Goal: Information Seeking & Learning: Learn about a topic

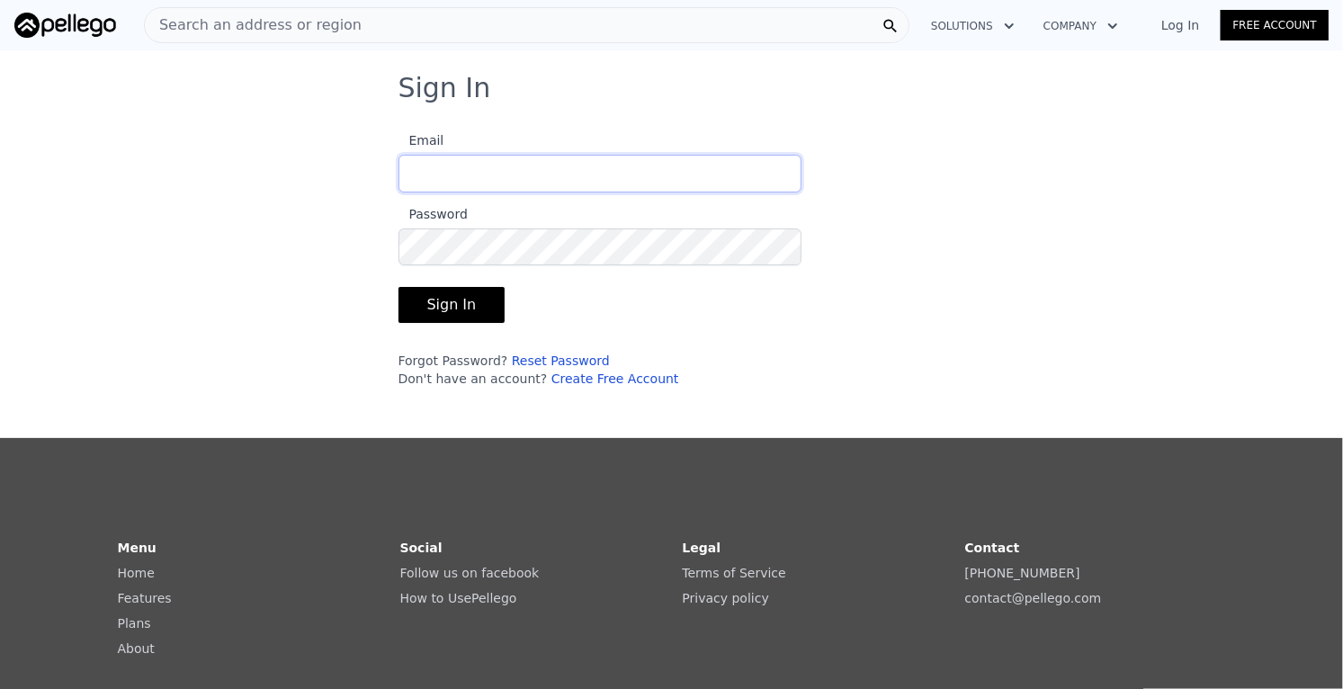
click at [606, 166] on input "Email" at bounding box center [599, 174] width 403 height 38
click at [398, 287] on button "Sign In" at bounding box center [451, 305] width 107 height 36
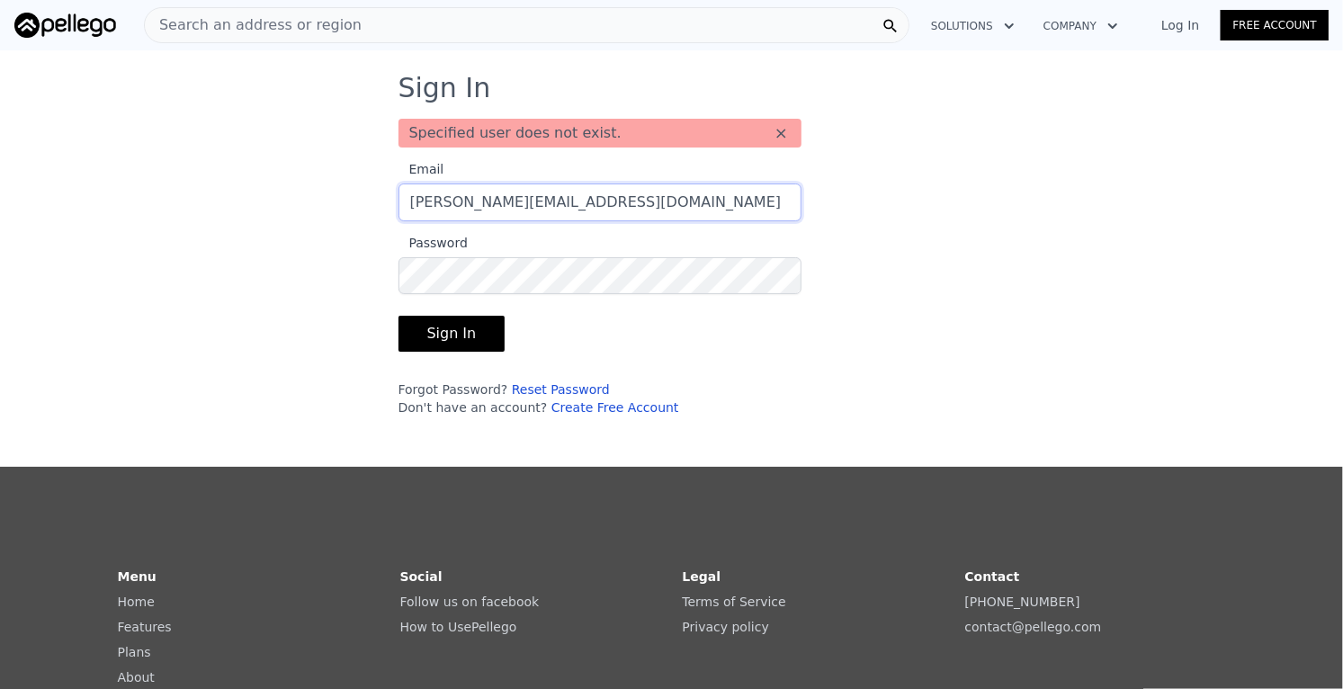
click at [599, 195] on input "Peter@filamhd.org" at bounding box center [599, 202] width 403 height 38
click at [577, 209] on input "Peter@filamhd.org" at bounding box center [599, 202] width 403 height 38
type input "P"
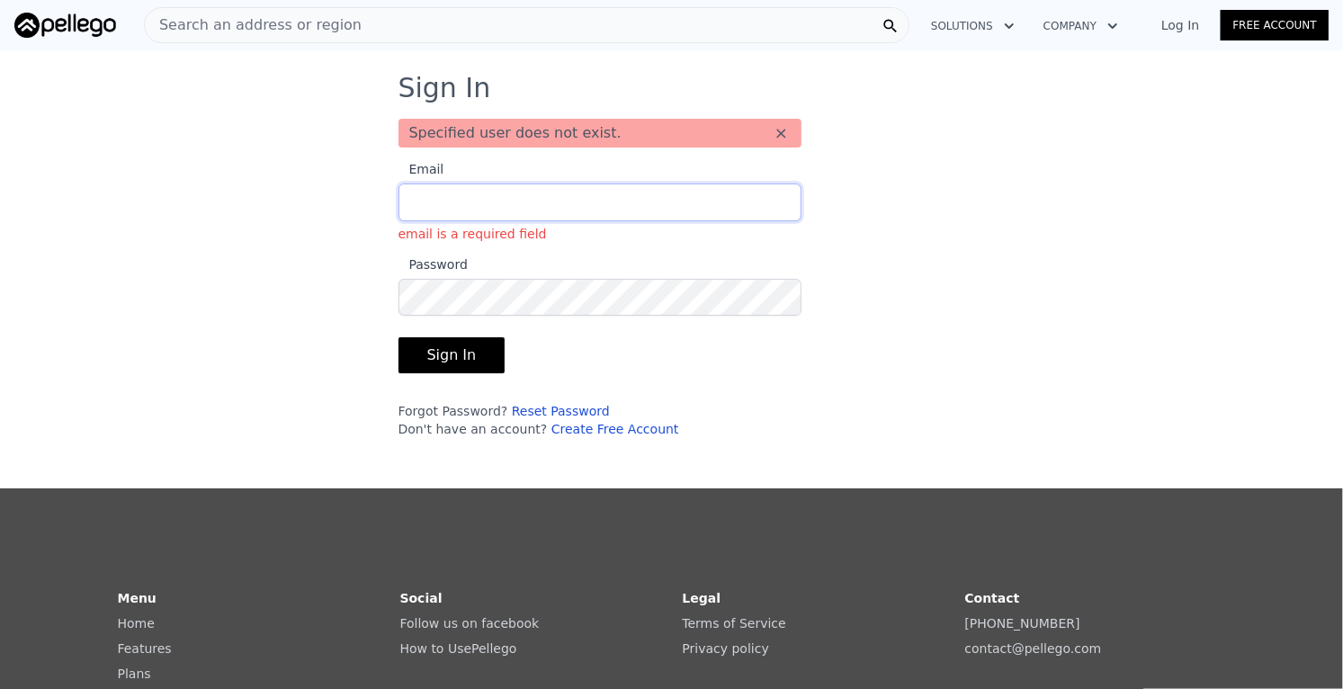
click at [537, 202] on input "Email email is a required field" at bounding box center [599, 202] width 403 height 38
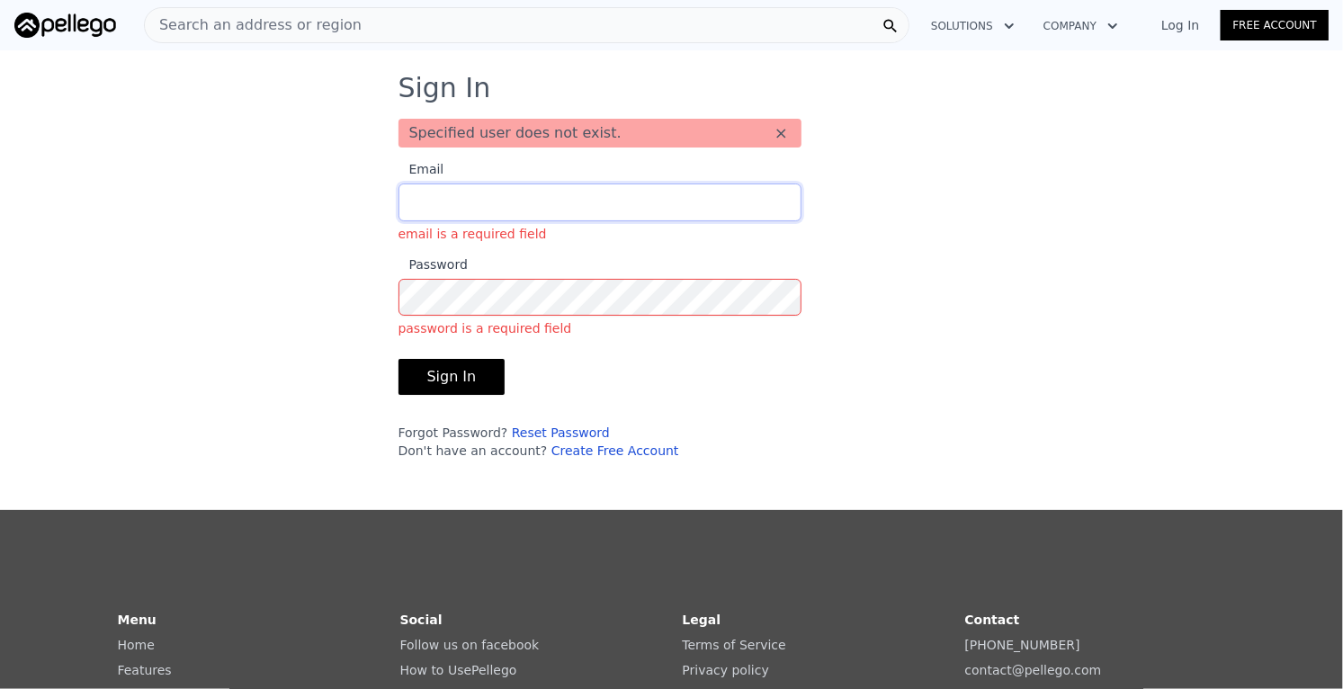
click at [535, 195] on input "Email email is a required field" at bounding box center [599, 202] width 403 height 38
type input "p"
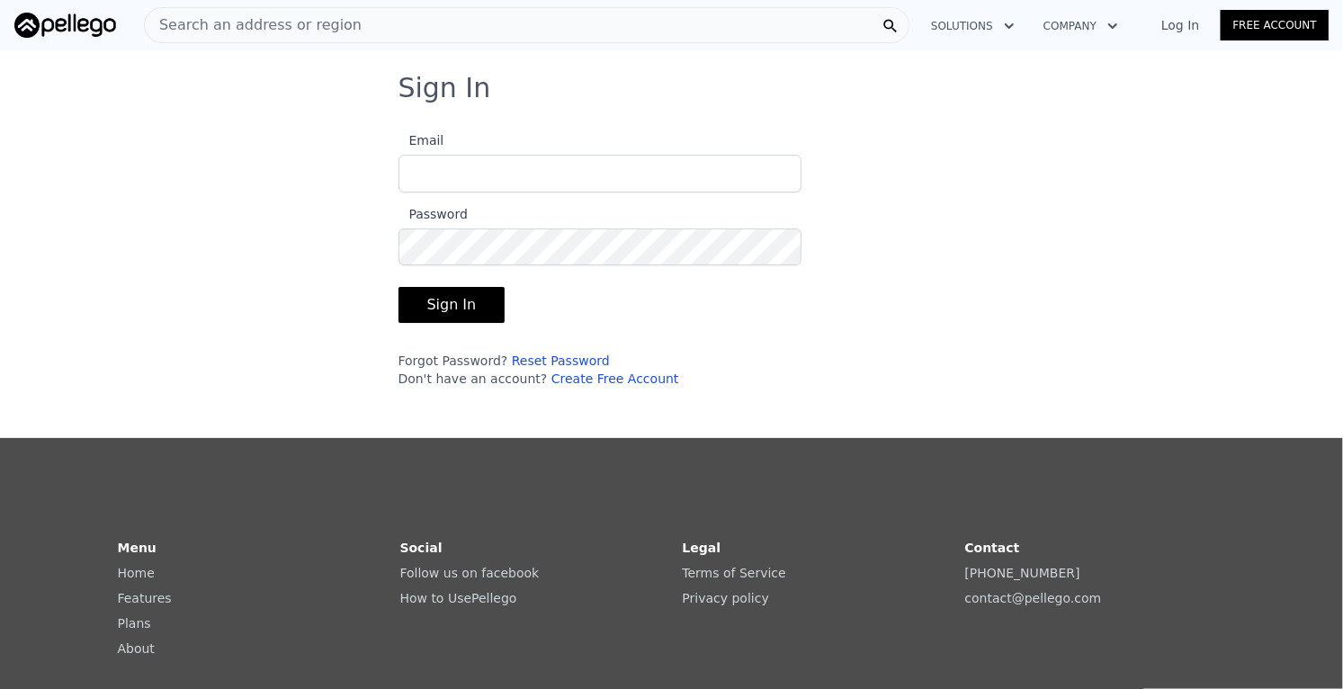
click at [564, 169] on input "Email" at bounding box center [599, 174] width 403 height 38
type input "[PERSON_NAME][EMAIL_ADDRESS][DOMAIN_NAME]"
click at [398, 287] on button "Sign In" at bounding box center [451, 305] width 107 height 36
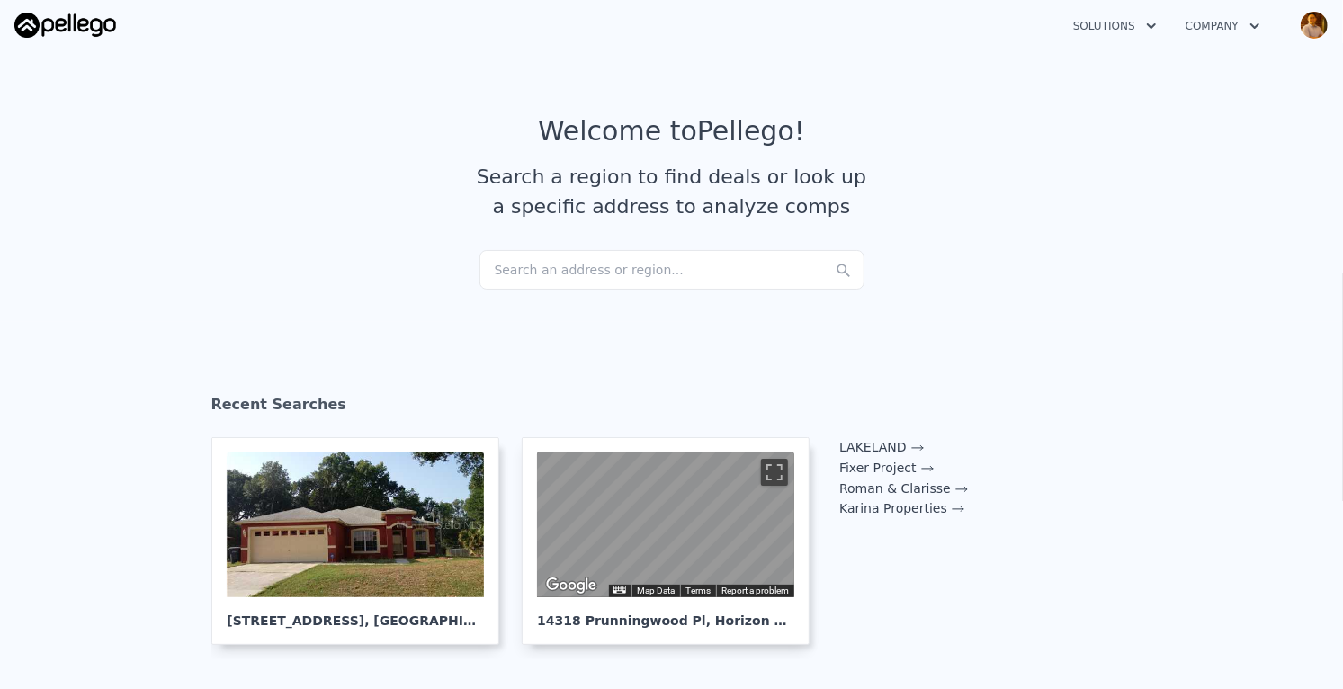
click at [653, 276] on div "Search an address or region..." at bounding box center [671, 270] width 385 height 40
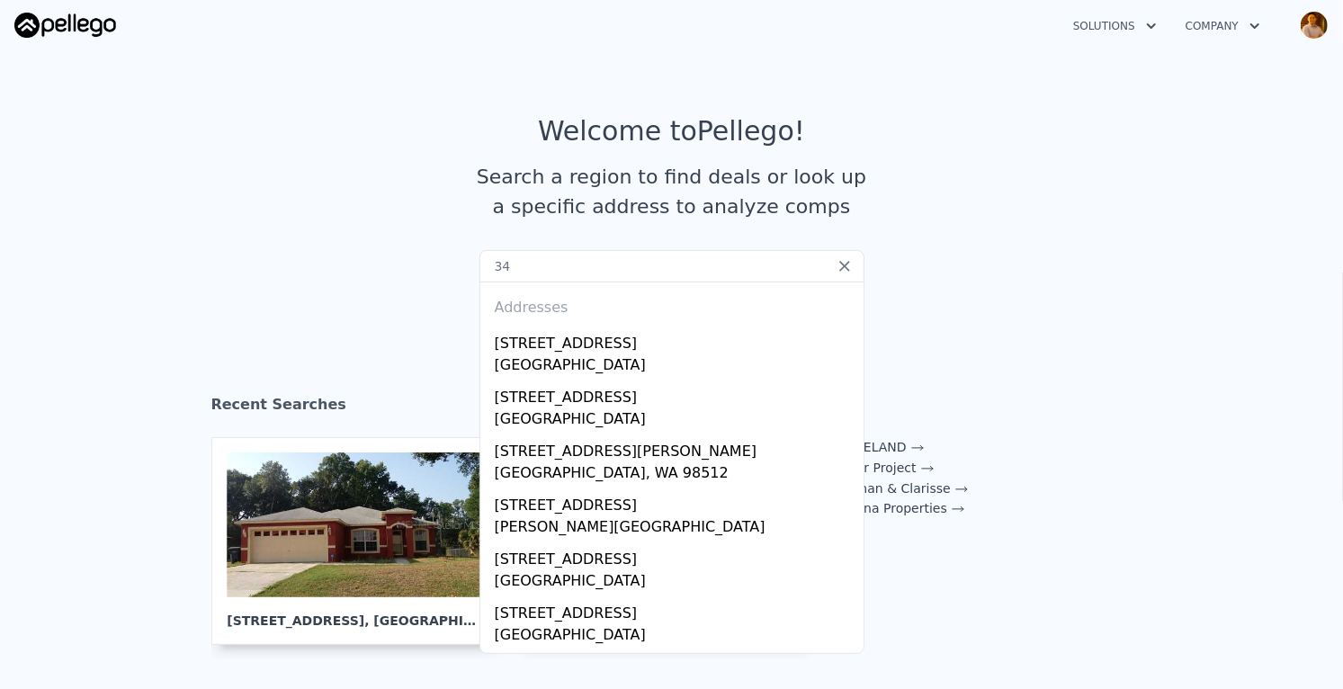
type input "3"
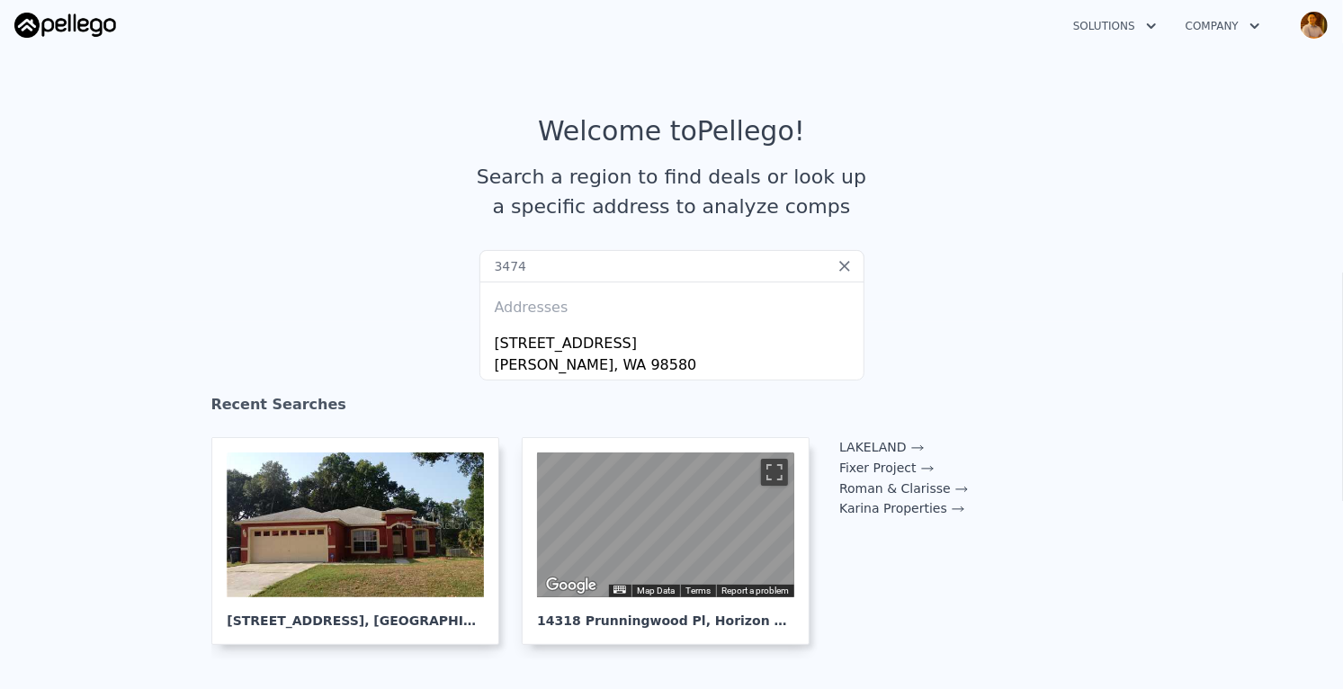
type input "34744"
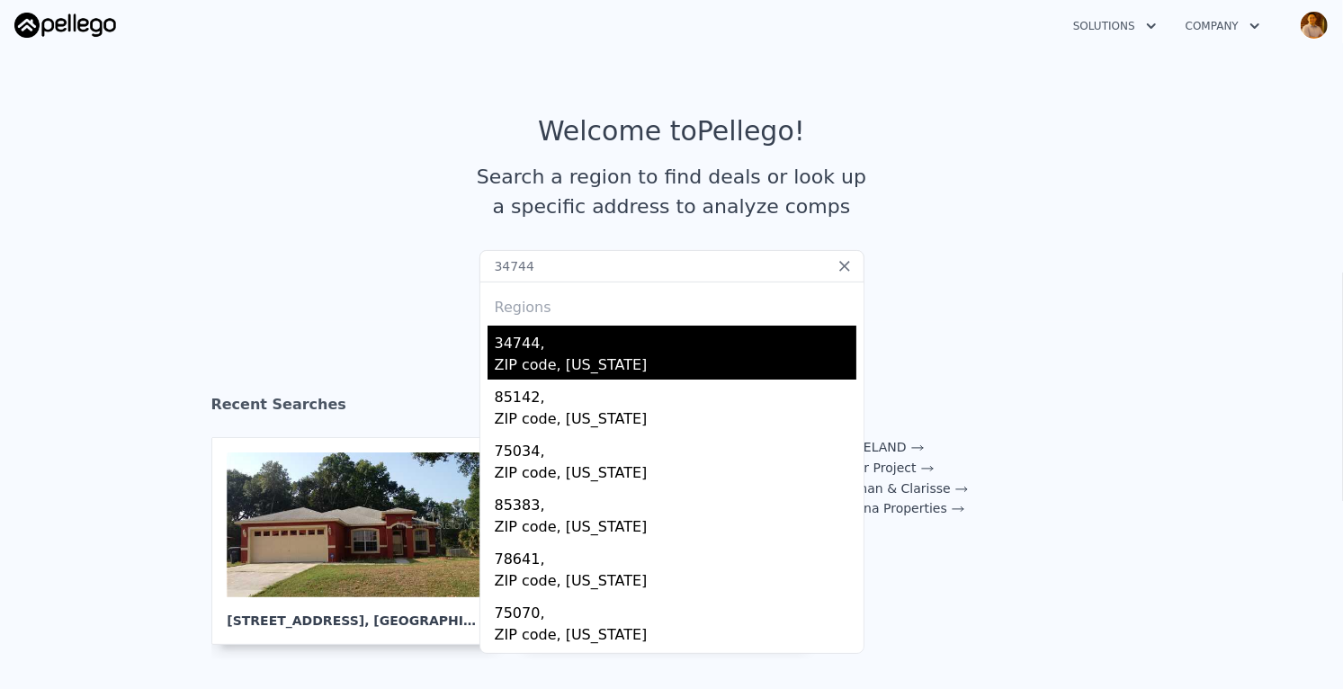
click at [600, 362] on div "ZIP code, [US_STATE]" at bounding box center [676, 366] width 362 height 25
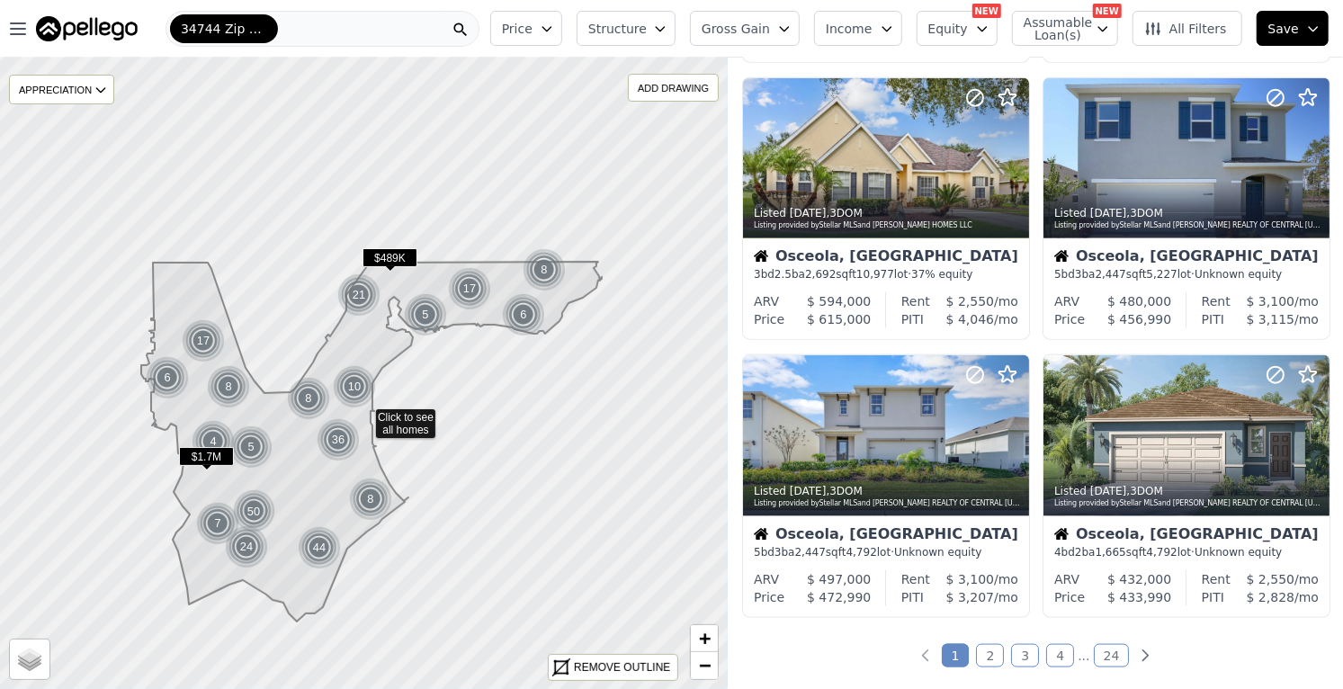
scroll to position [1178, 0]
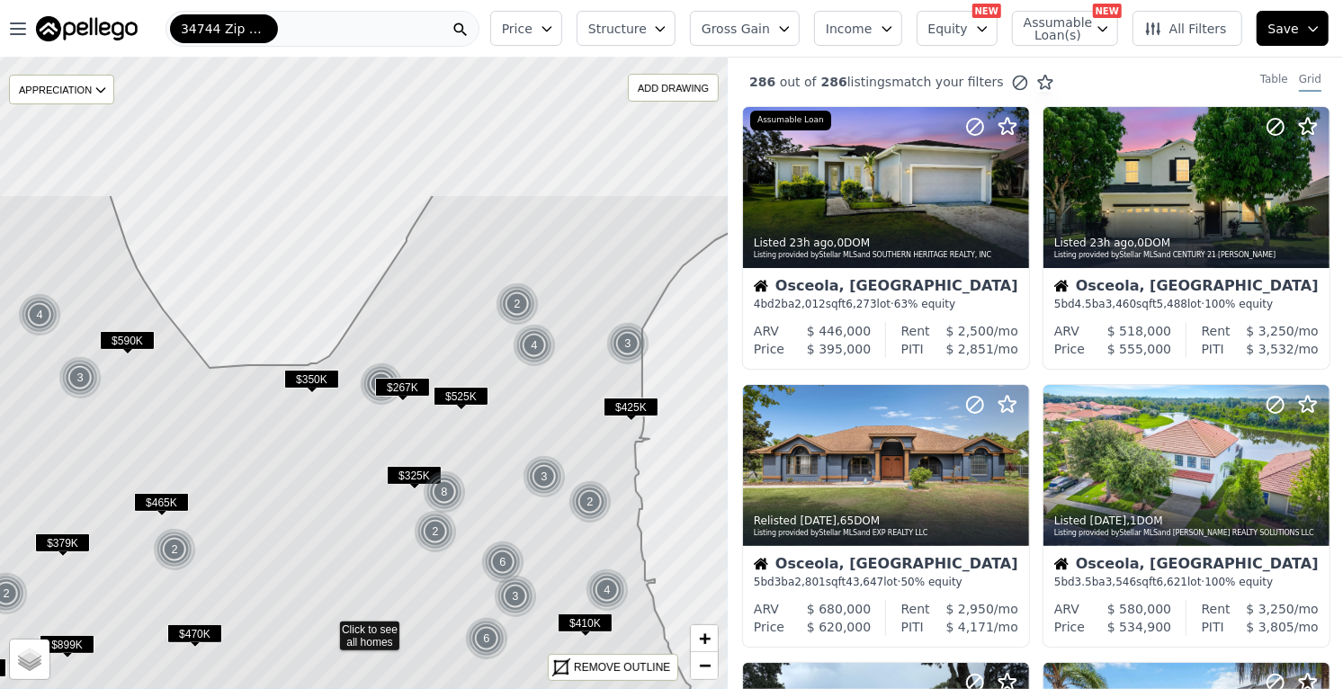
click at [554, 29] on icon "button" at bounding box center [547, 29] width 14 height 14
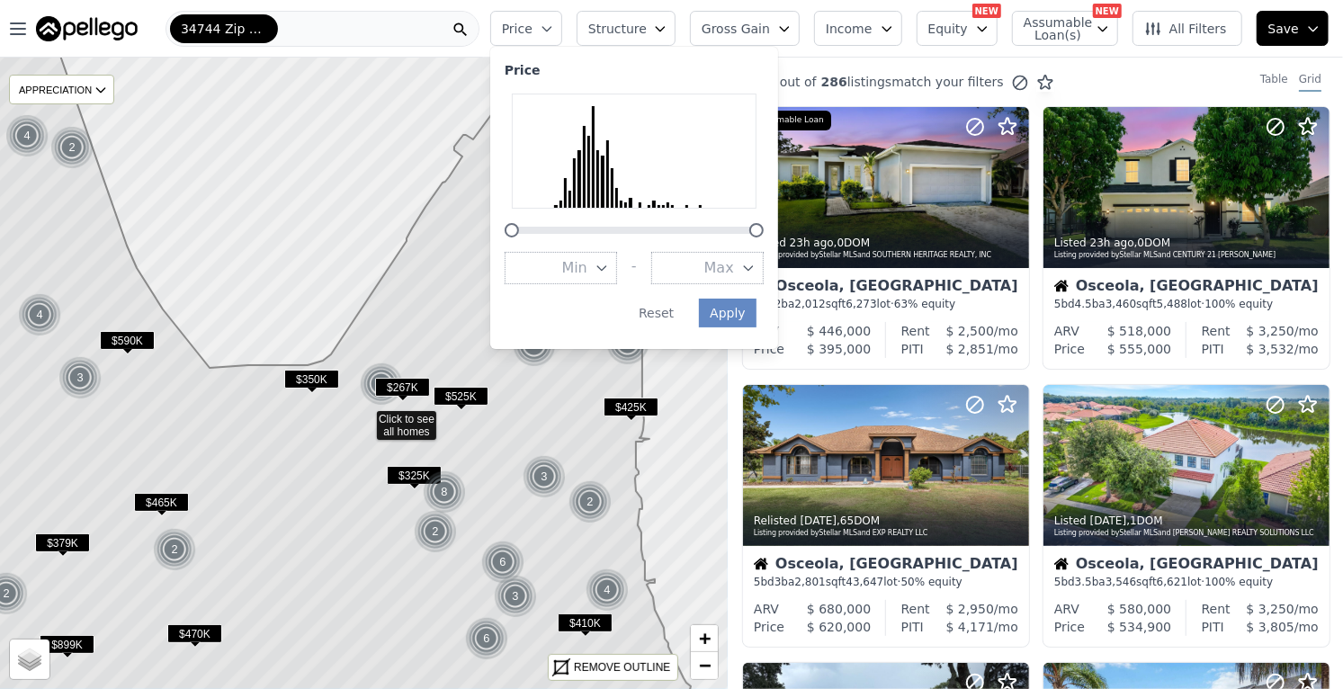
click at [609, 264] on icon "button" at bounding box center [602, 268] width 14 height 14
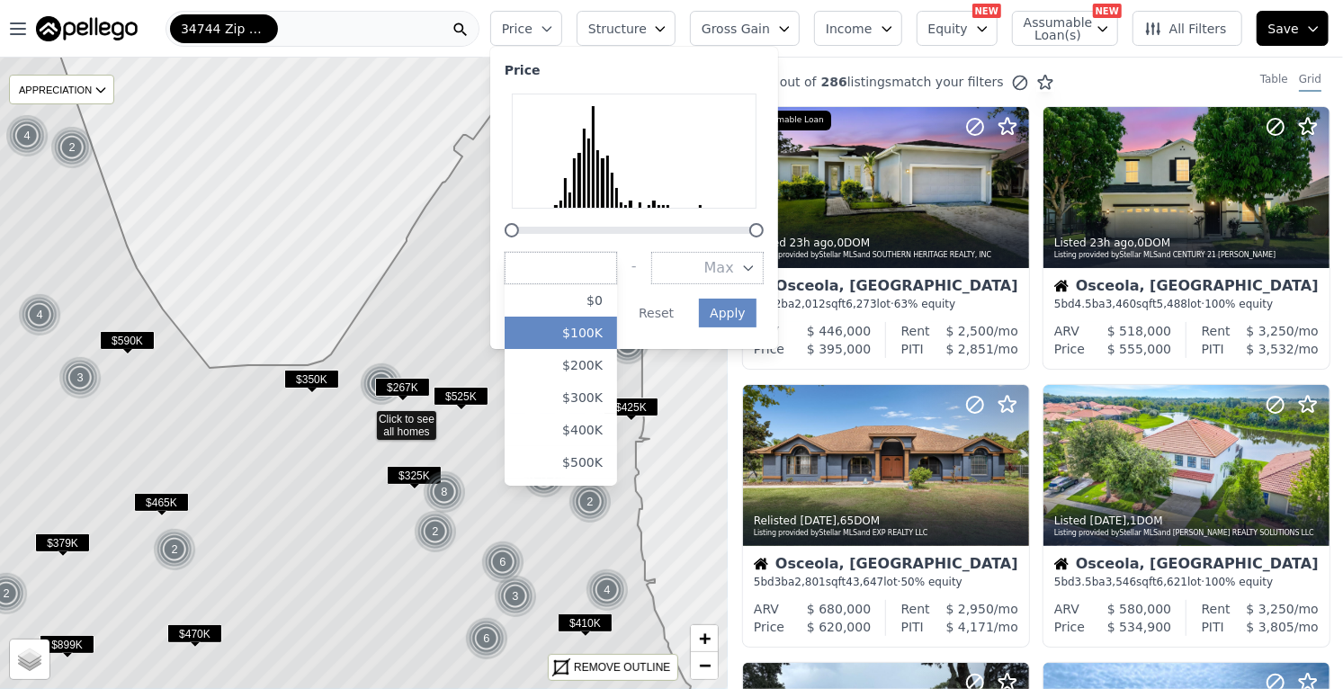
click at [617, 334] on button "$100K" at bounding box center [561, 333] width 112 height 32
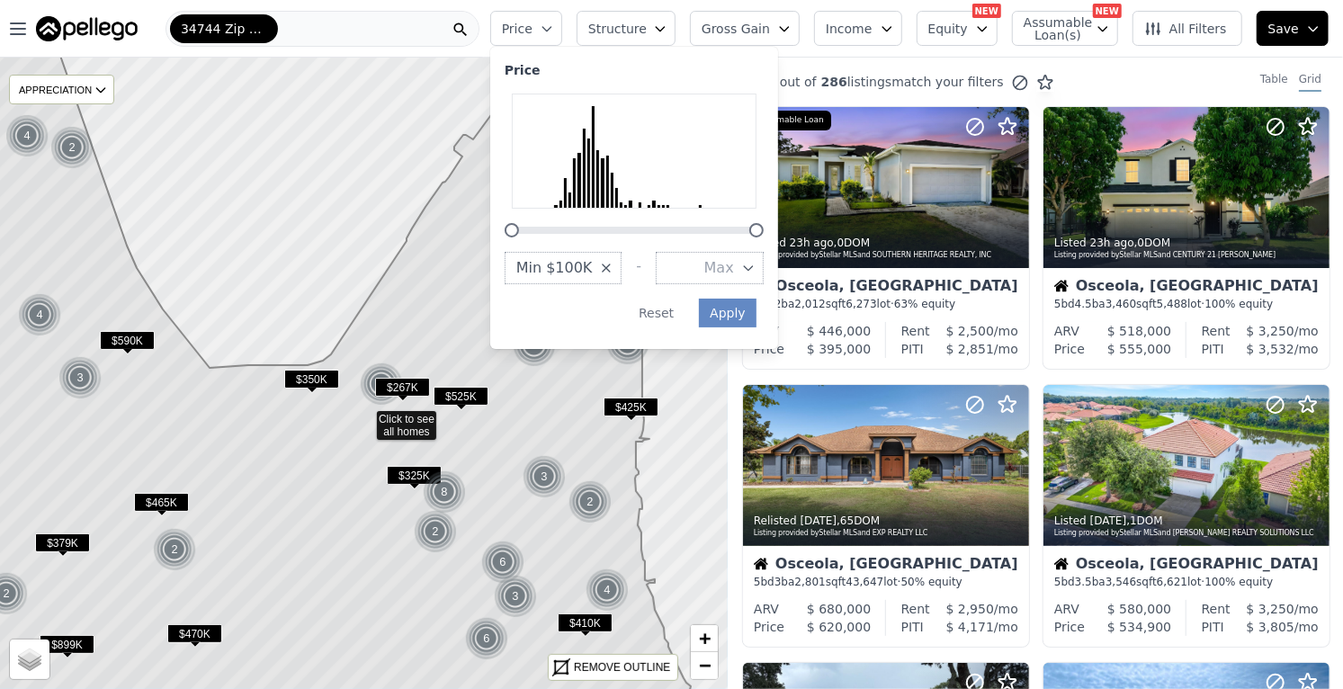
click at [764, 269] on button "Max" at bounding box center [710, 268] width 108 height 32
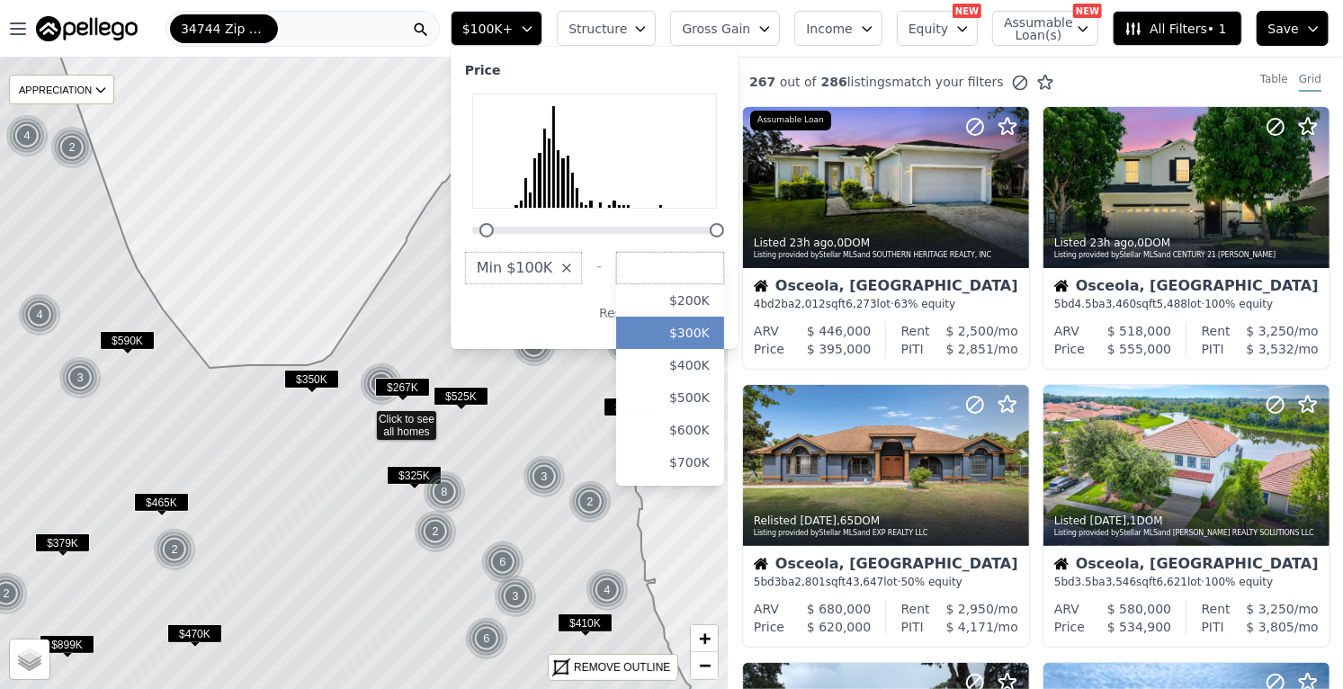
click at [724, 336] on button "$300K" at bounding box center [670, 333] width 108 height 32
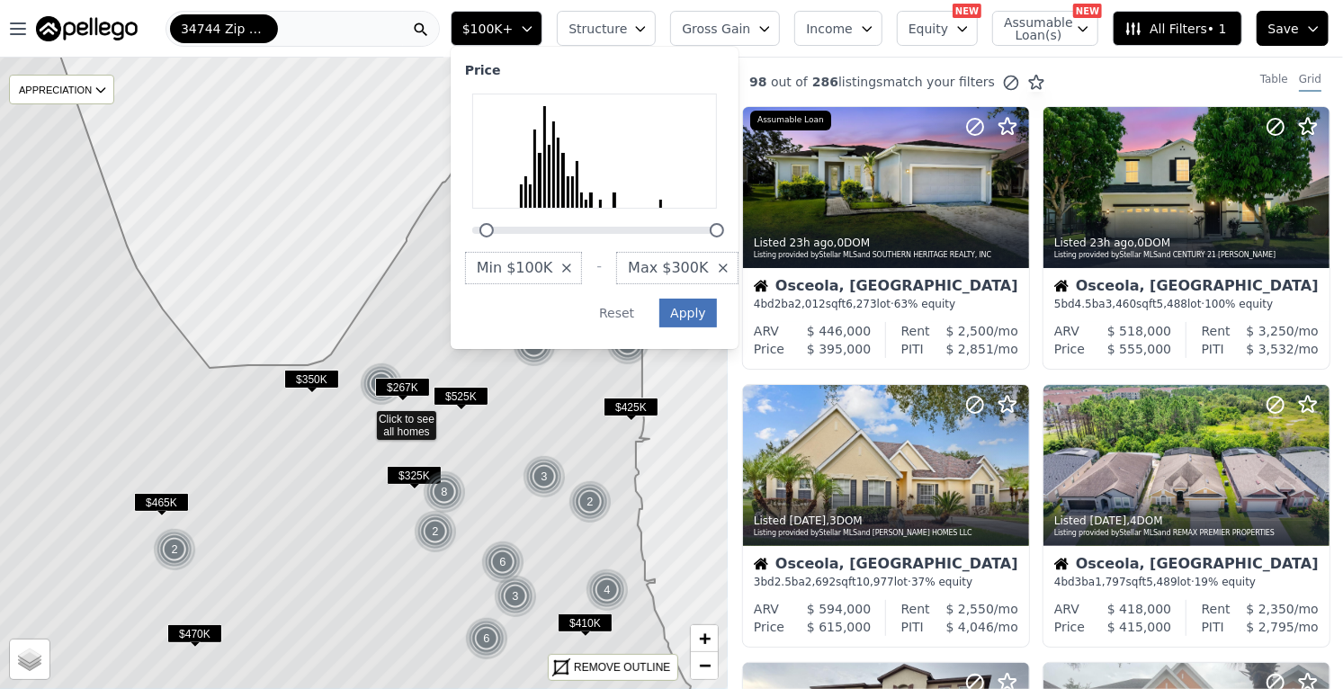
click at [717, 320] on button "Apply" at bounding box center [688, 313] width 58 height 29
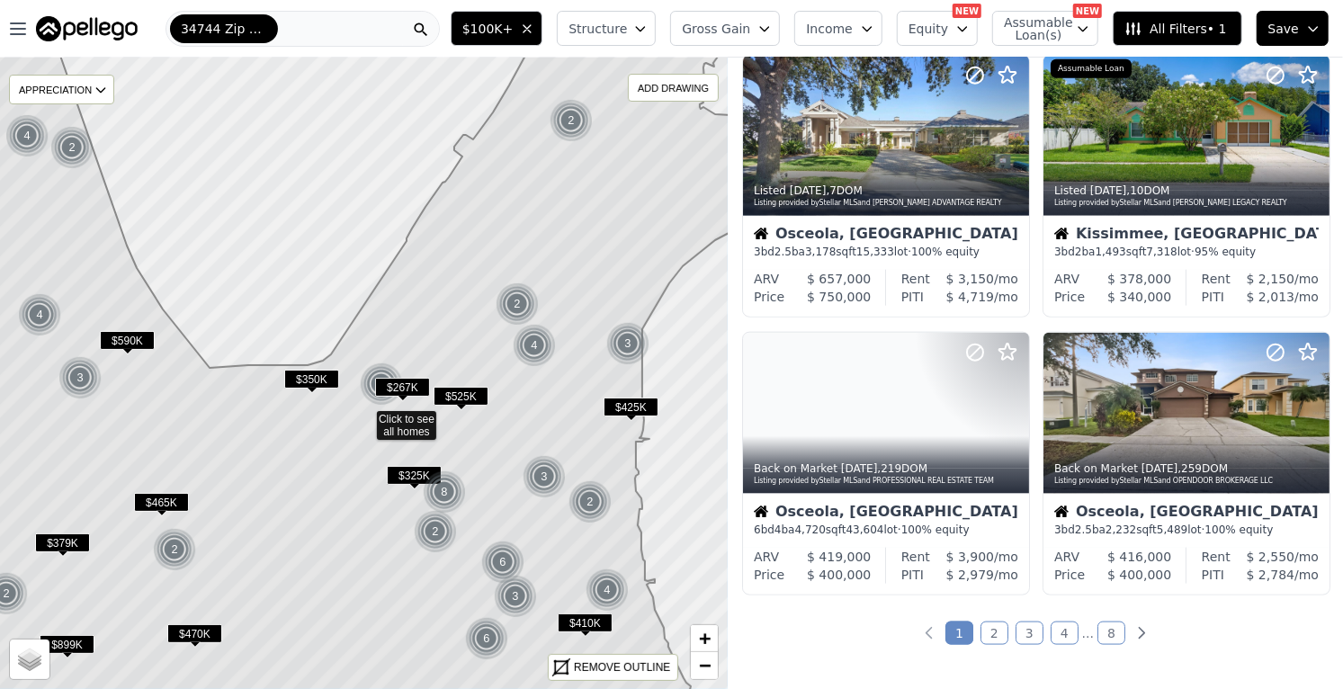
scroll to position [1167, 0]
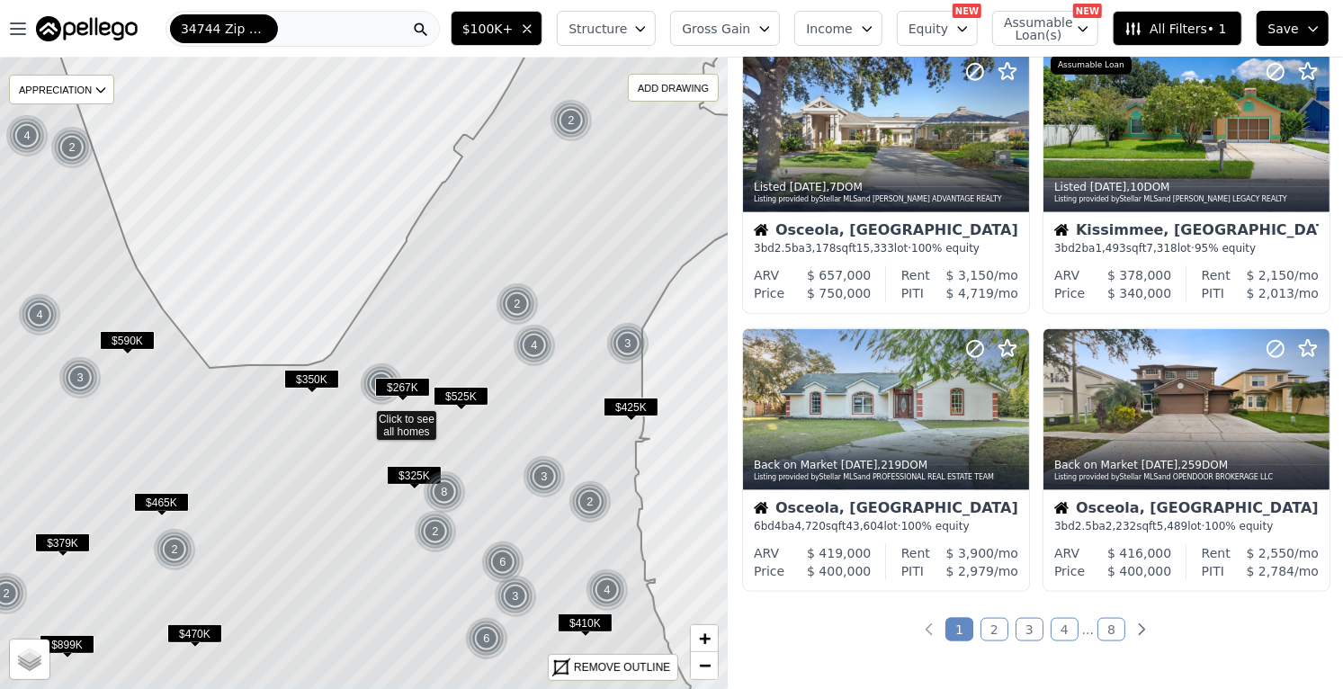
click at [998, 638] on div "88 out of 286 listings match your filters Table Grid Listed 23h ago , 0 DOM Lis…" at bounding box center [1035, 402] width 615 height 689
click at [998, 628] on link "2" at bounding box center [994, 629] width 28 height 23
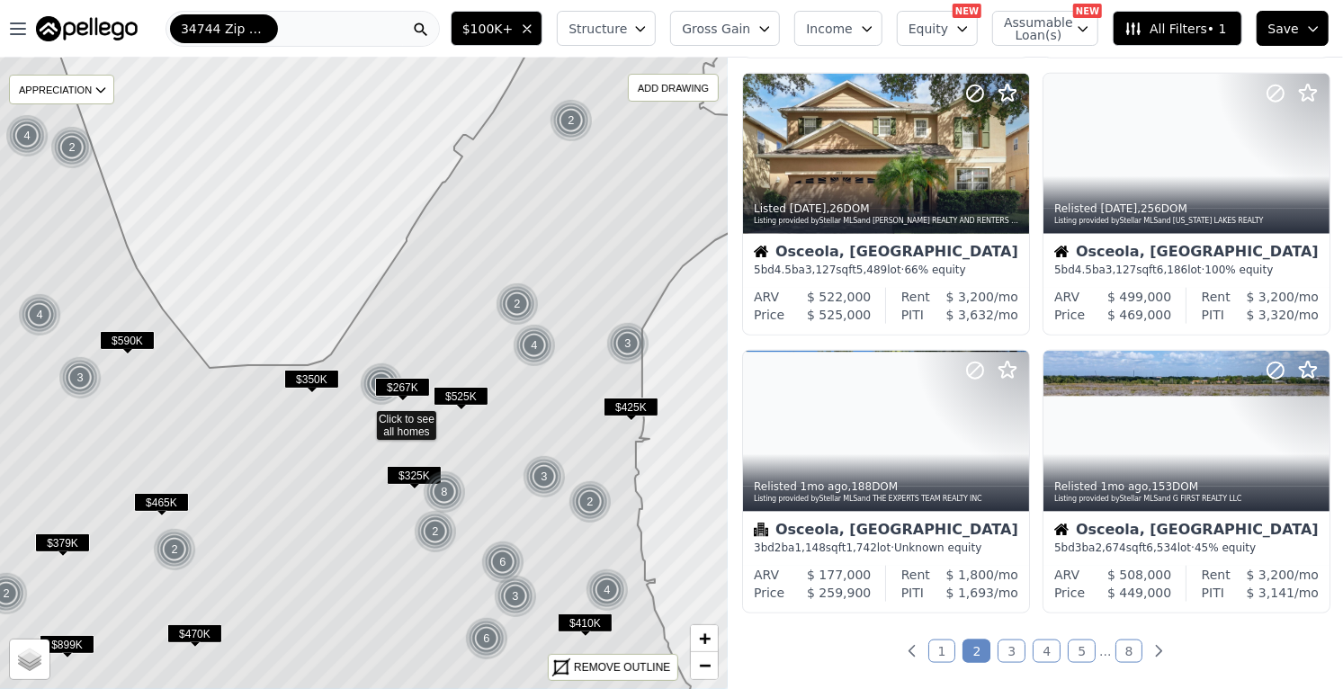
scroll to position [1146, 0]
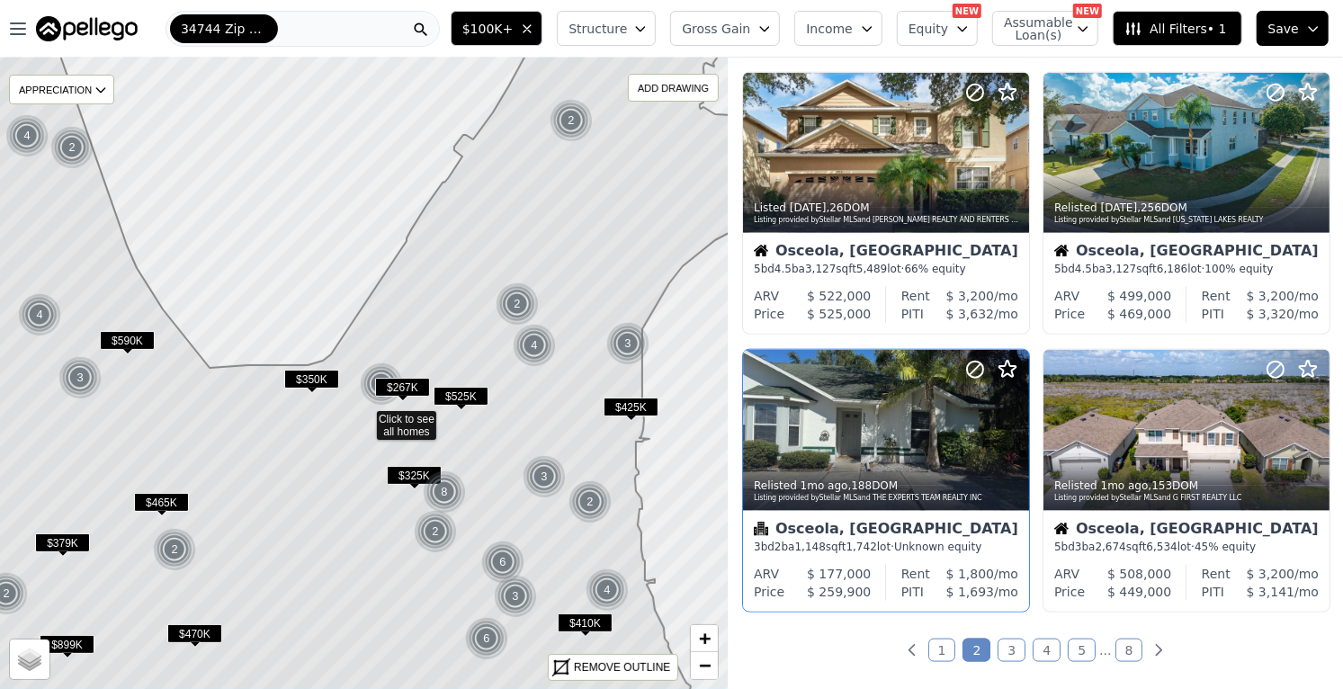
click at [922, 423] on div at bounding box center [971, 407] width 115 height 115
click at [922, 434] on div at bounding box center [971, 407] width 115 height 115
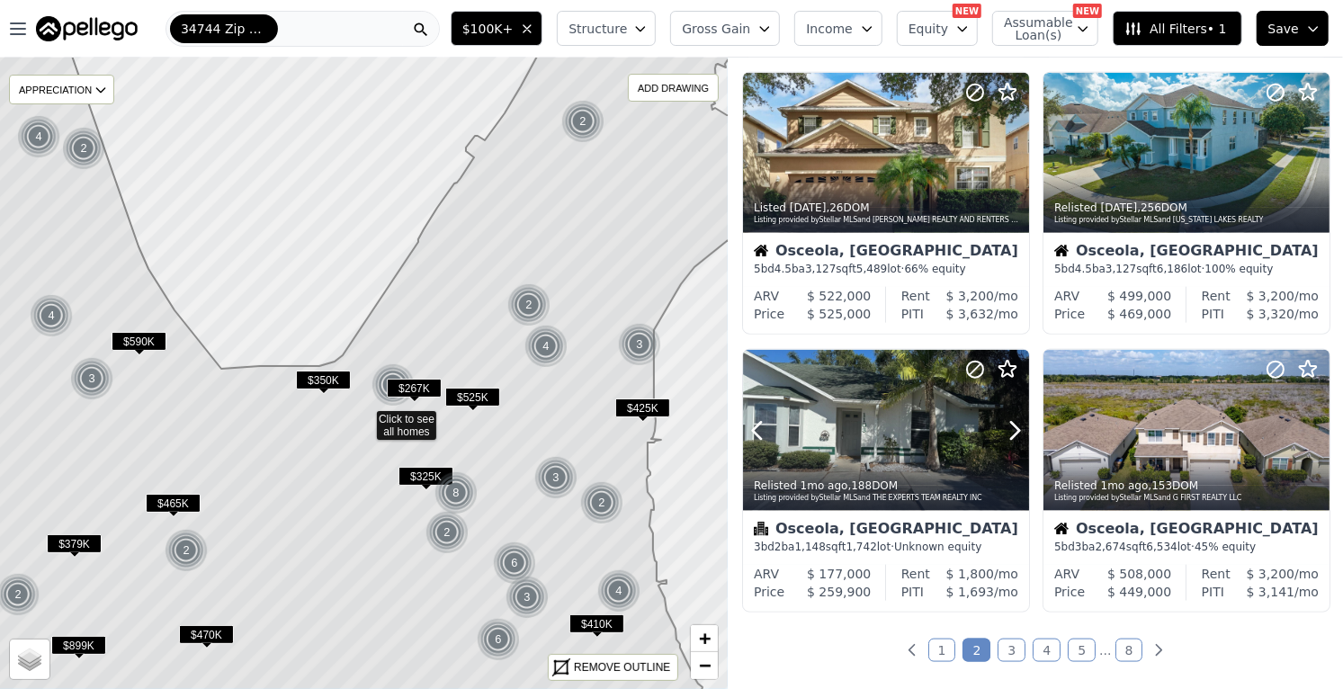
click at [648, 26] on icon "button" at bounding box center [640, 29] width 14 height 14
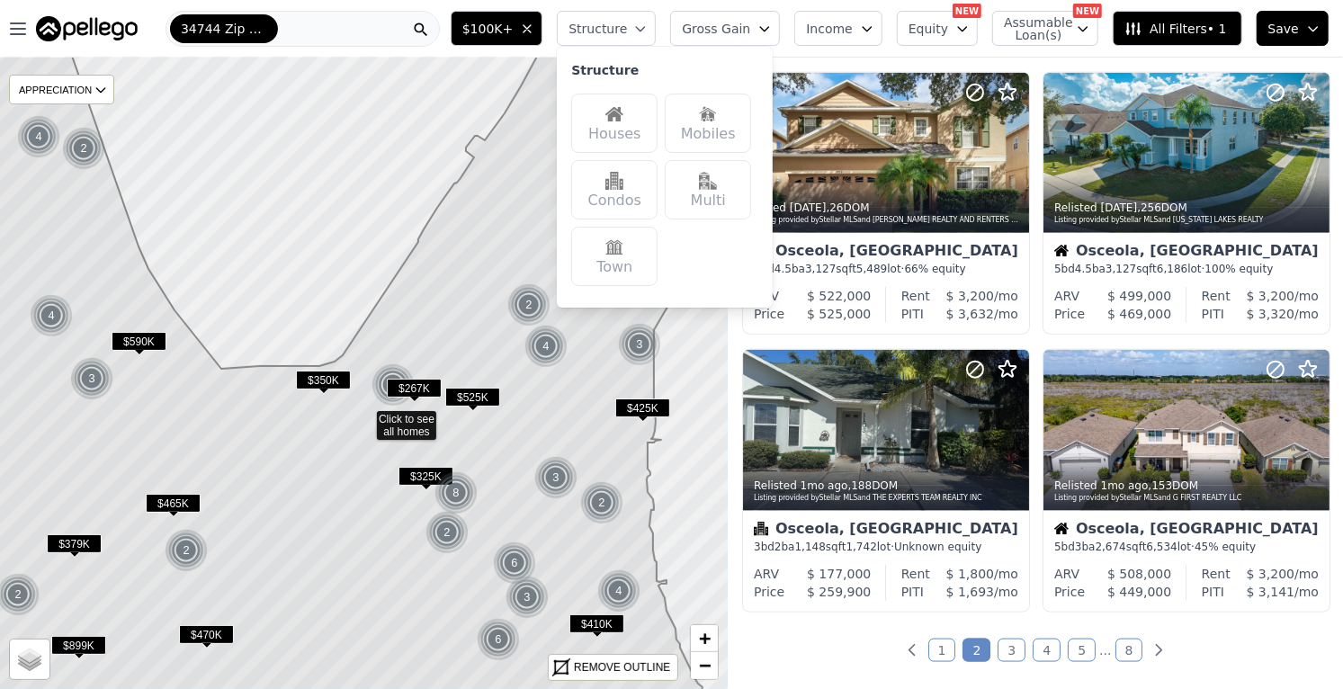
click at [623, 121] on img at bounding box center [614, 114] width 18 height 18
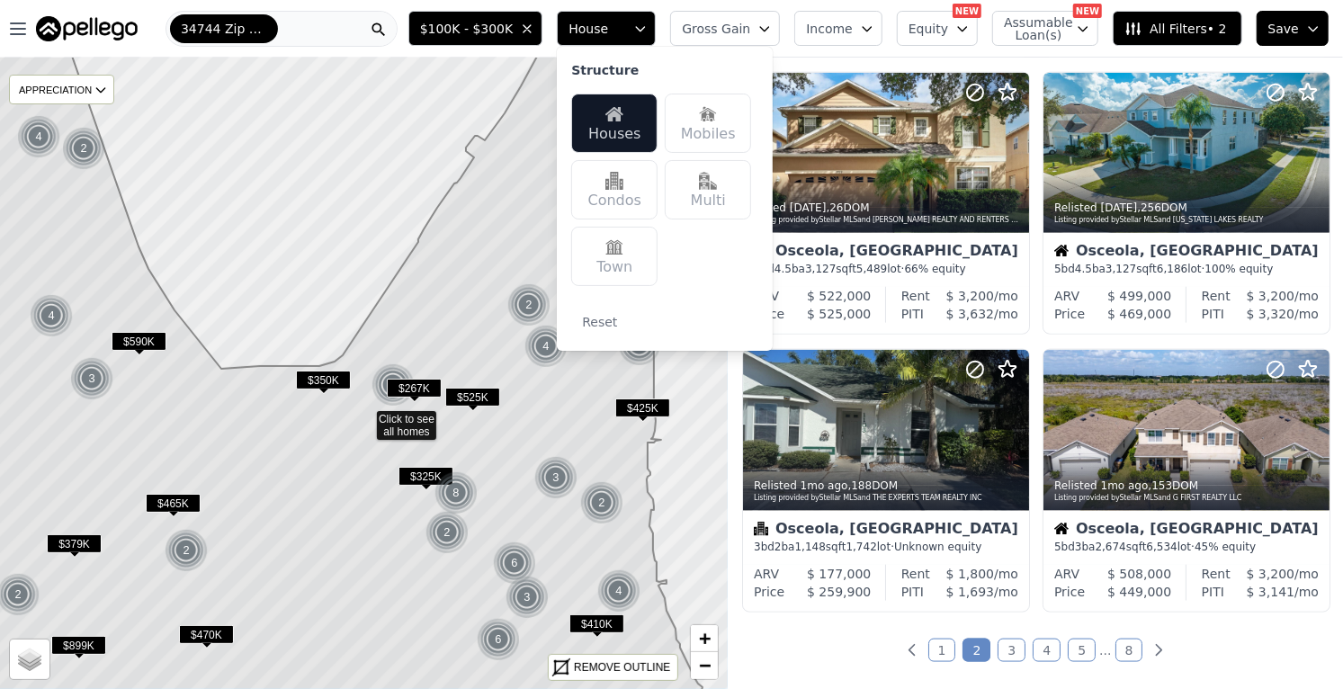
click at [780, 30] on button "Gross Gain" at bounding box center [725, 28] width 110 height 35
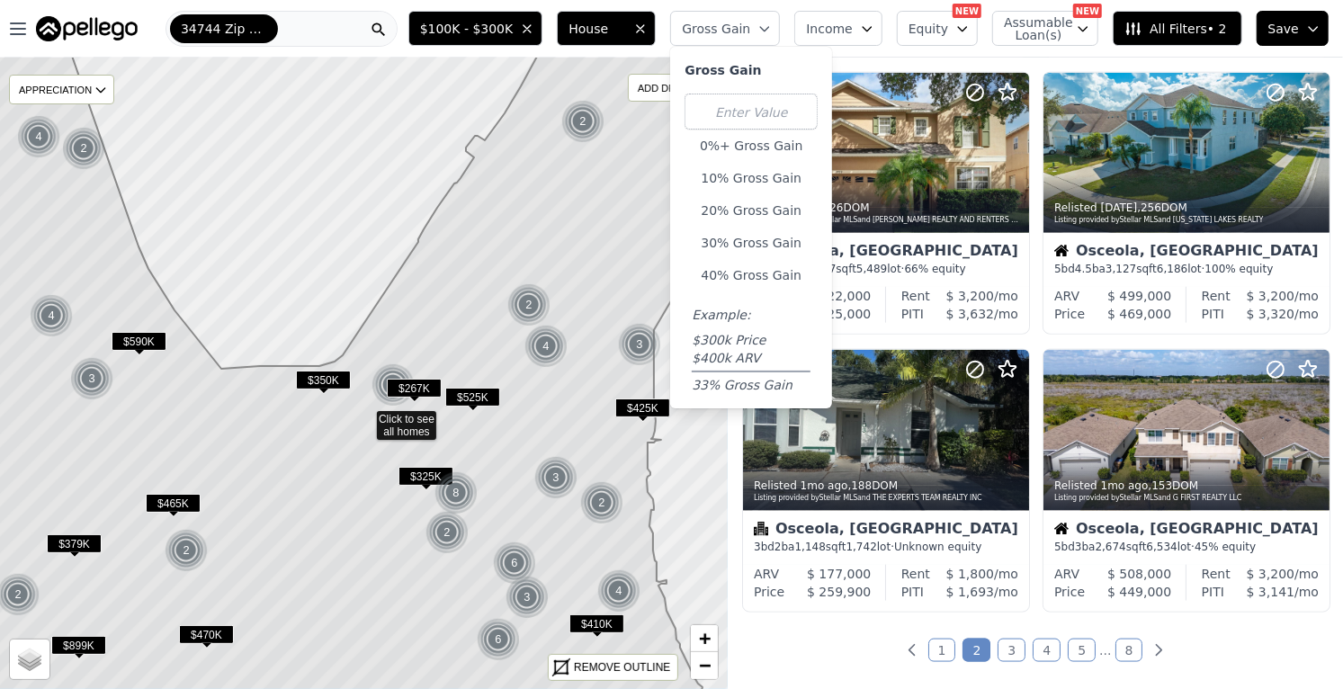
click at [874, 31] on icon "button" at bounding box center [867, 29] width 14 height 14
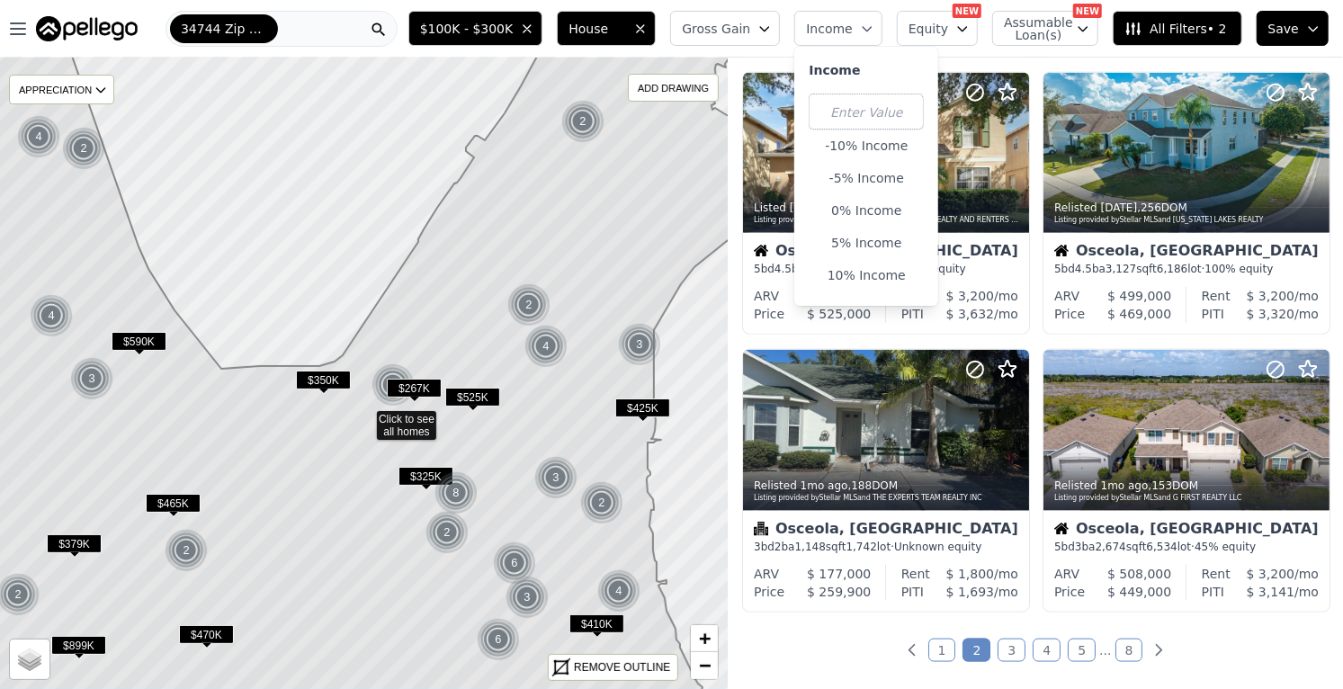
click at [970, 34] on icon "button" at bounding box center [962, 29] width 14 height 14
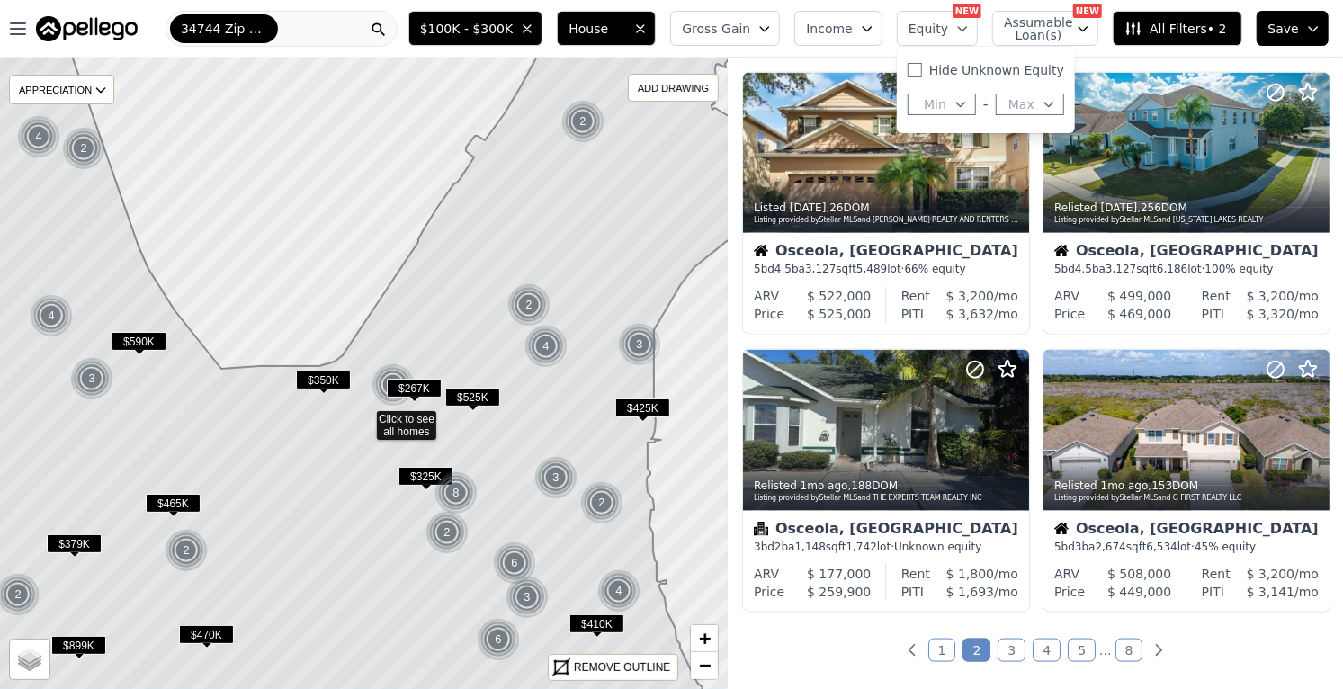
click at [1084, 36] on button "Assumable Loan(s)" at bounding box center [1045, 28] width 106 height 35
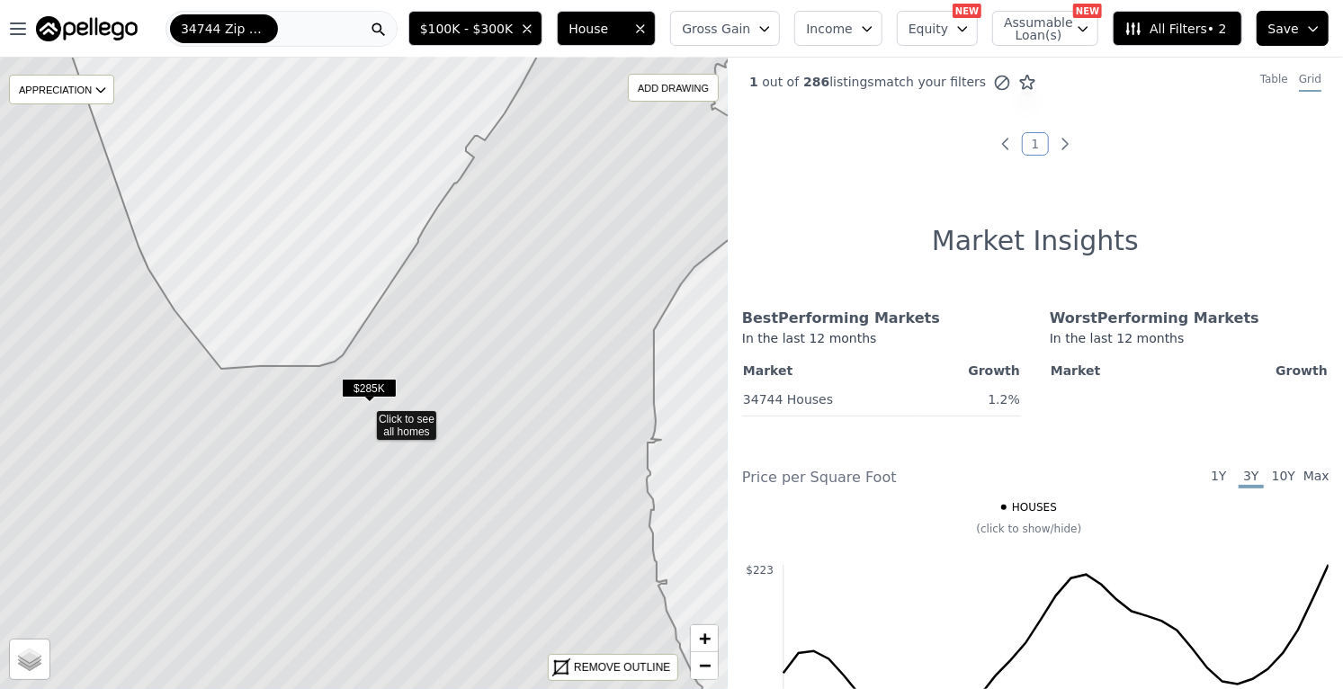
click at [510, 26] on span "$100K - $300K" at bounding box center [467, 29] width 94 height 18
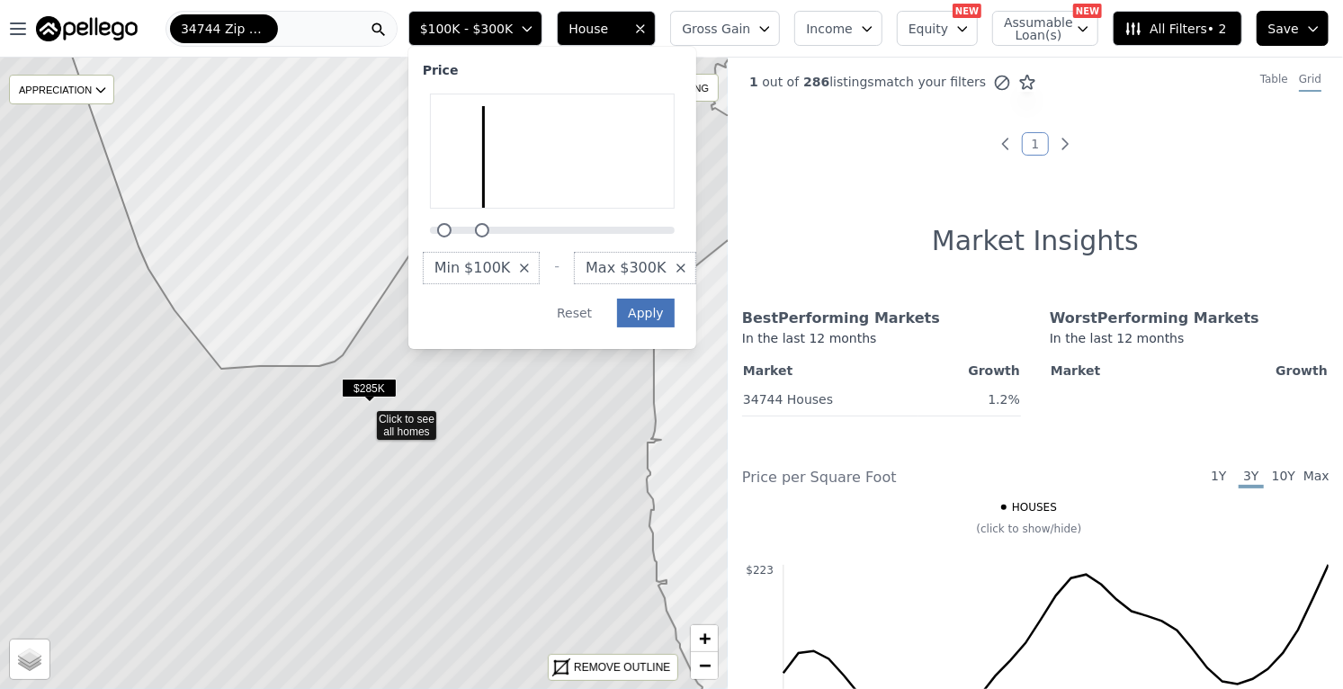
click at [675, 324] on button "Apply" at bounding box center [646, 313] width 58 height 29
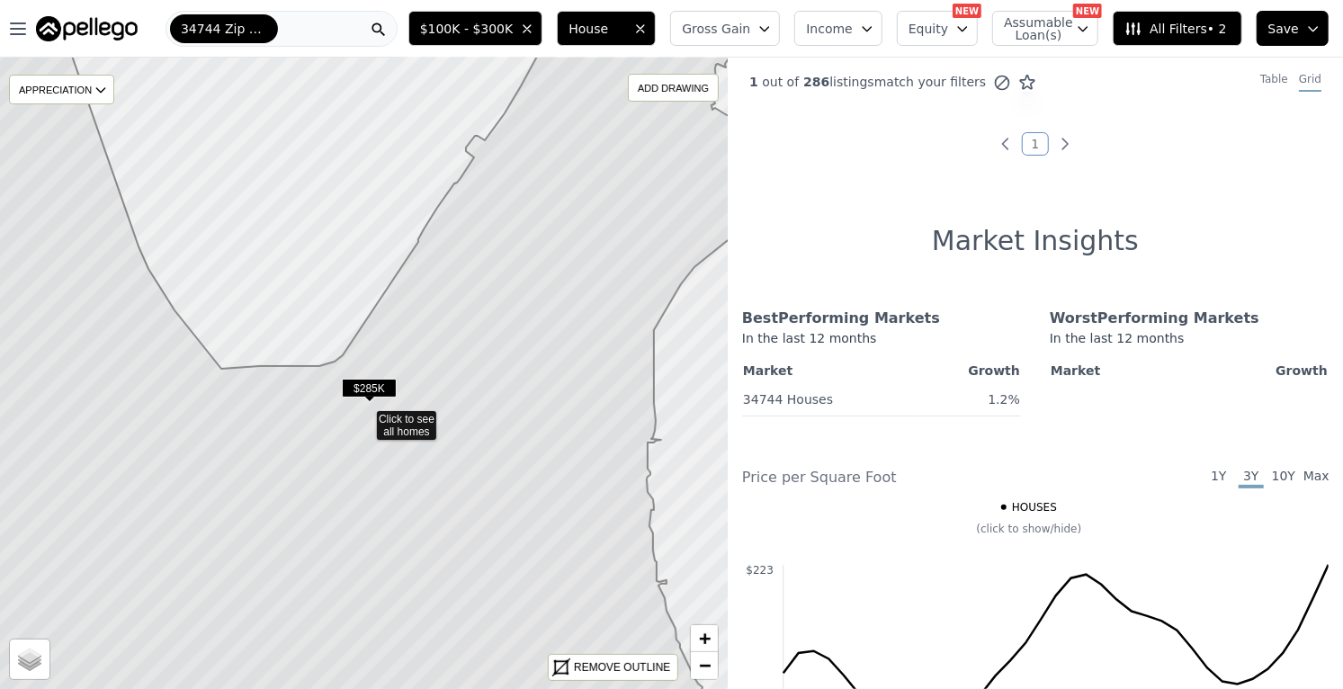
click at [534, 27] on icon "button" at bounding box center [527, 29] width 14 height 14
click at [513, 31] on span "Price" at bounding box center [497, 29] width 31 height 18
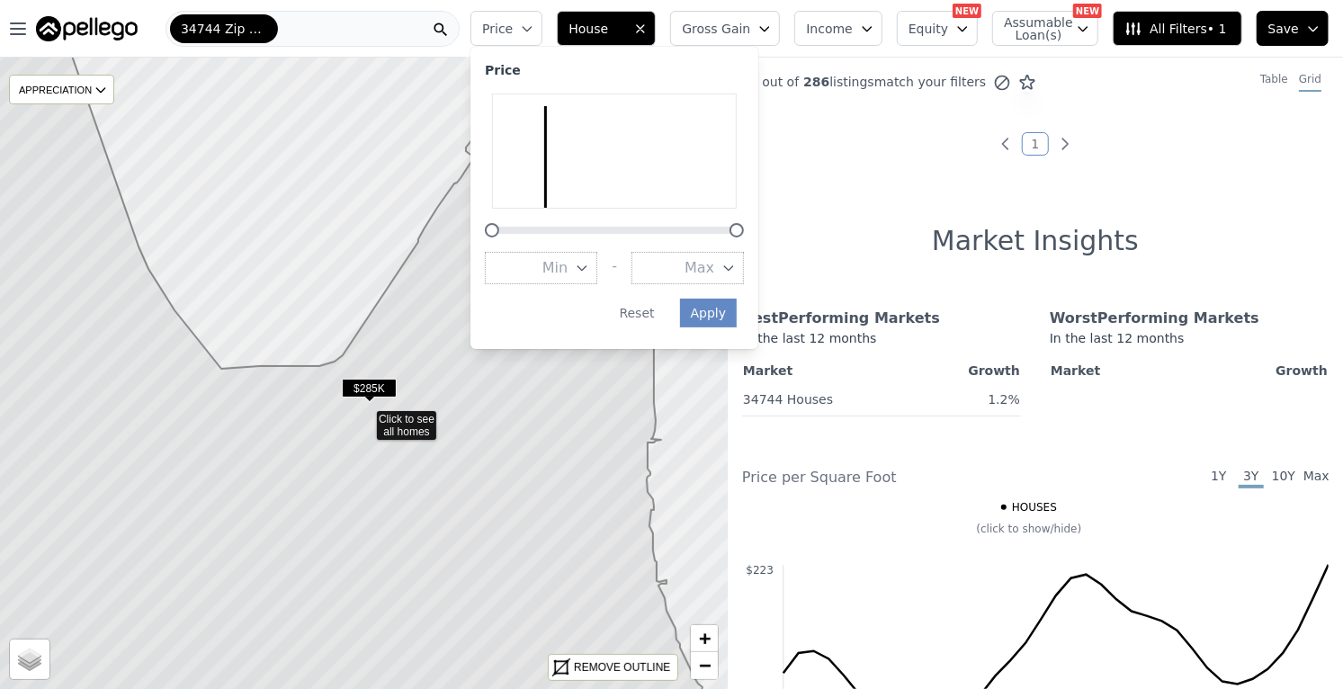
click at [568, 264] on span "Min" at bounding box center [554, 268] width 25 height 22
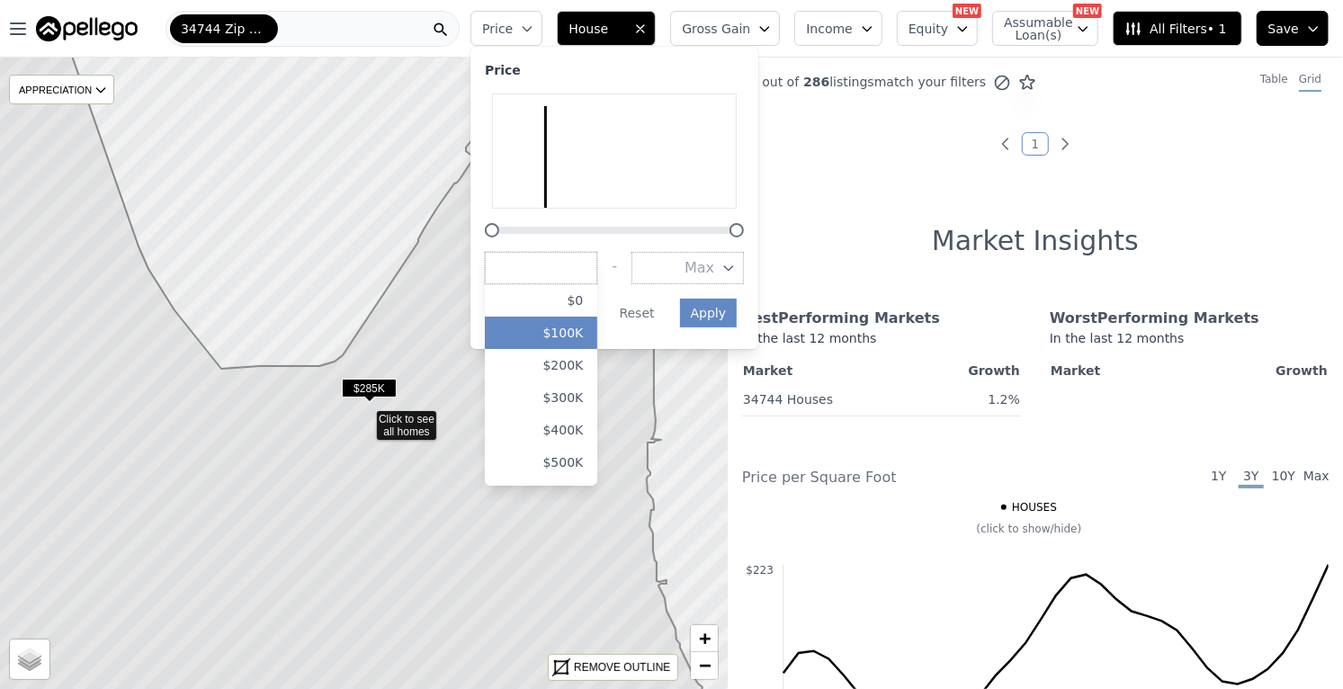
click at [597, 330] on button "$100K" at bounding box center [541, 333] width 112 height 32
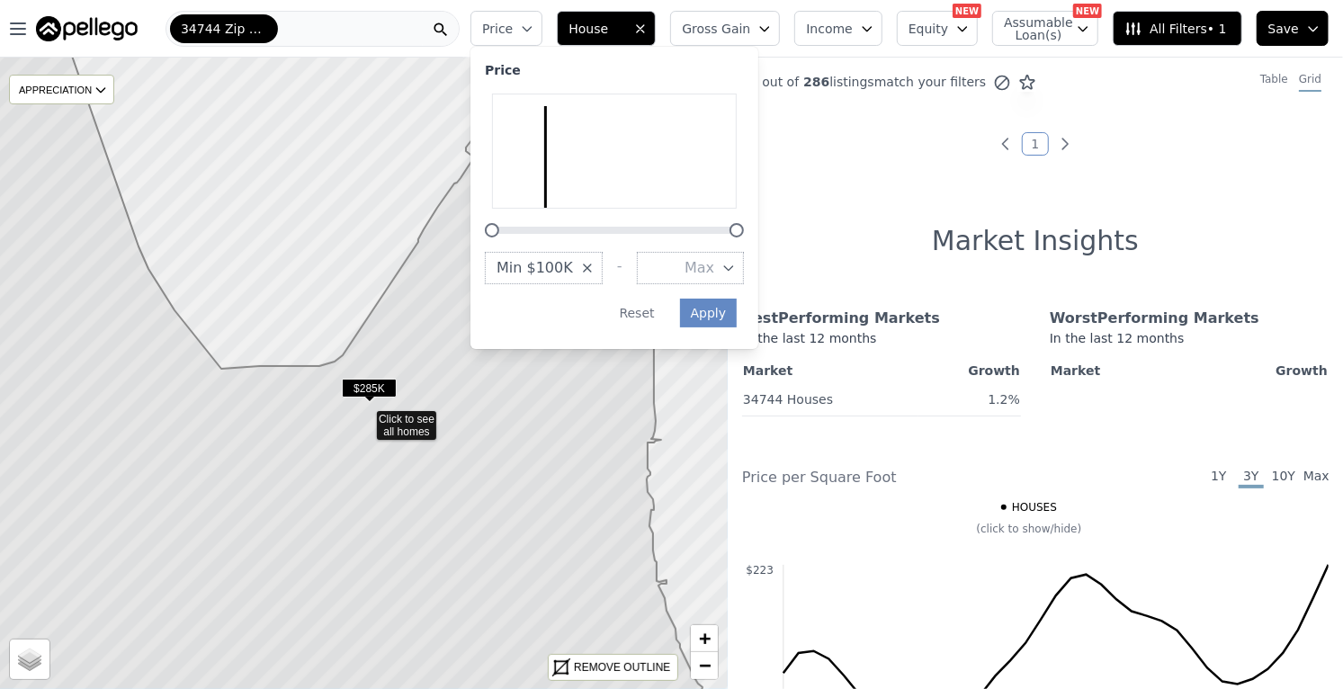
click at [736, 269] on icon "button" at bounding box center [728, 268] width 14 height 14
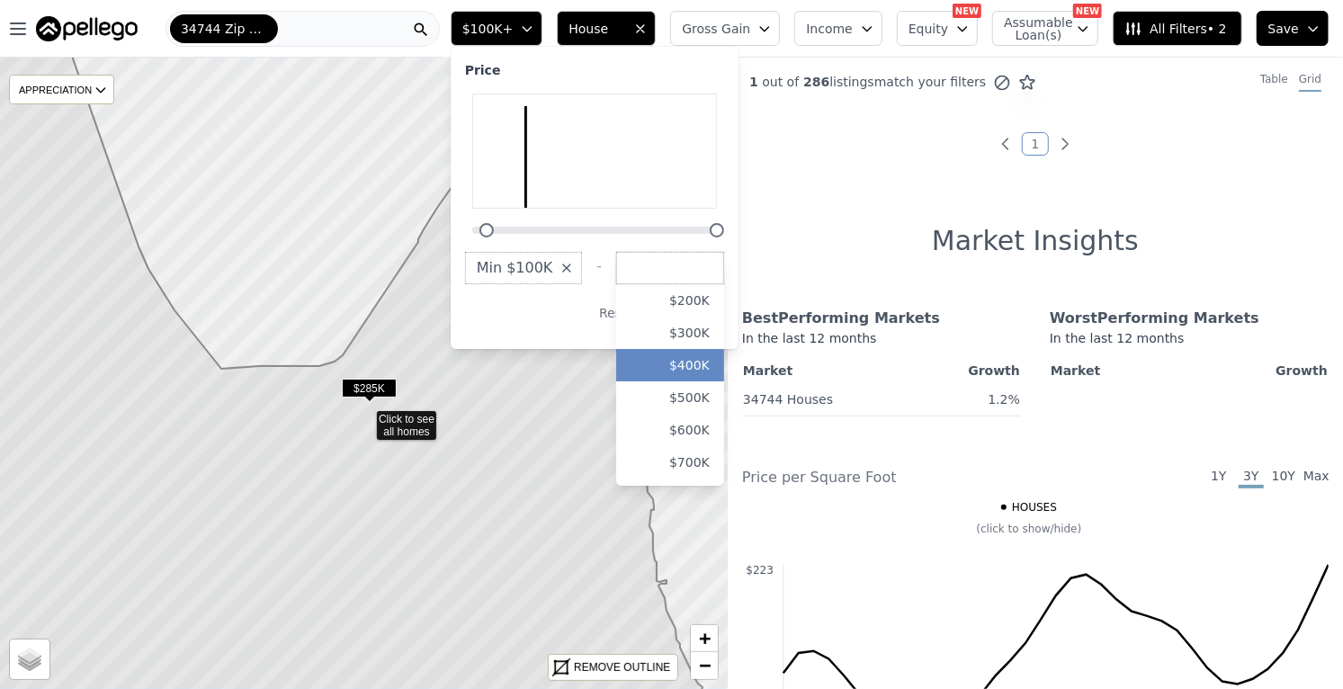
click at [724, 373] on button "$400K" at bounding box center [670, 365] width 108 height 32
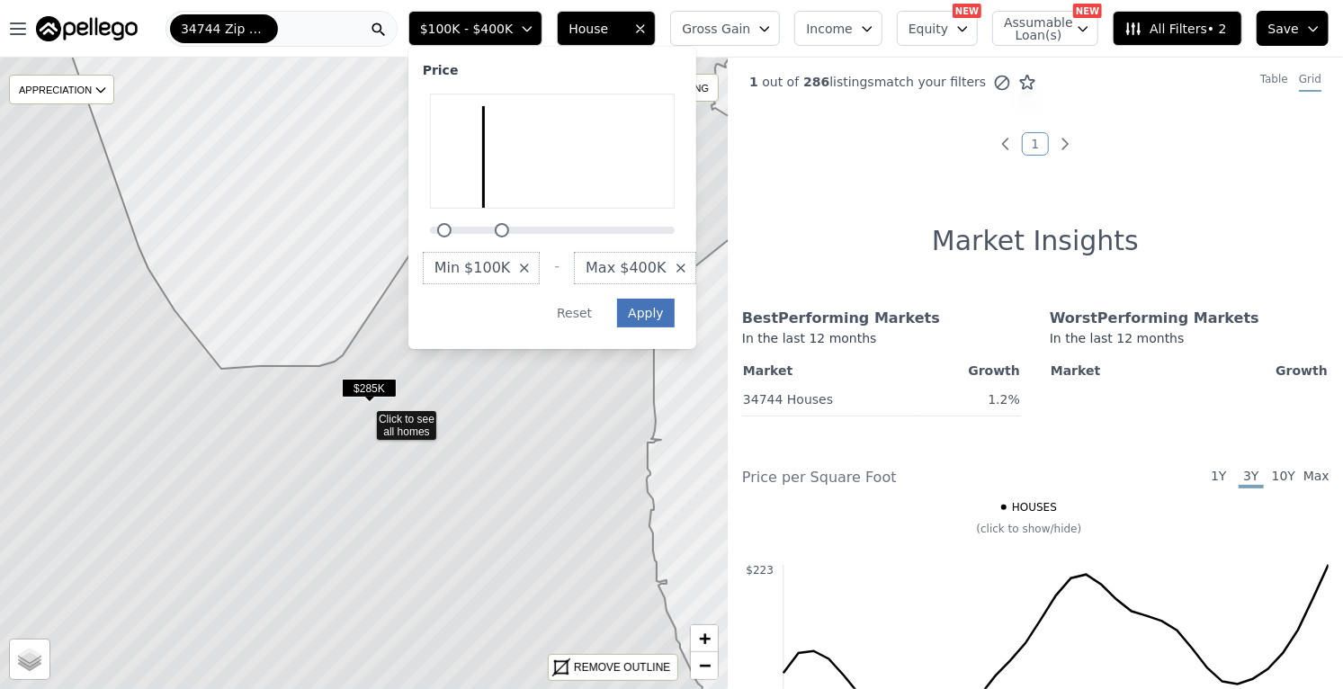
click at [675, 311] on button "Apply" at bounding box center [646, 313] width 58 height 29
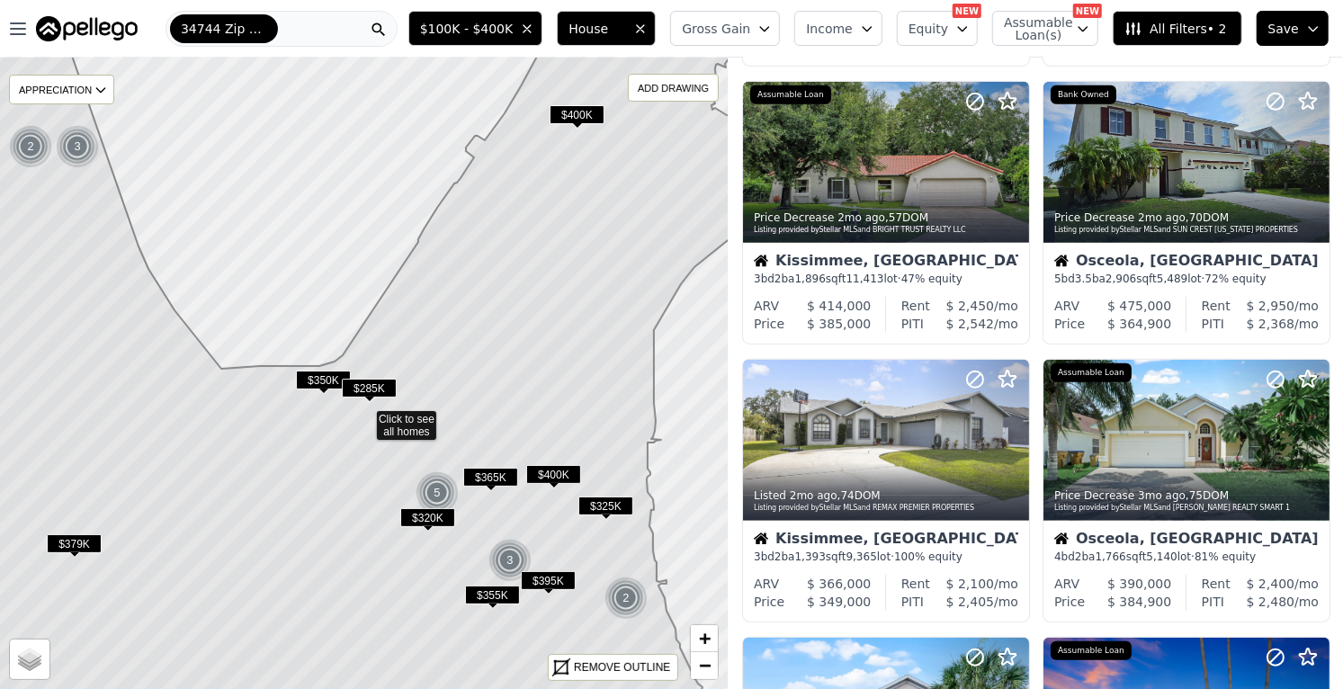
scroll to position [600, 0]
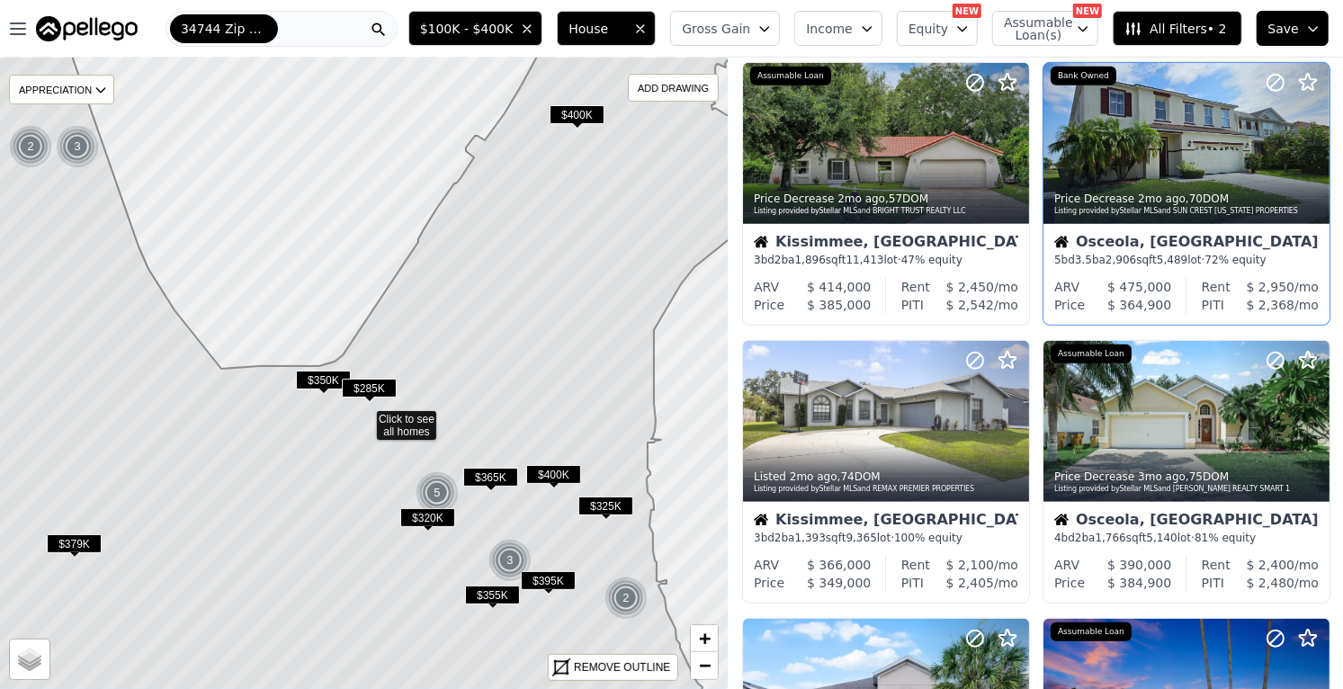
click at [1175, 156] on div at bounding box center [1186, 143] width 286 height 161
click at [1192, 147] on div at bounding box center [1186, 143] width 286 height 161
click at [1311, 79] on icon at bounding box center [1308, 83] width 22 height 22
click at [1183, 148] on div at bounding box center [1186, 143] width 286 height 161
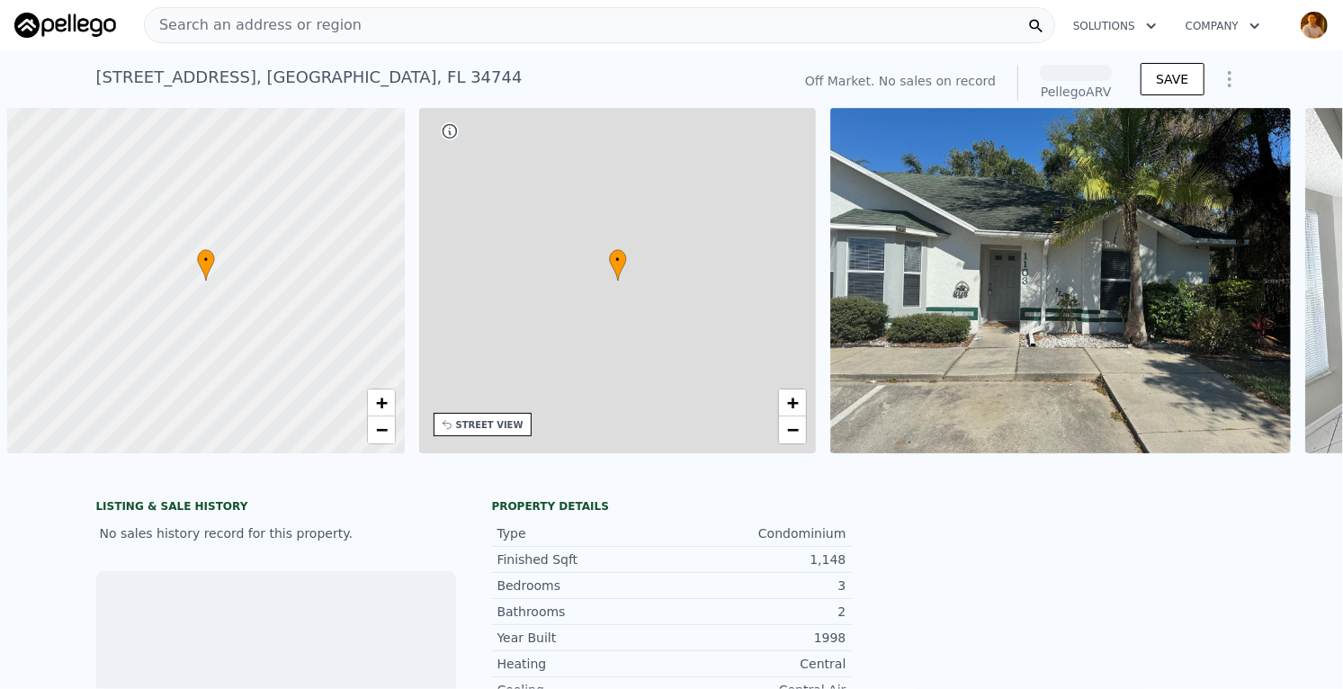
scroll to position [0, 7]
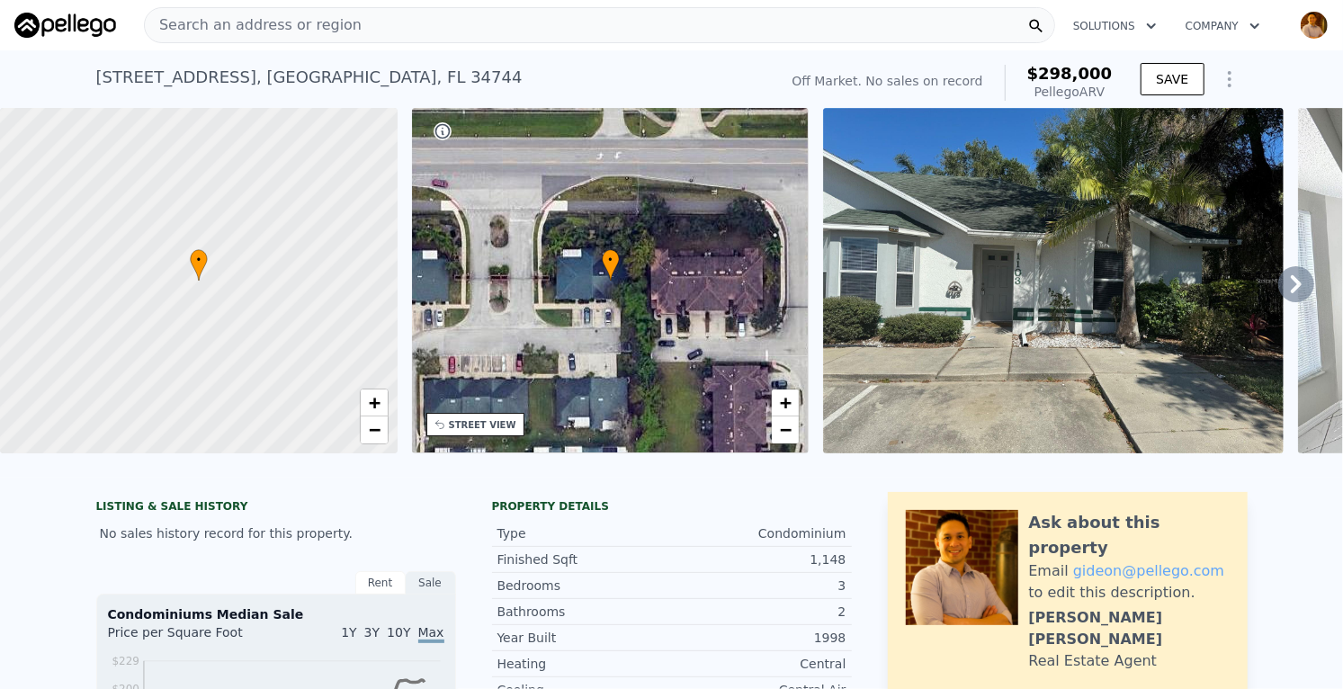
click at [1293, 277] on icon at bounding box center [1296, 284] width 11 height 18
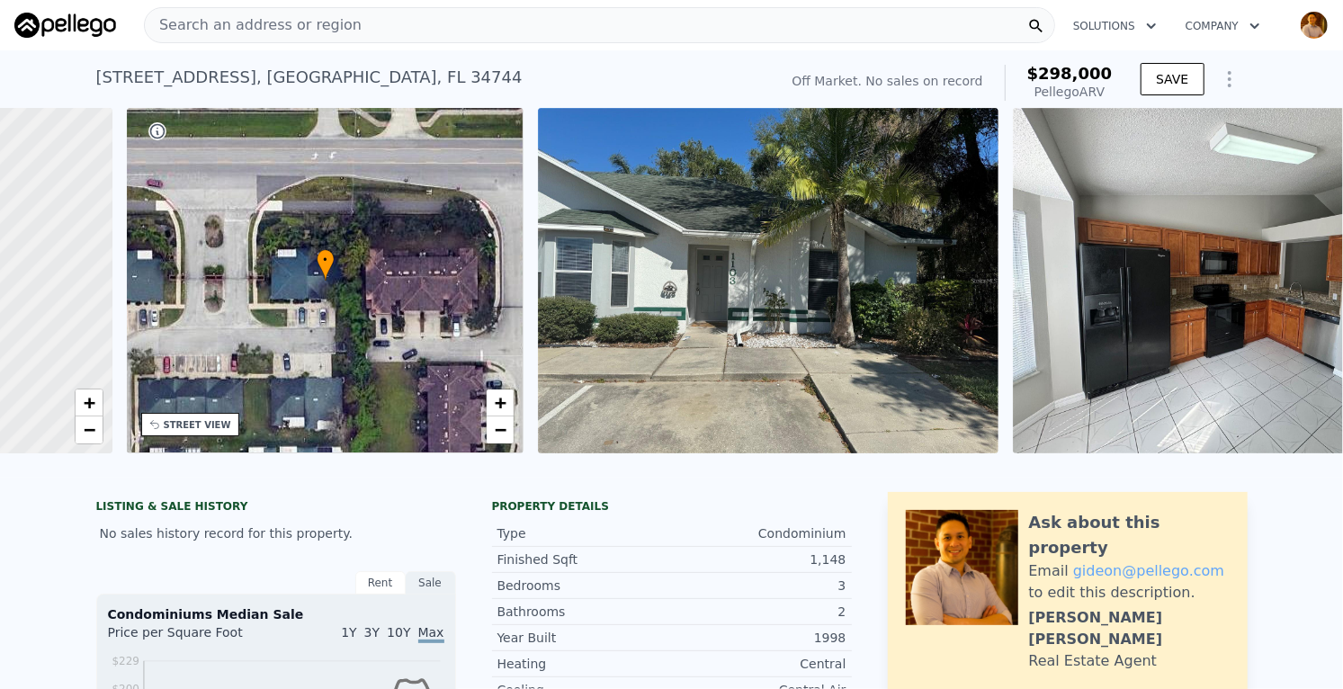
scroll to position [0, 418]
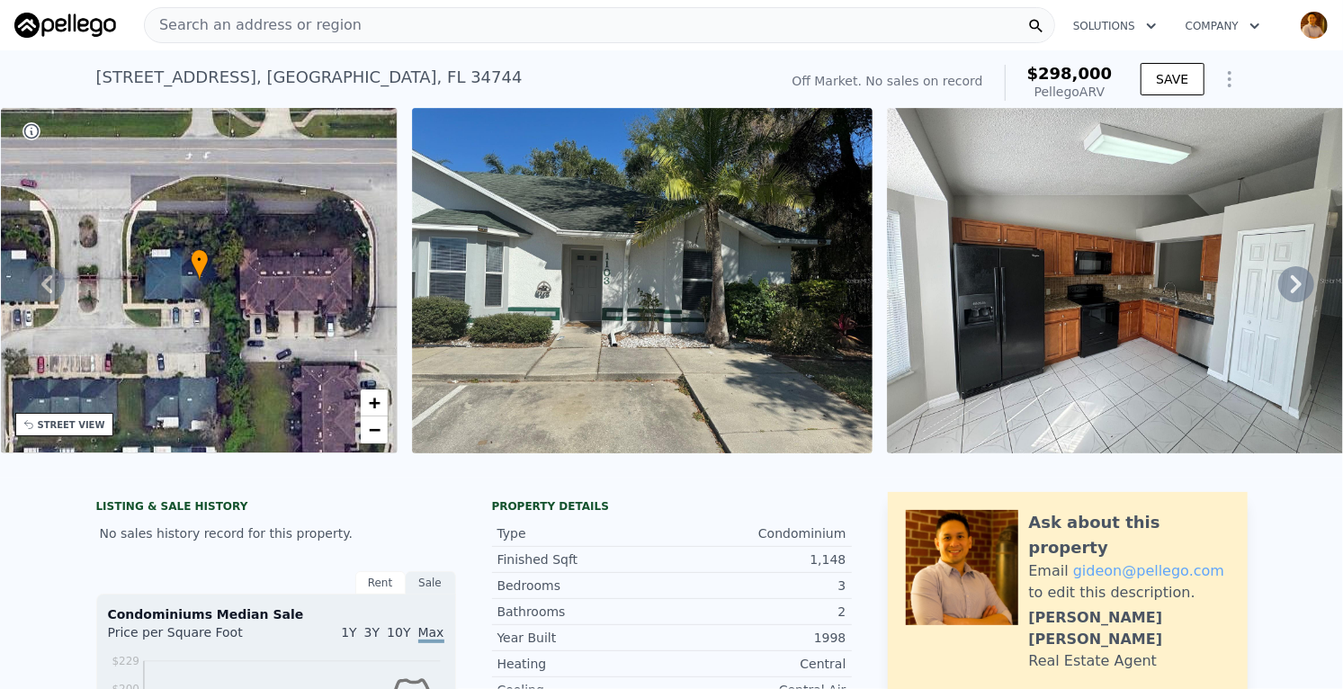
click at [1302, 281] on icon at bounding box center [1296, 284] width 36 height 36
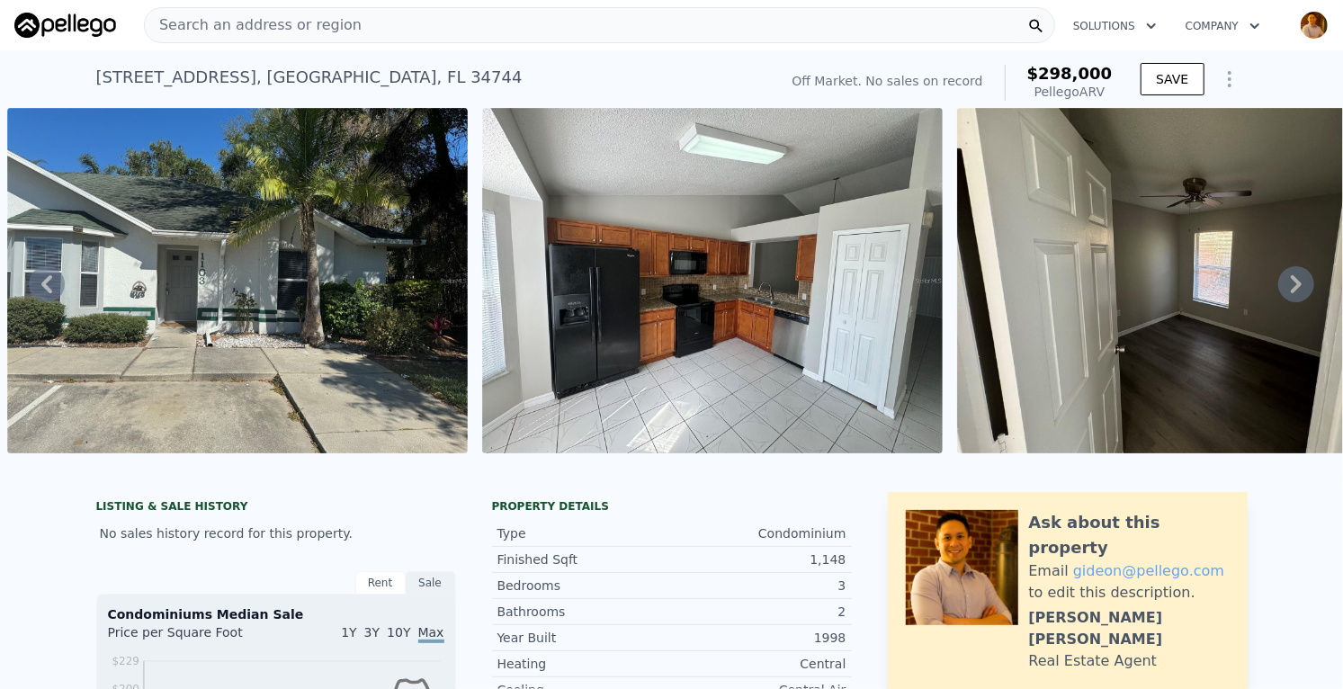
click at [1307, 281] on icon at bounding box center [1296, 284] width 36 height 36
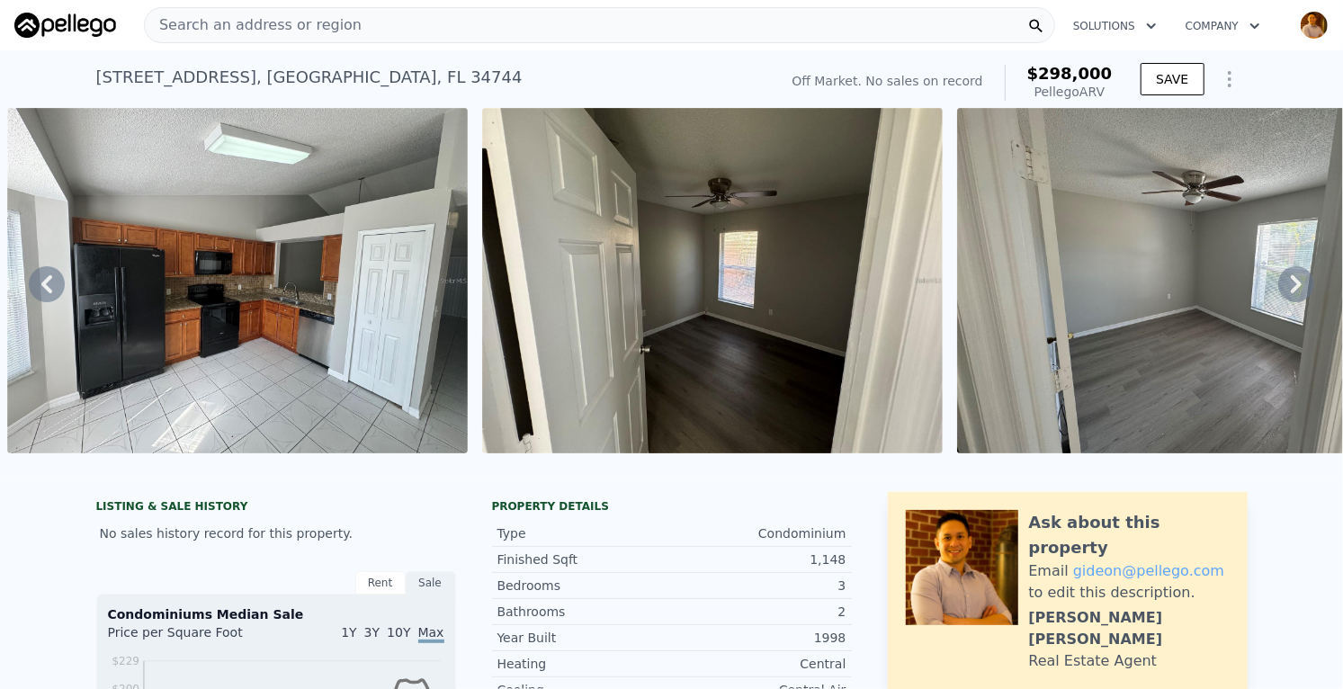
click at [1300, 281] on icon at bounding box center [1296, 284] width 36 height 36
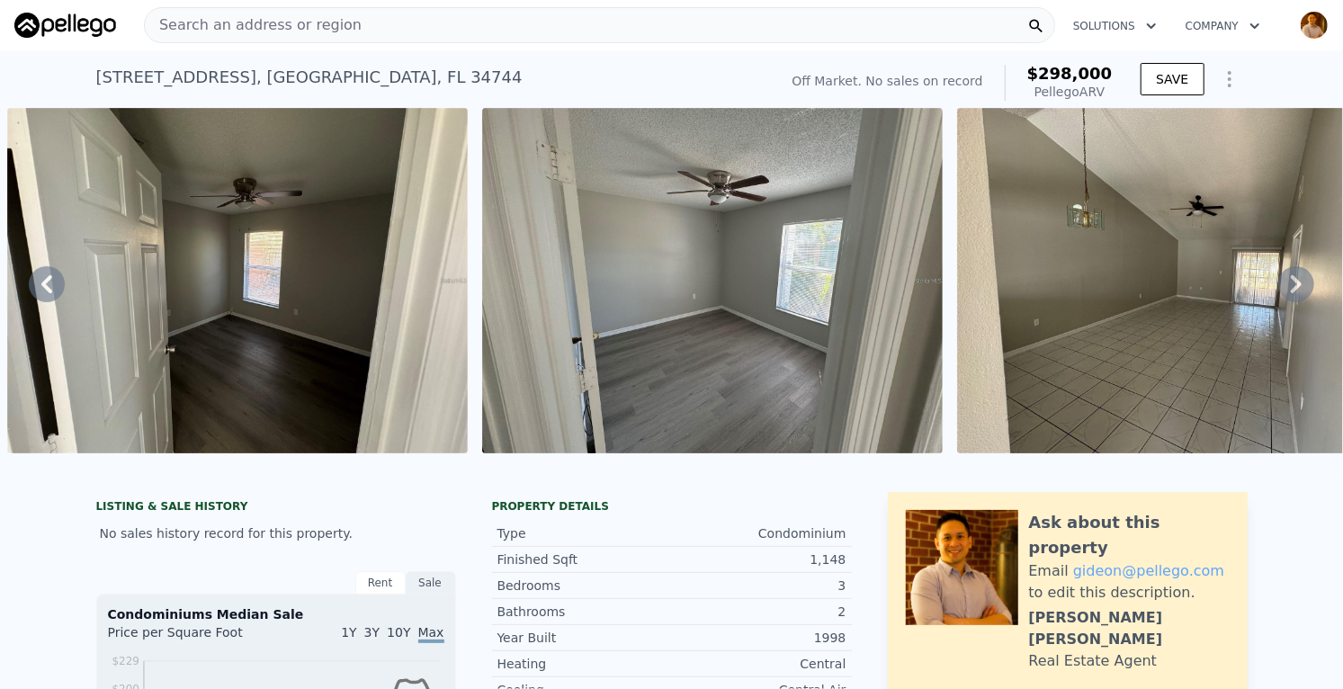
click at [1302, 282] on icon at bounding box center [1296, 284] width 36 height 36
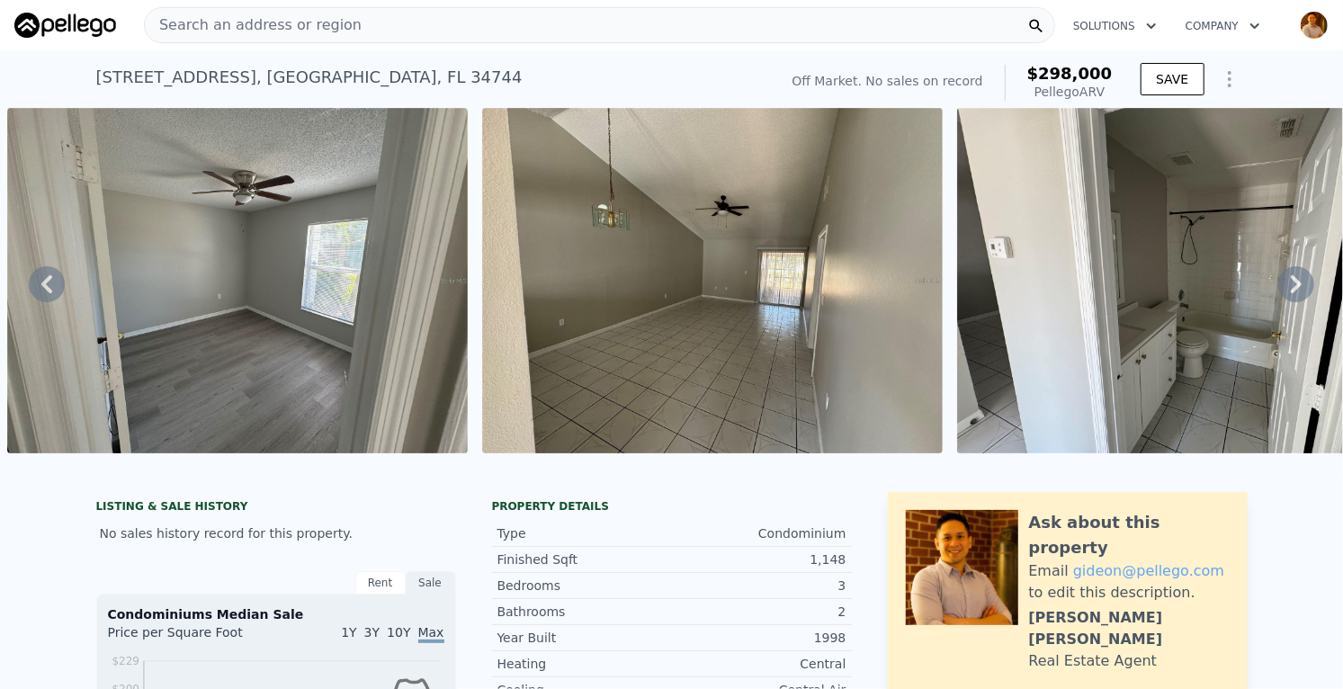
click at [1302, 284] on icon at bounding box center [1296, 284] width 36 height 36
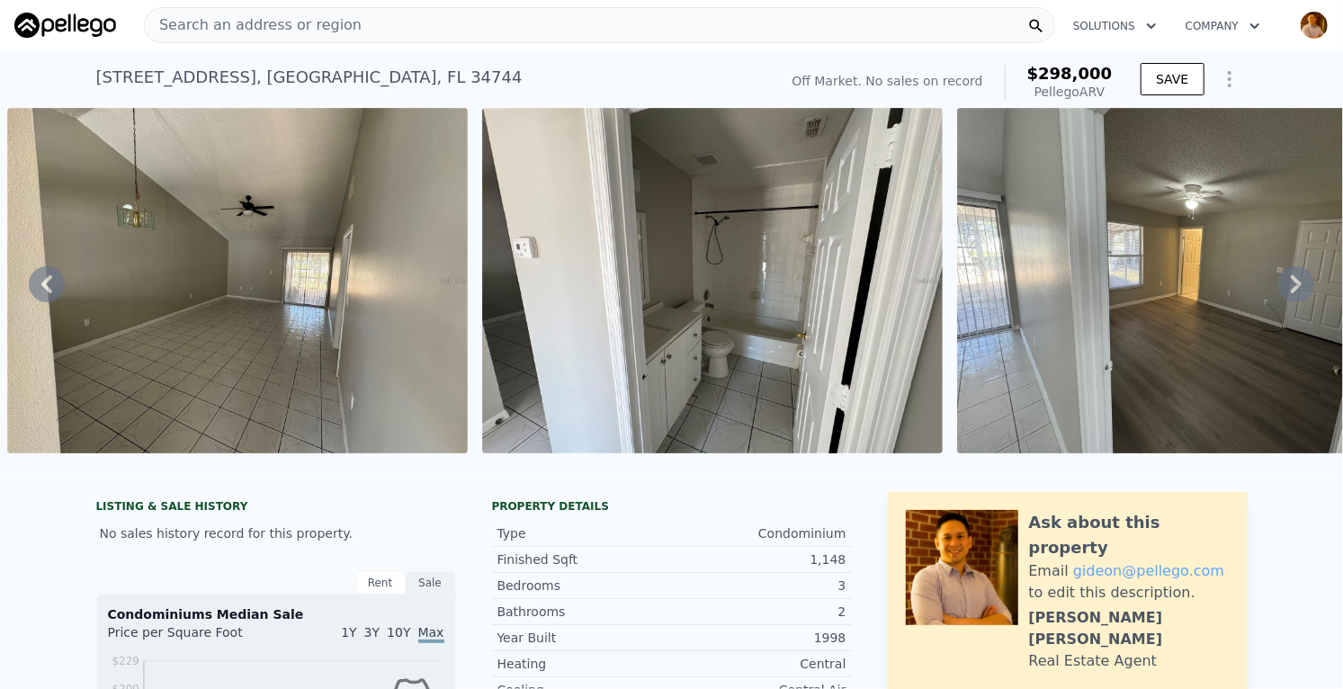
click at [1297, 284] on icon at bounding box center [1296, 284] width 11 height 18
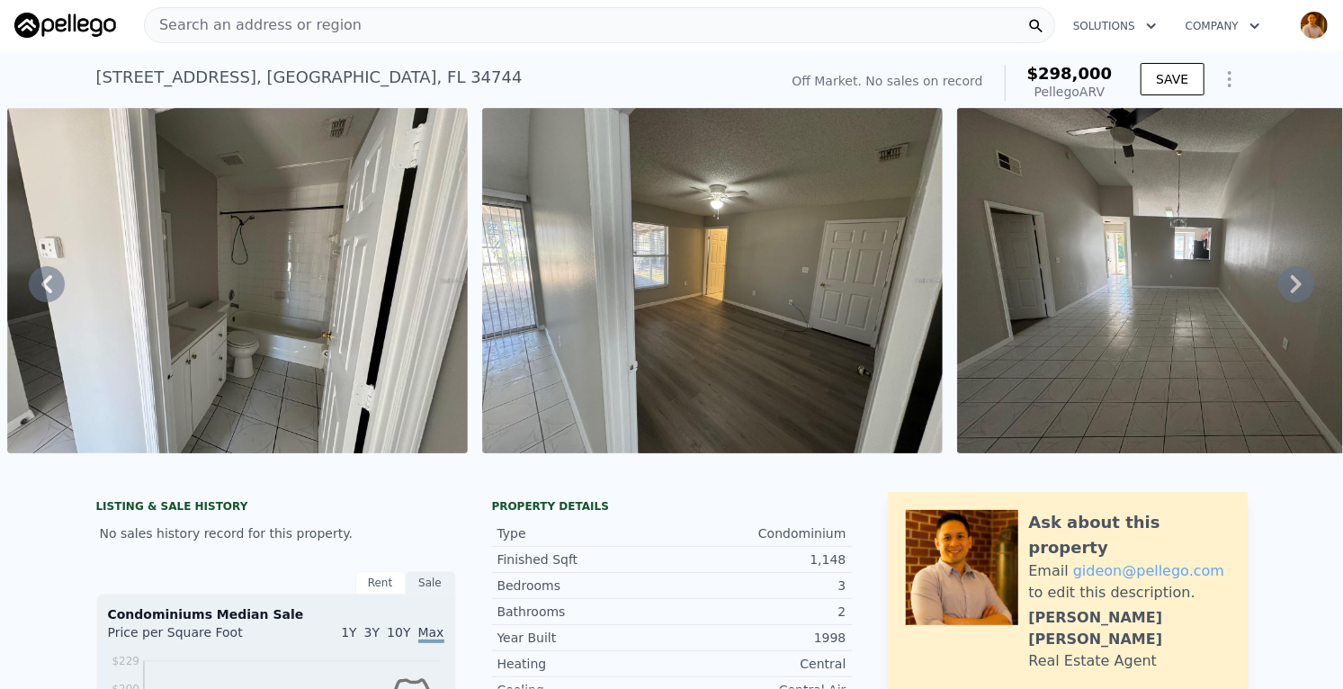
click at [1302, 281] on icon at bounding box center [1296, 284] width 36 height 36
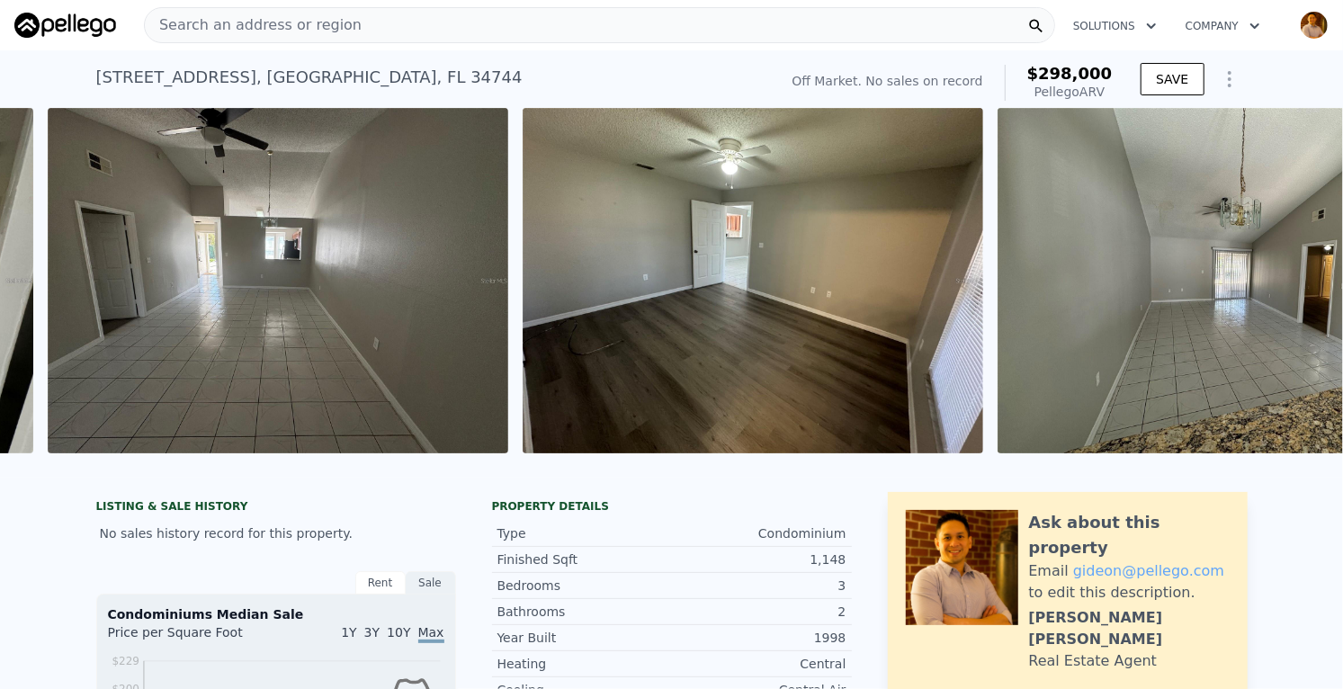
scroll to position [0, 4147]
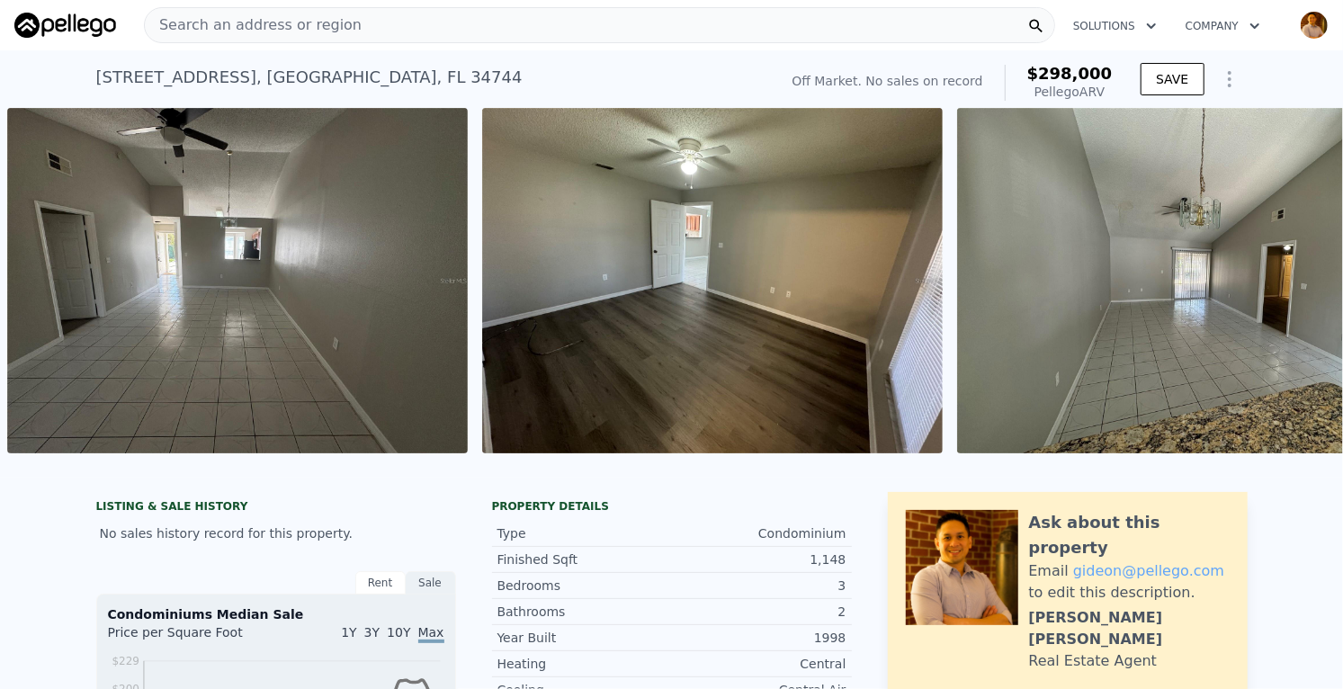
click at [1290, 281] on img at bounding box center [1187, 280] width 461 height 345
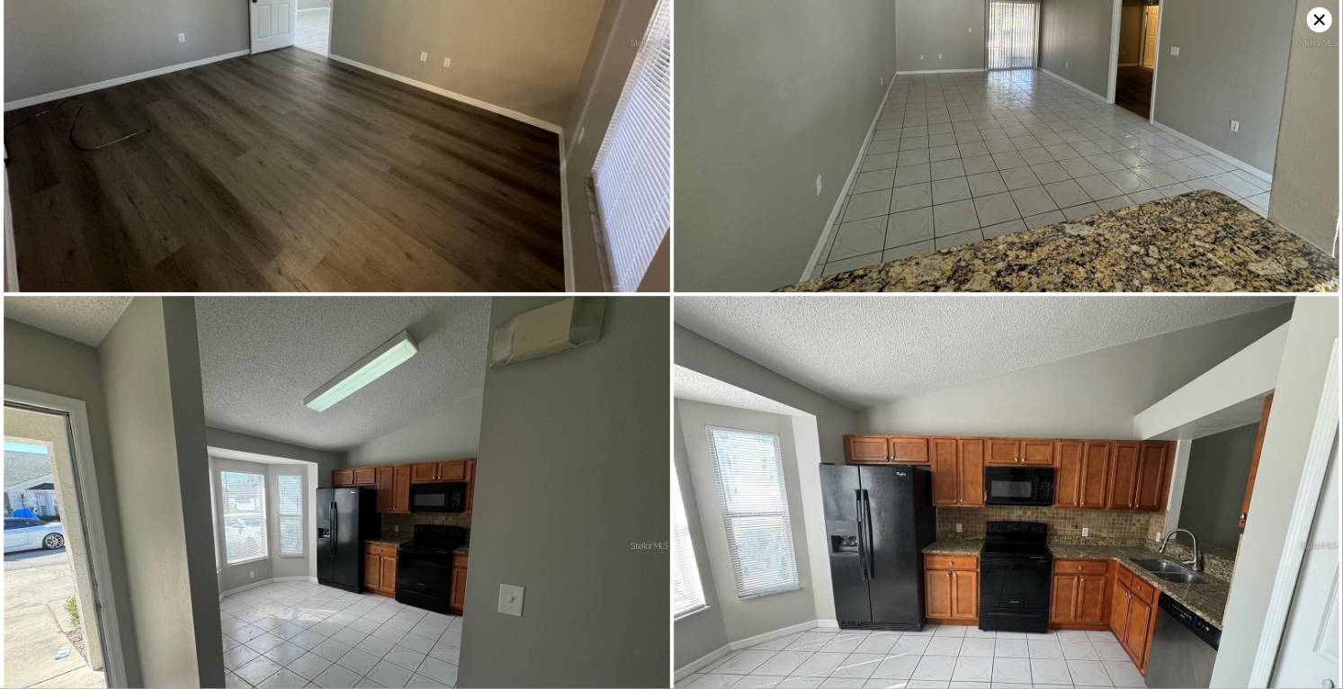
scroll to position [2240, 0]
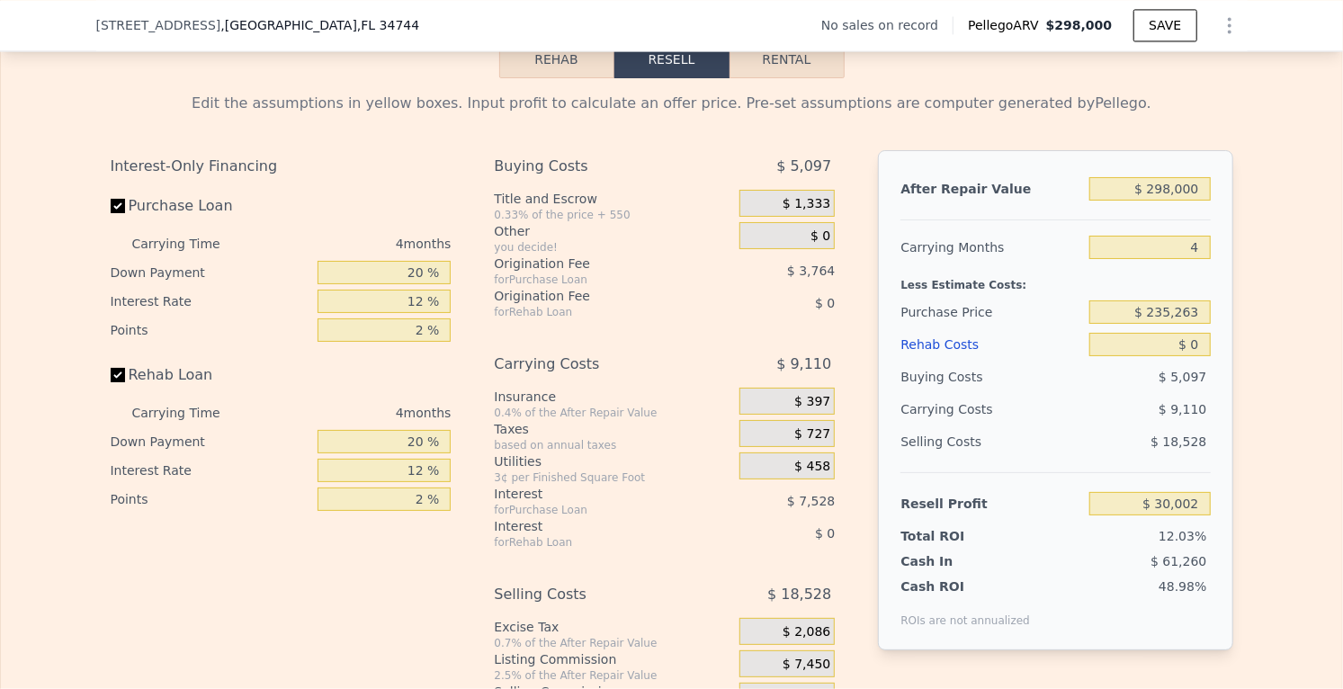
scroll to position [2276, 0]
click at [1197, 304] on input "$ 235,263" at bounding box center [1149, 312] width 121 height 23
type input "$ 2"
type input "$ 200,000"
click at [1196, 336] on input "$ 0" at bounding box center [1149, 345] width 121 height 23
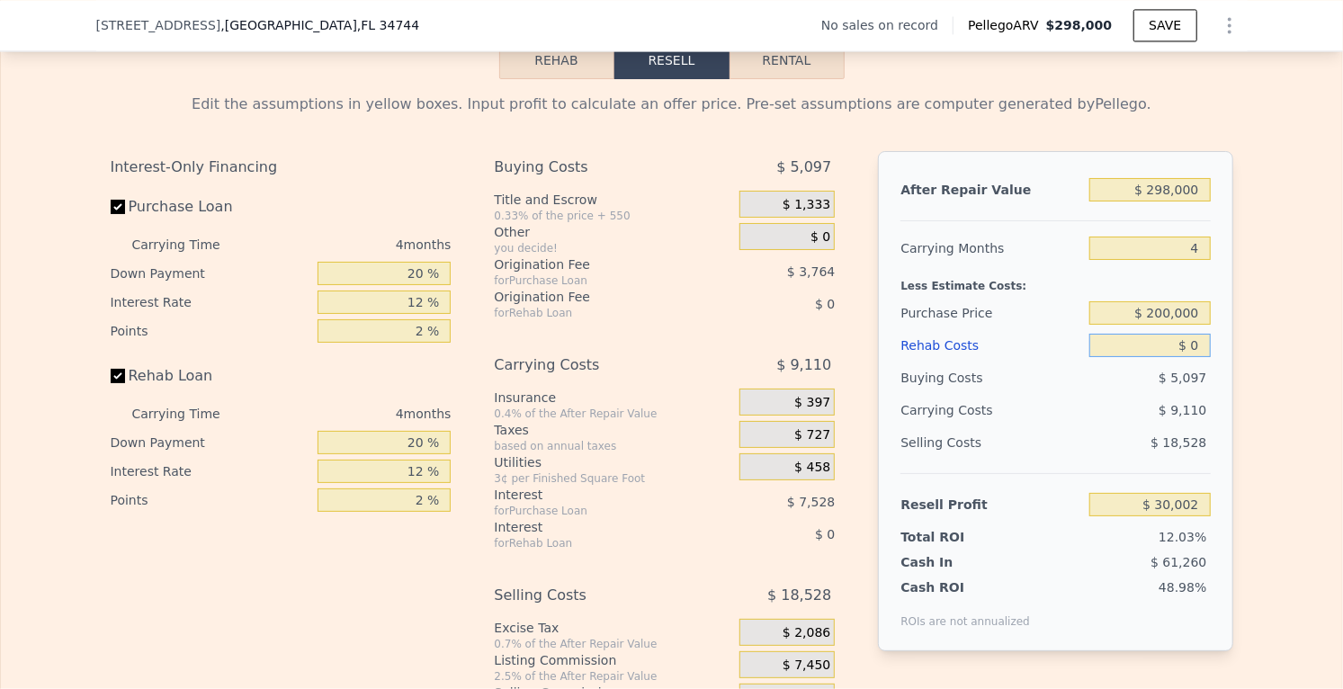
type input "$ 67,074"
type input "$ 8"
type input "$ 67,066"
type input "$ 80"
type input "$ 66,989"
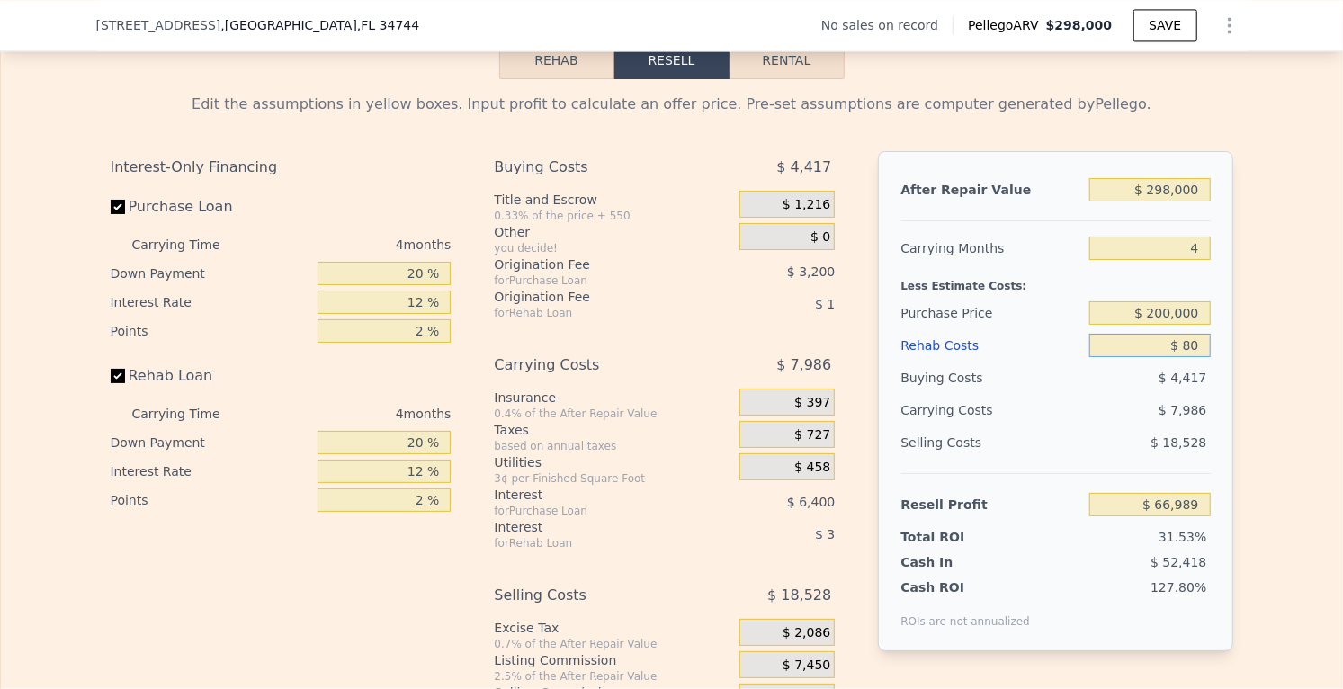
type input "$ 800"
type input "$ 66,237"
type input "$ 8,000"
type input "$ 58,690"
type input "$ 80,000"
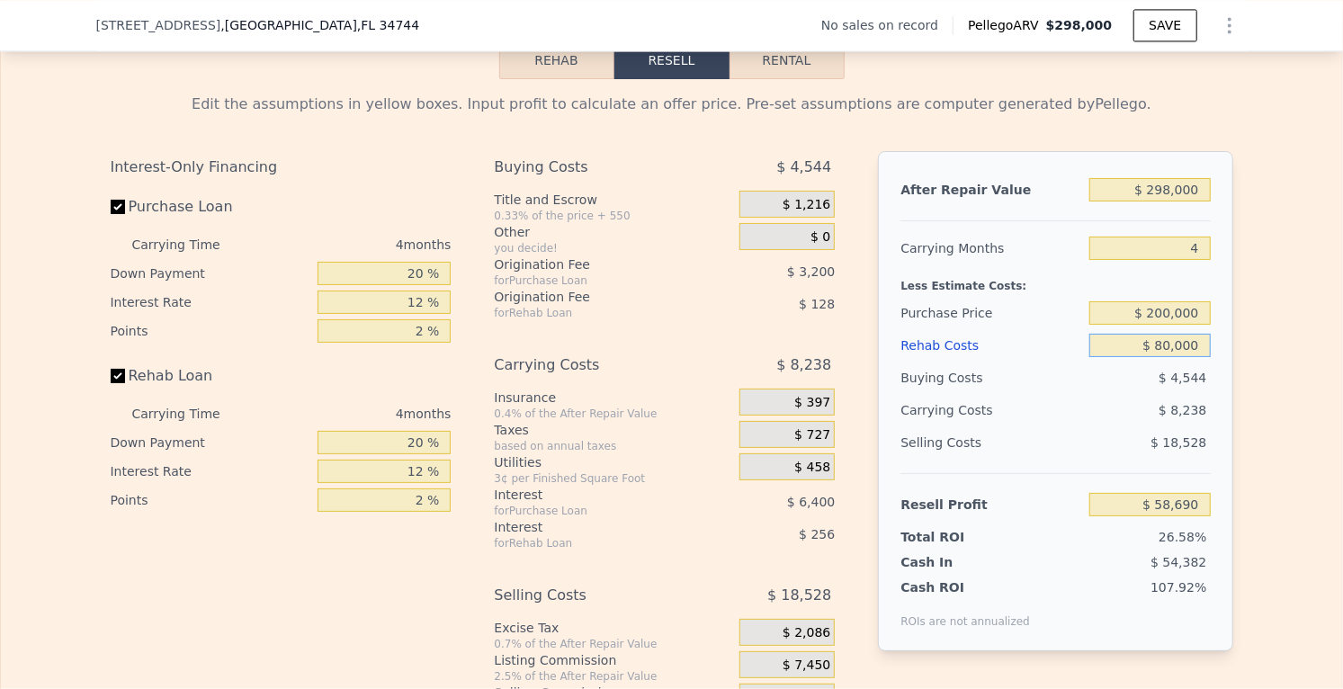
type input "-$ 16,766"
type input "$ 80,000"
click at [1311, 425] on div "Edit the assumptions in yellow boxes. Input profit to calculate an offer price.…" at bounding box center [671, 413] width 1341 height 669
click at [1197, 305] on input "$ 200,000" at bounding box center [1149, 312] width 121 height 23
type input "$ 2"
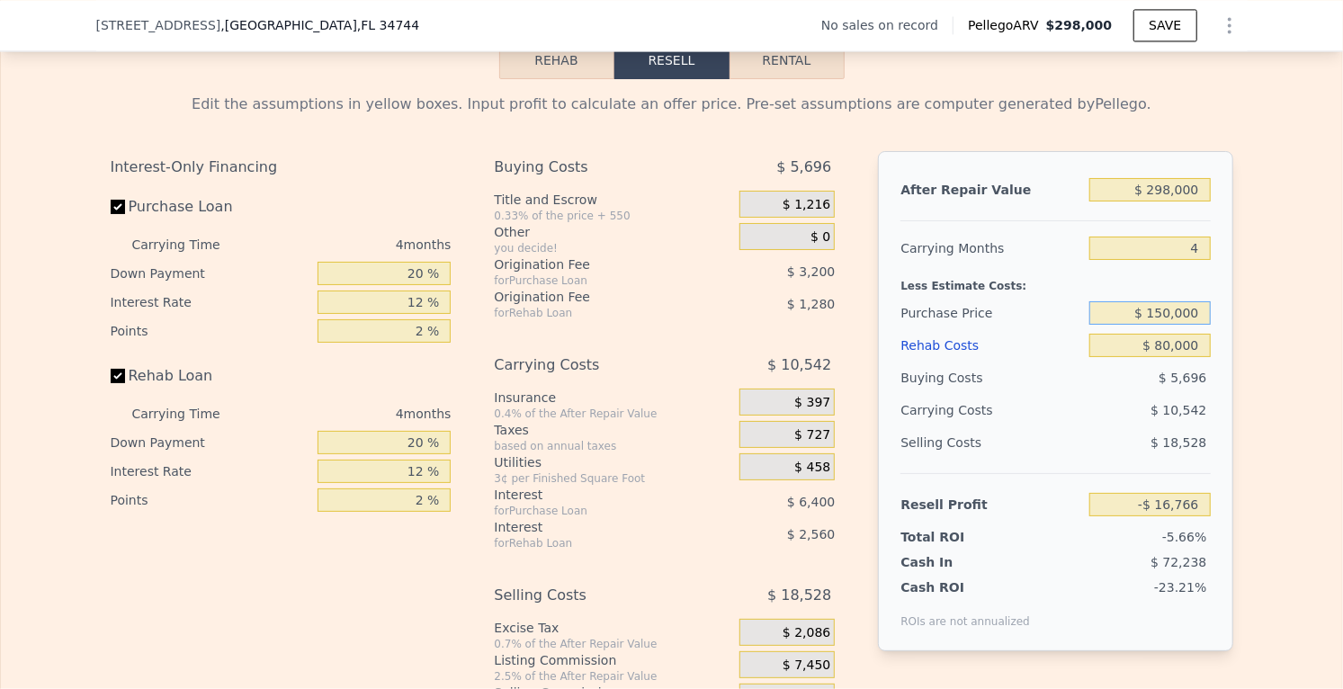
type input "$ 150,000"
click at [1113, 528] on div "-5.66%" at bounding box center [1116, 537] width 190 height 18
type input "$ 35,800"
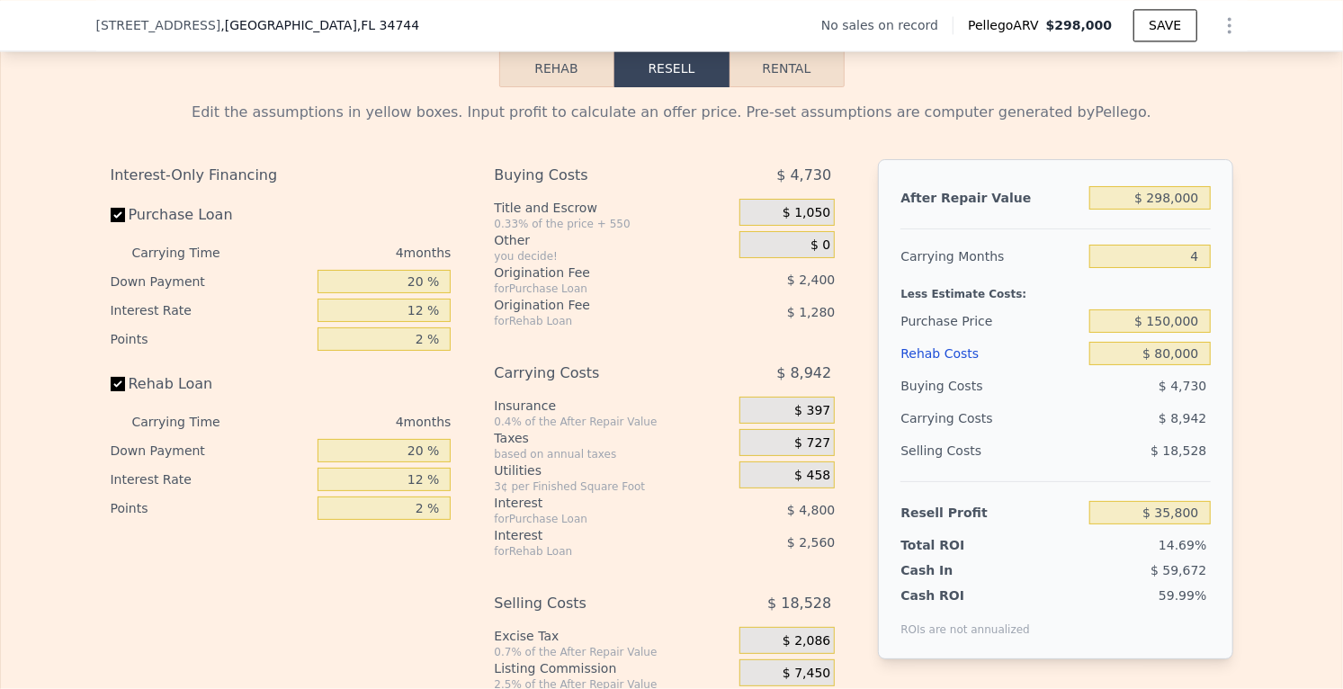
scroll to position [2267, 0]
click at [1198, 191] on input "$ 298,000" at bounding box center [1149, 198] width 121 height 23
type input "$ 298"
type input "-$ 243,544"
type input "$ 29"
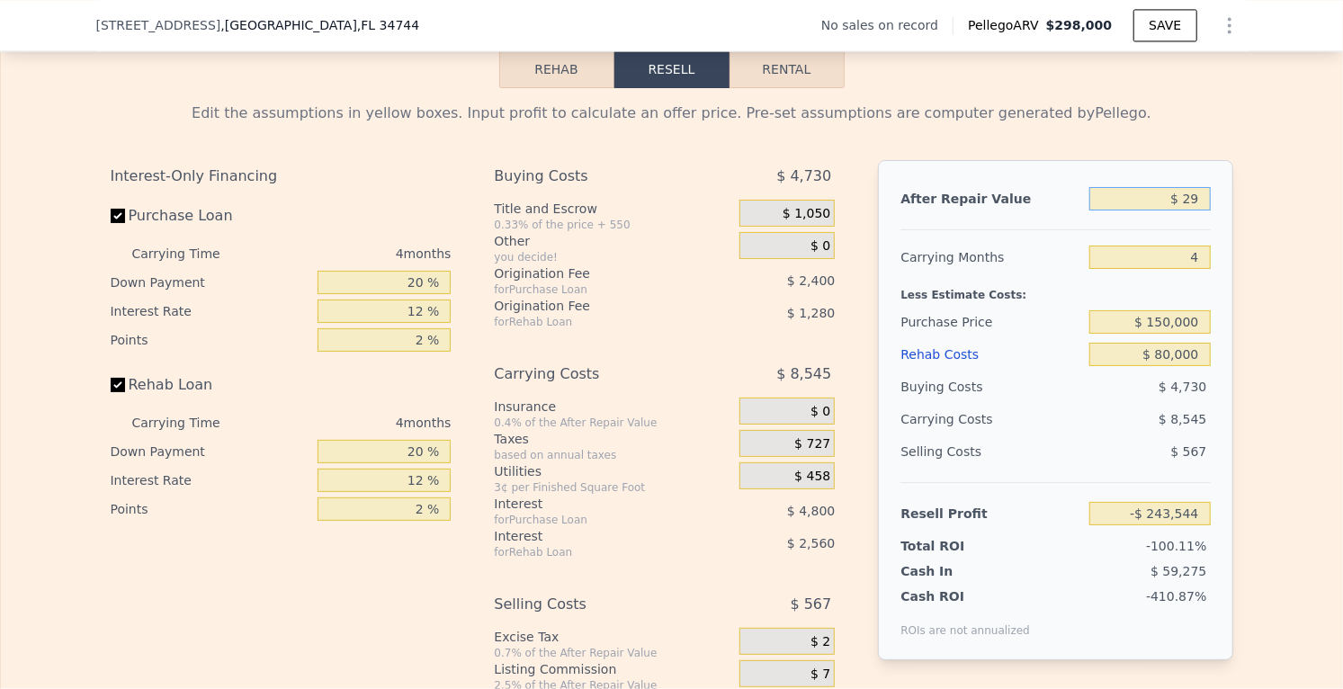
type input "-$ 243,798"
type input "$ 2"
type input "-$ 243,823"
type input "$ 25"
type input "-$ 243,802"
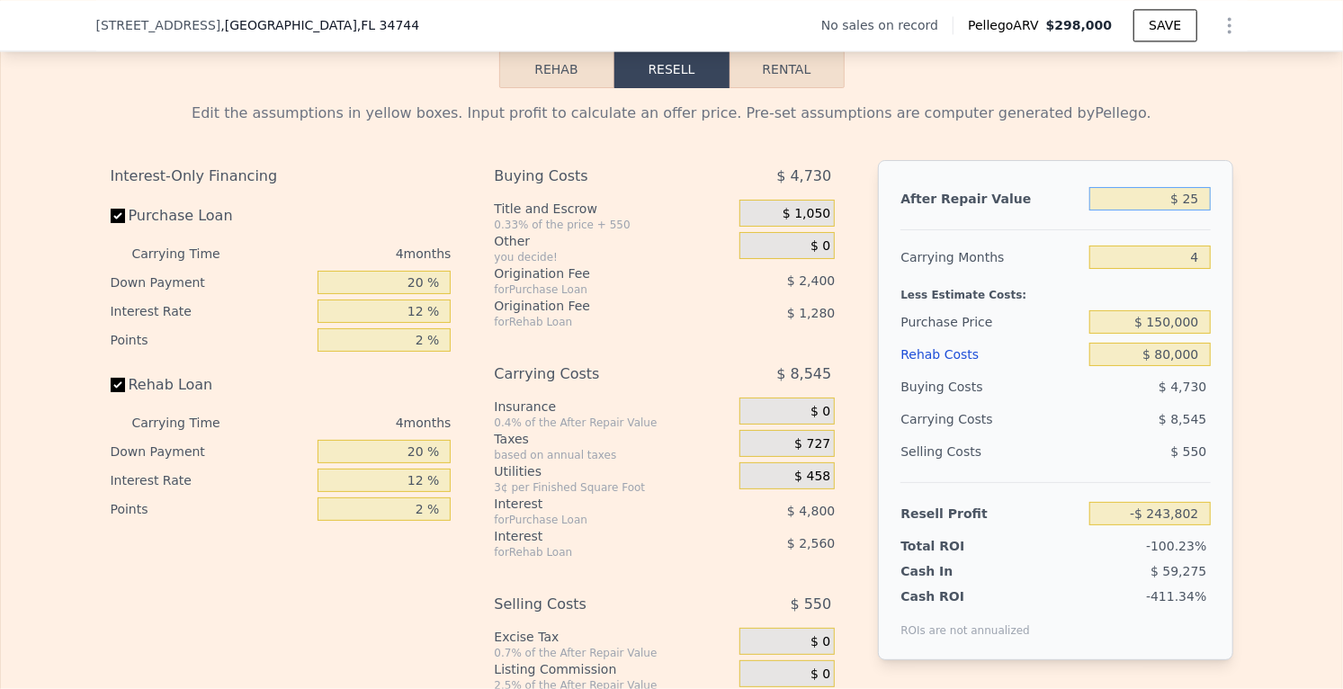
type input "$ 250"
type input "-$ 243,590"
type input "$ 2,500"
type input "-$ 241,480"
type input "$ 25,000"
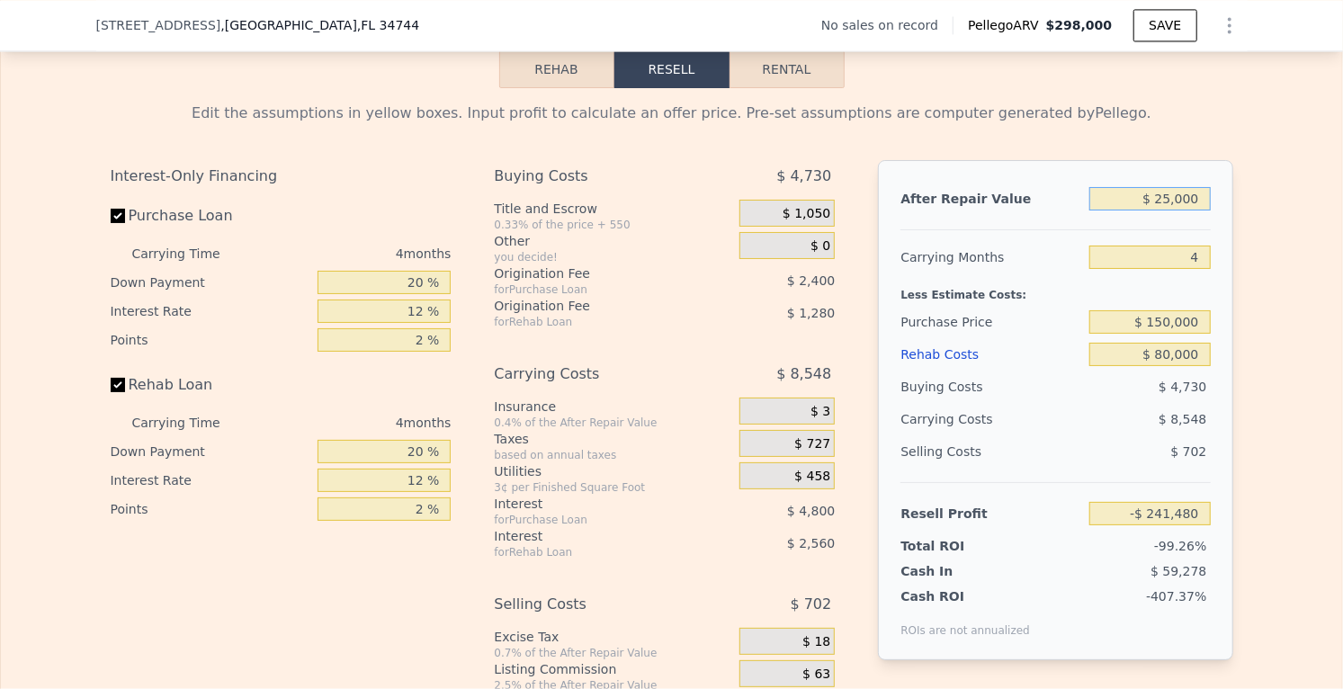
type input "-$ 220,366"
type input "$ 250,000"
type input "-$ 9,241"
type input "$ 25,000"
type input "-$ 220,366"
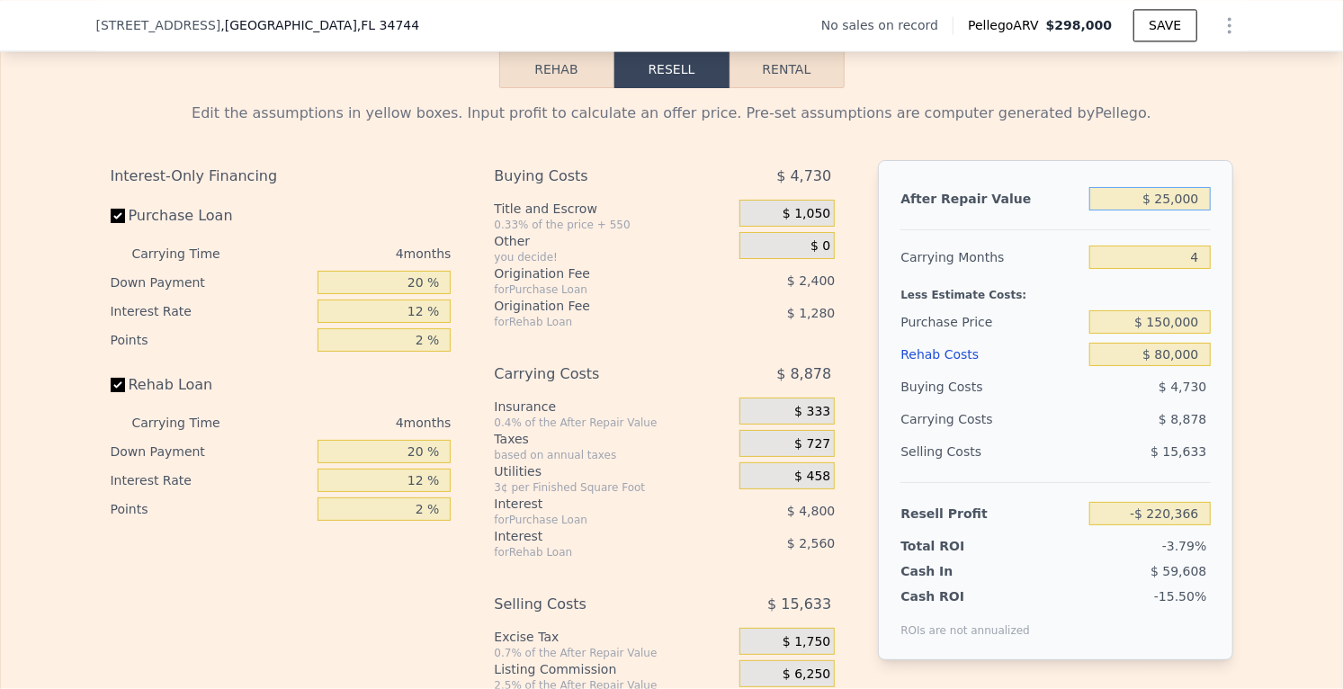
type input "$ 2,500"
type input "-$ 241,480"
type input "$ 250"
type input "-$ 243,590"
type input "$ 25"
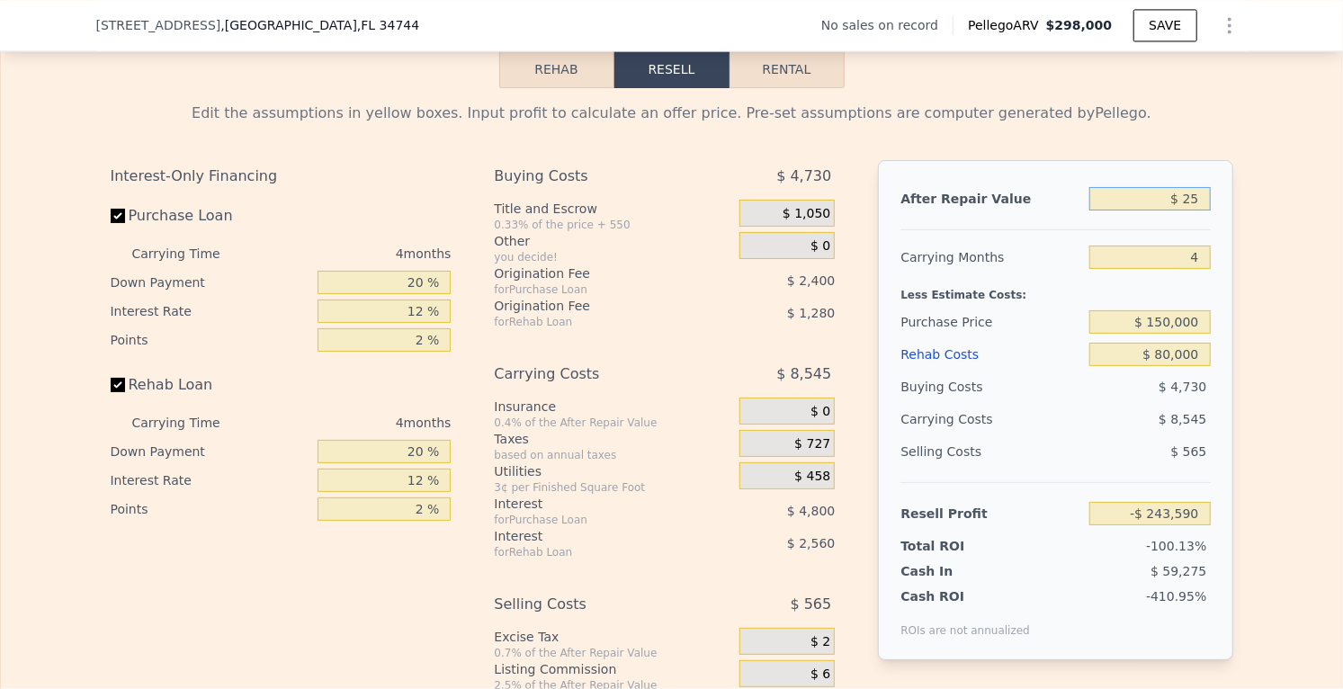
type input "-$ 243,802"
type input "$ 2"
type input "-$ 243,823"
type input "$ 3"
type input "-$ 243,822"
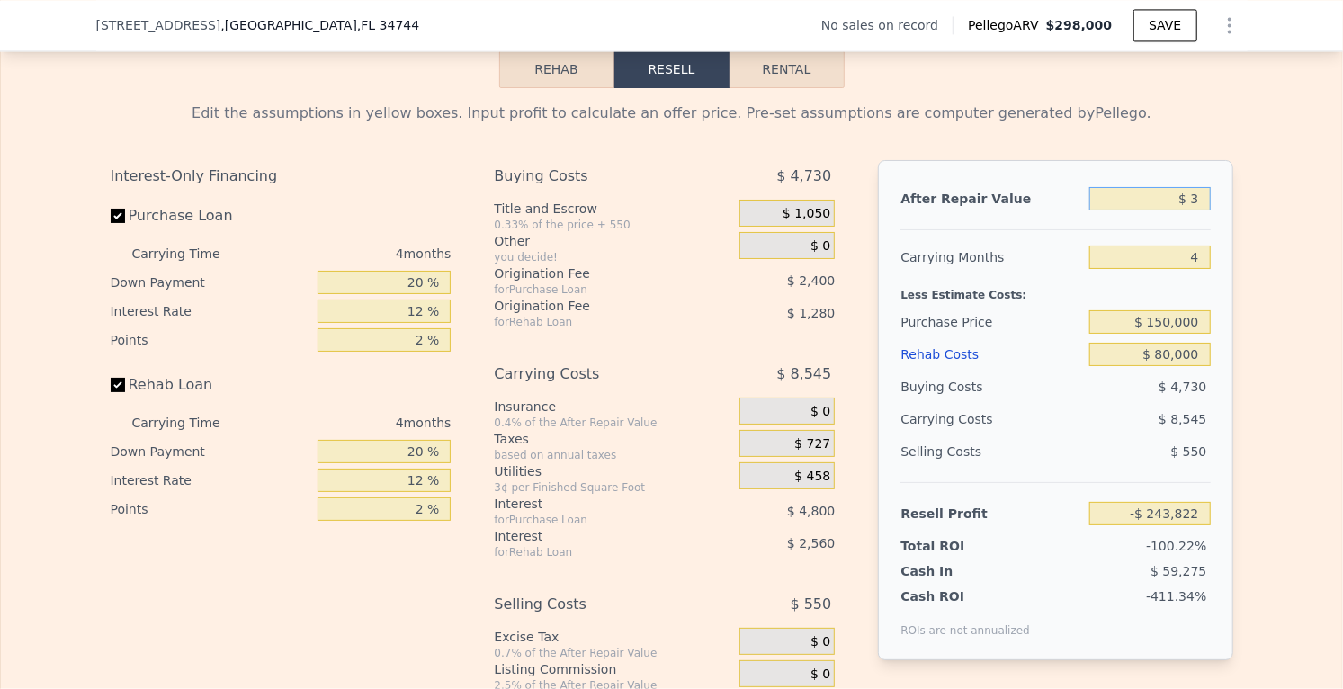
type input "$ 35"
type input "-$ 243,792"
type input "$ 350"
type input "-$ 243,496"
type input "$ 3,500"
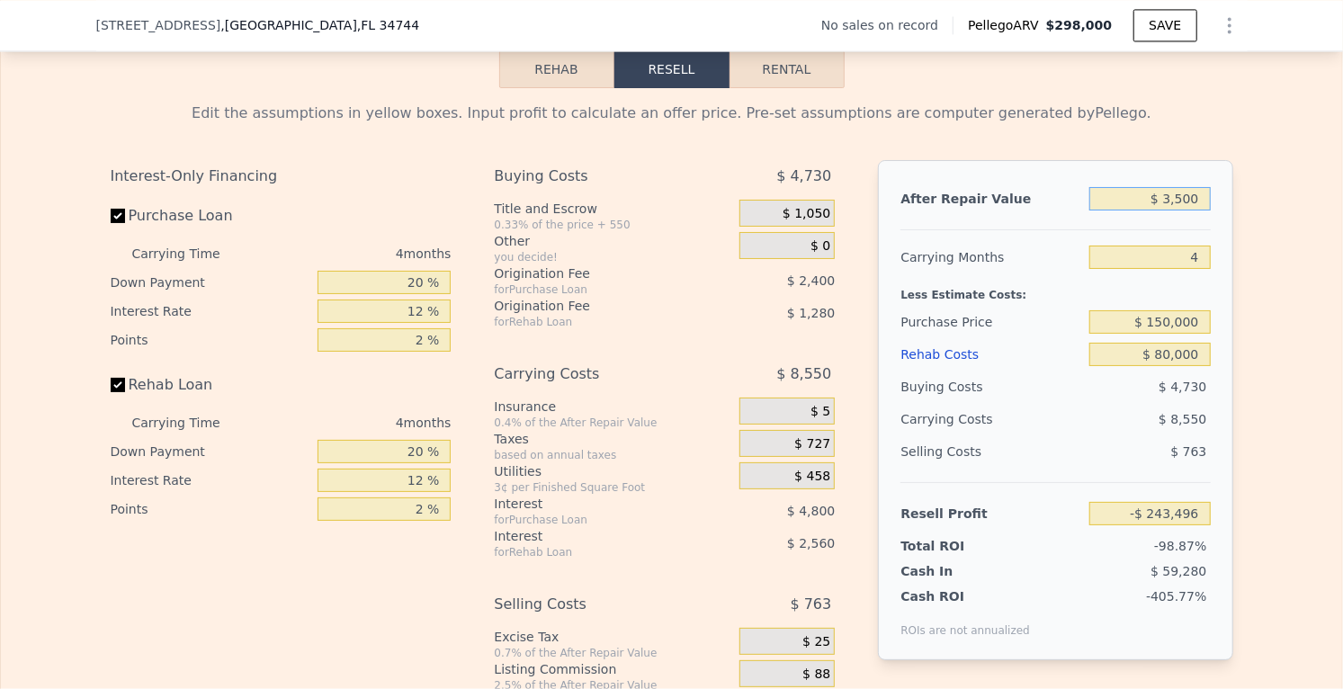
type input "-$ 240,543"
type input "$ 35,000"
type input "-$ 210,984"
type input "$ 350,000"
type input "$ 84,592"
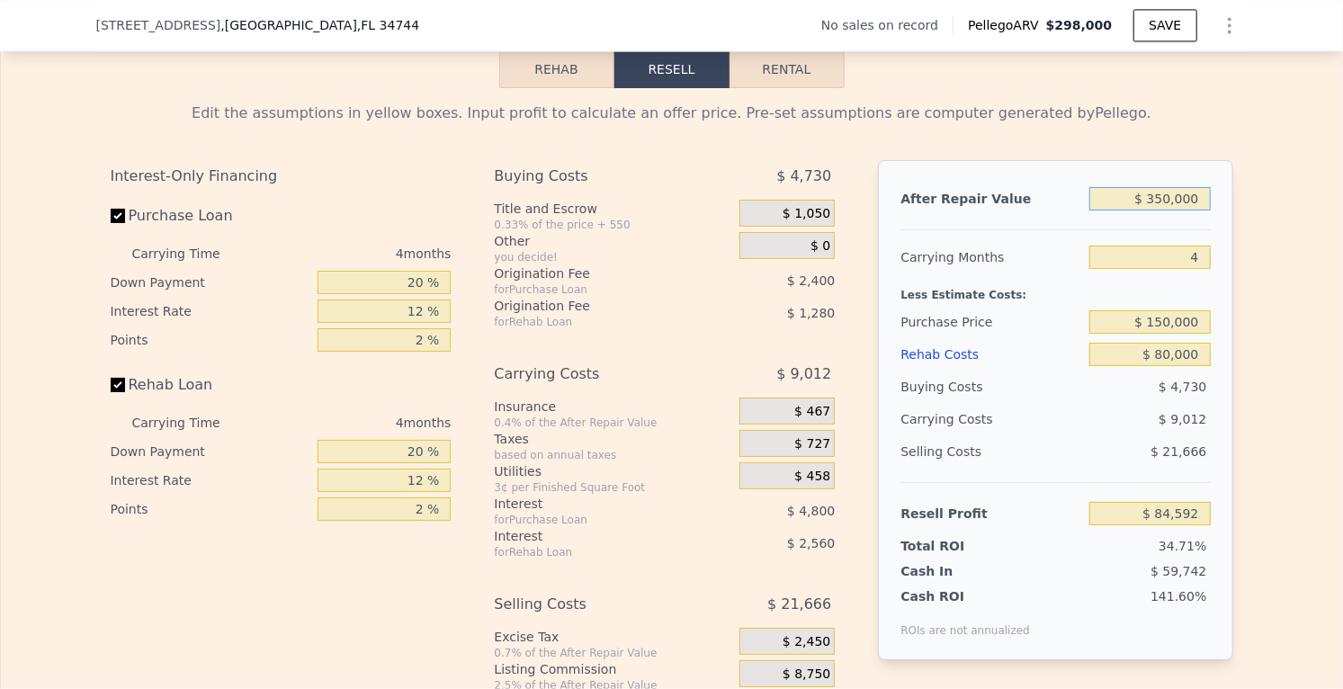
type input "$ 350,000"
click at [1121, 349] on input "$ 80,000" at bounding box center [1149, 354] width 121 height 23
click at [1198, 346] on input "$ 80,000" at bounding box center [1149, 354] width 121 height 23
type input "$ 80"
type input "$ 168,347"
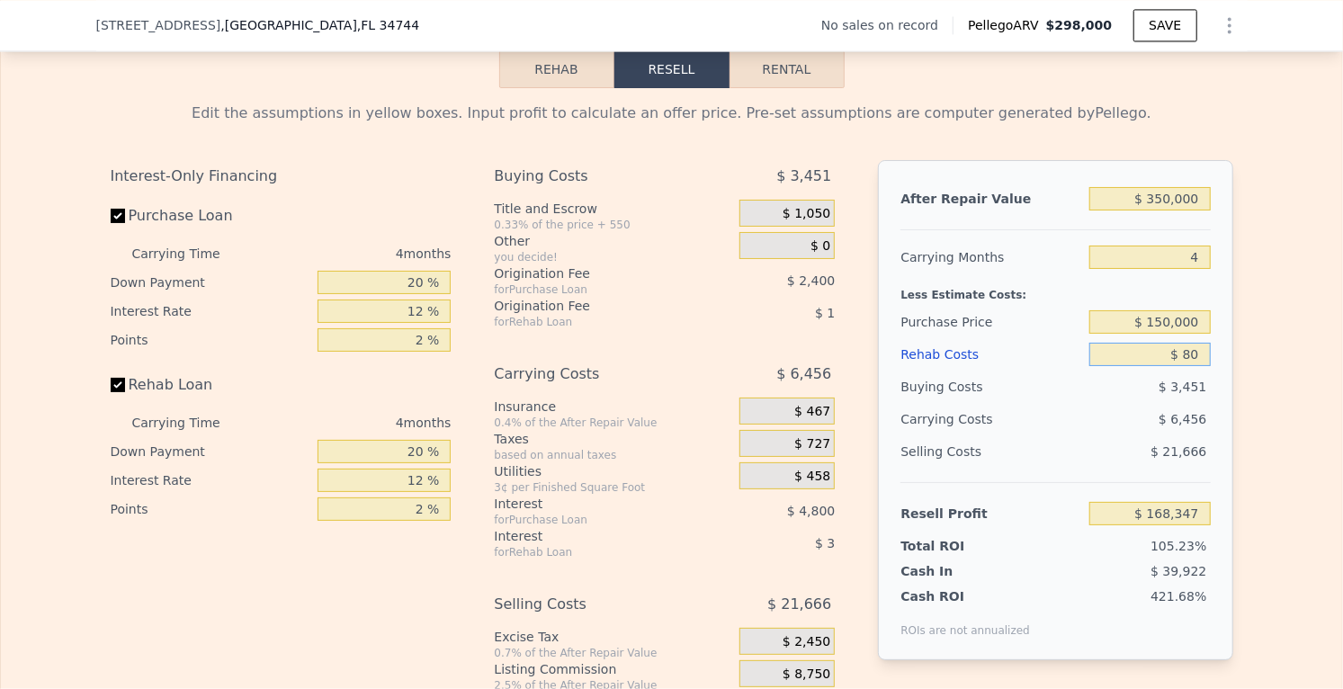
type input "$ 8"
type input "$ 168,424"
type input "$ 1"
type input "$ 168,431"
type input "$ 10"
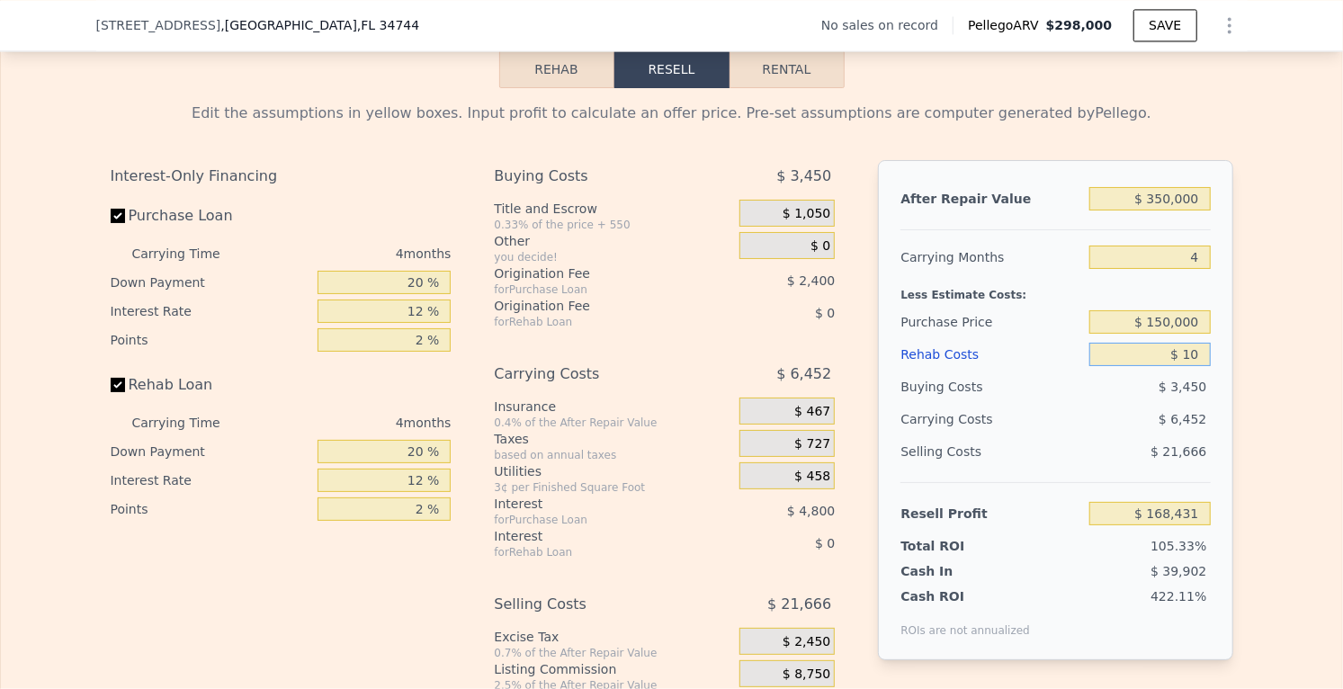
type input "$ 168,422"
type input "$ 100"
type input "$ 168,326"
type input "$ 1,000"
type input "$ 167,384"
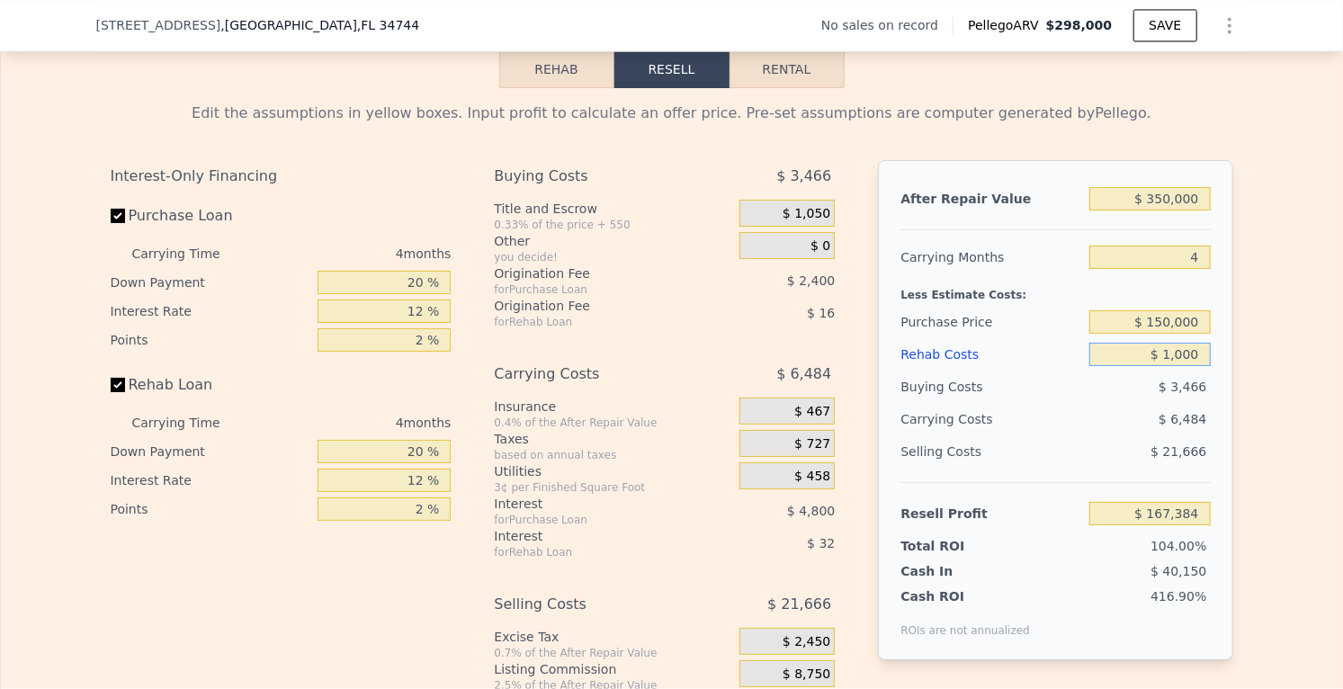
type input "$ 10,000"
type input "$ 157,952"
type input "$ 100,000"
type input "$ 63,632"
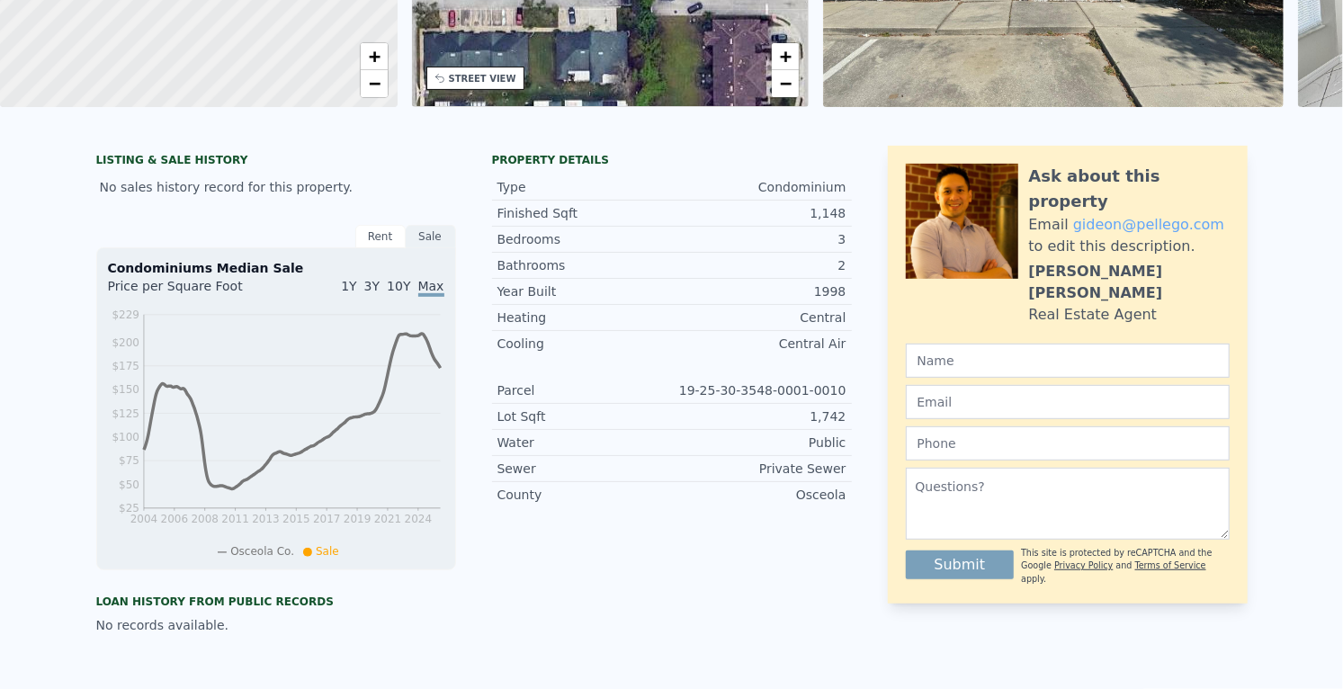
scroll to position [6, 0]
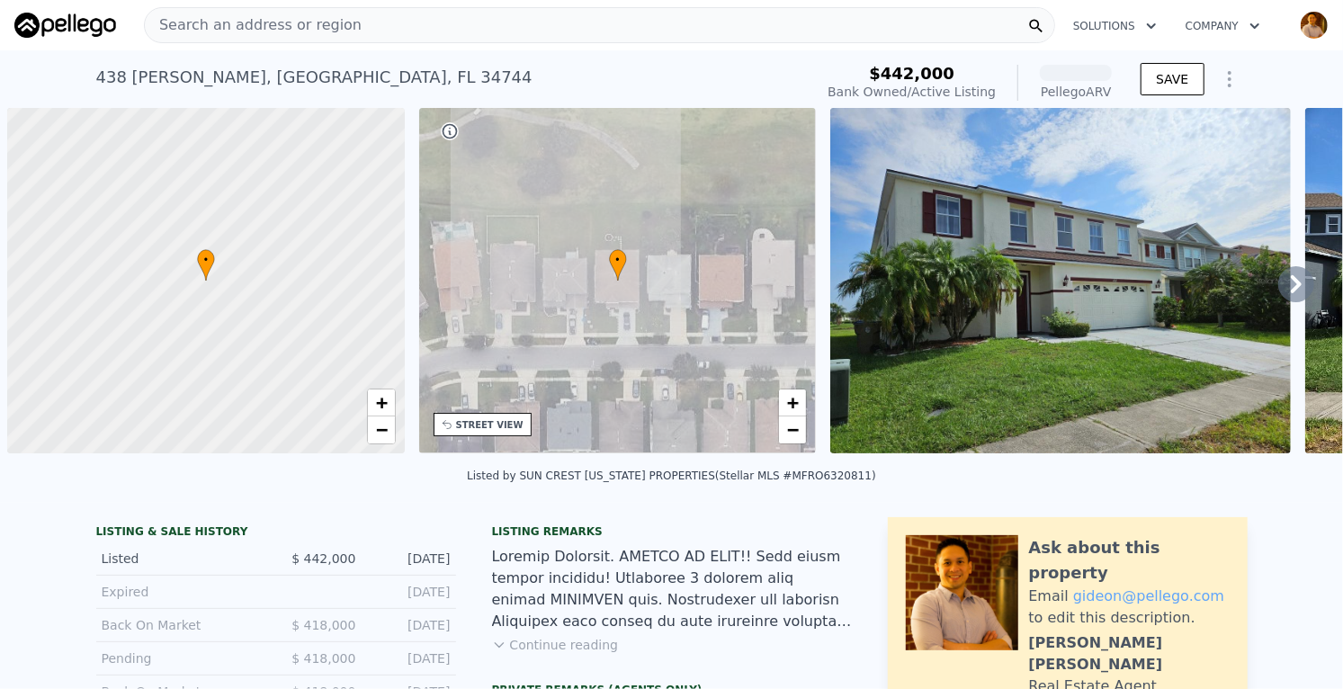
scroll to position [0, 7]
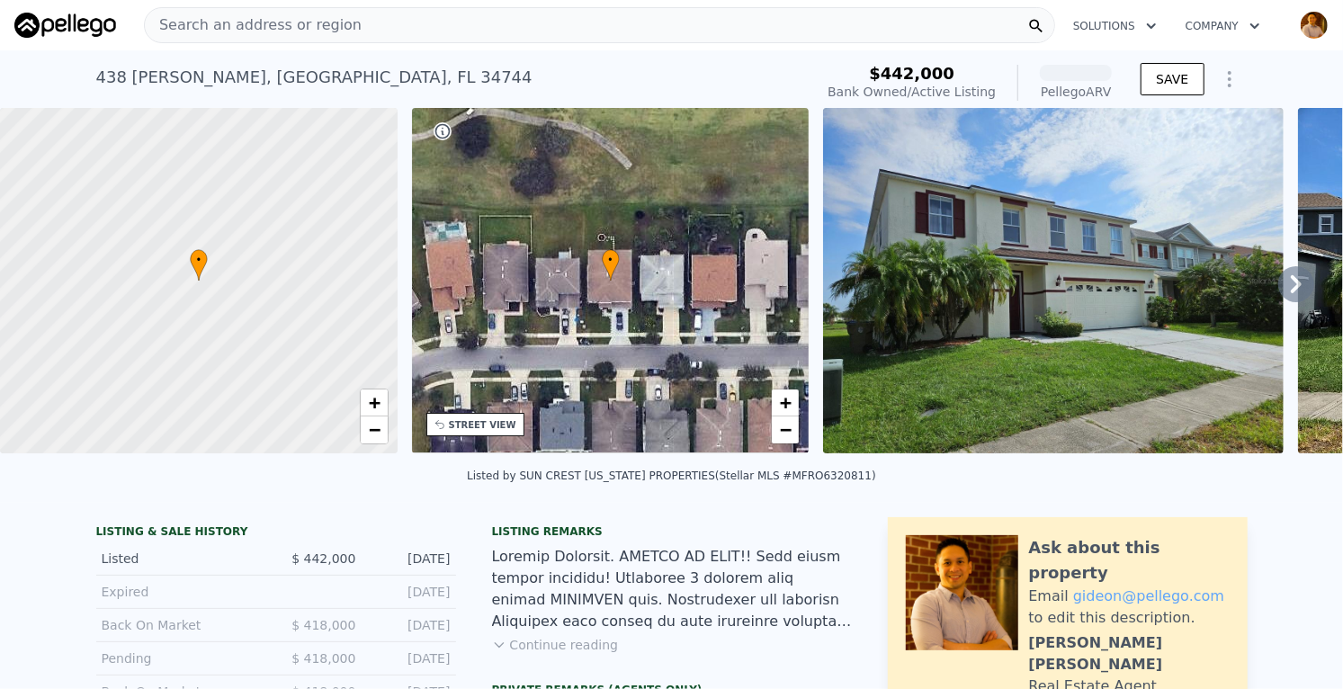
click at [1124, 326] on img at bounding box center [1053, 280] width 461 height 345
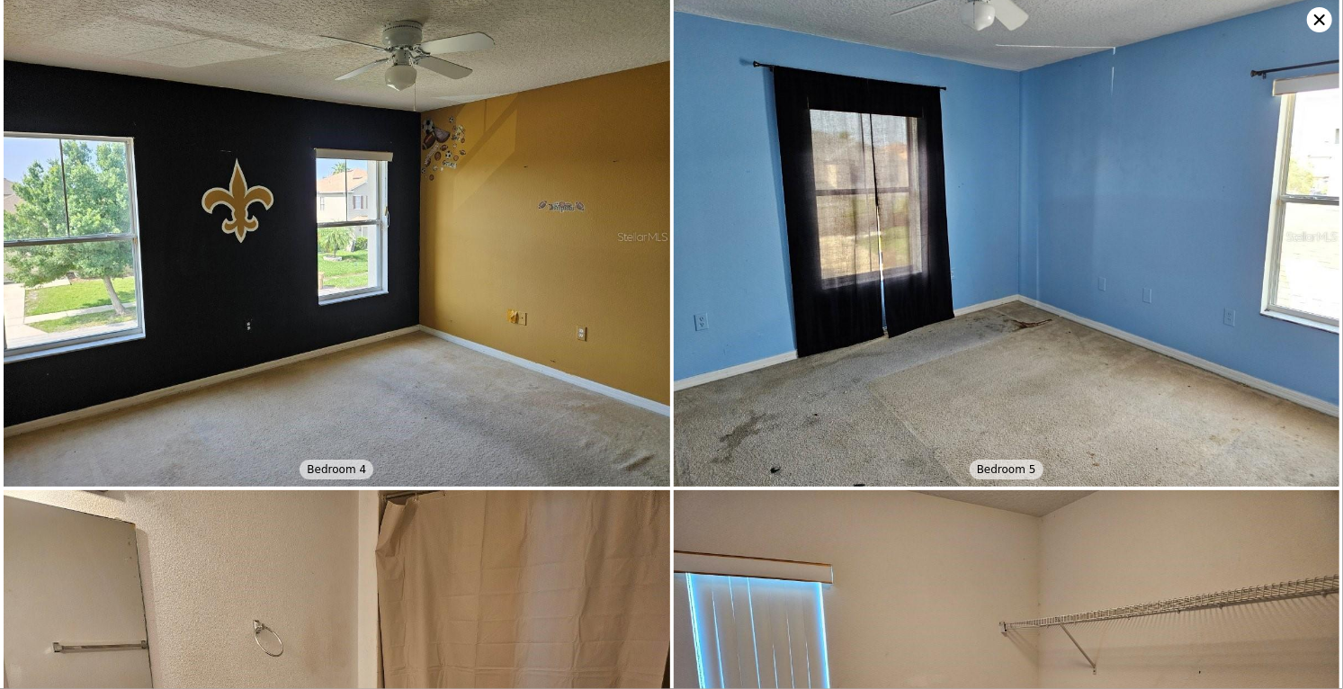
scroll to position [5535, 0]
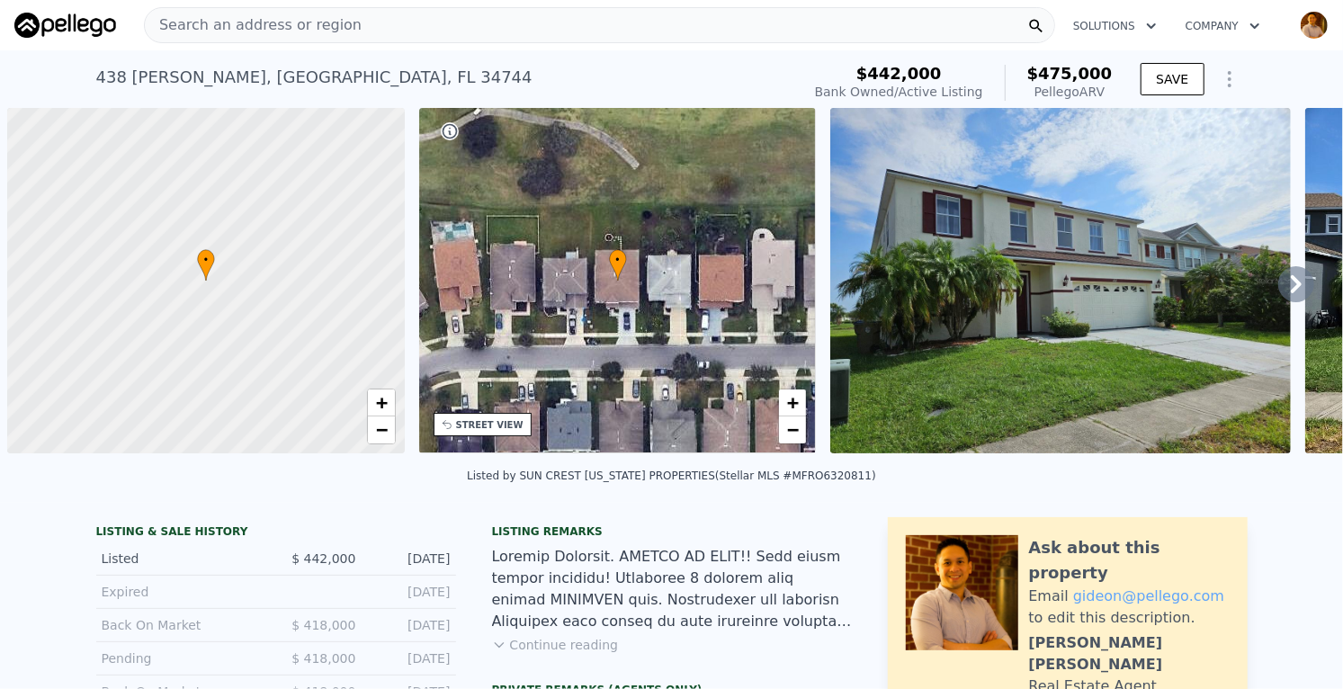
scroll to position [0, 7]
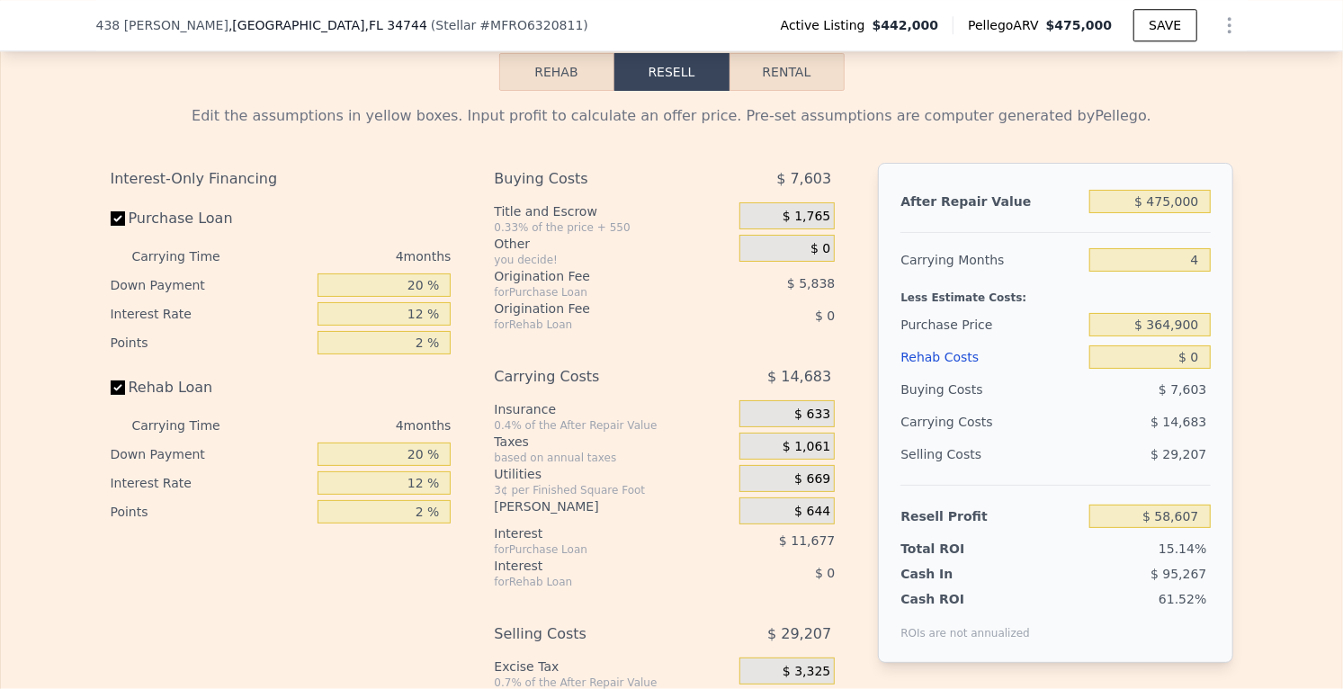
scroll to position [3010, 0]
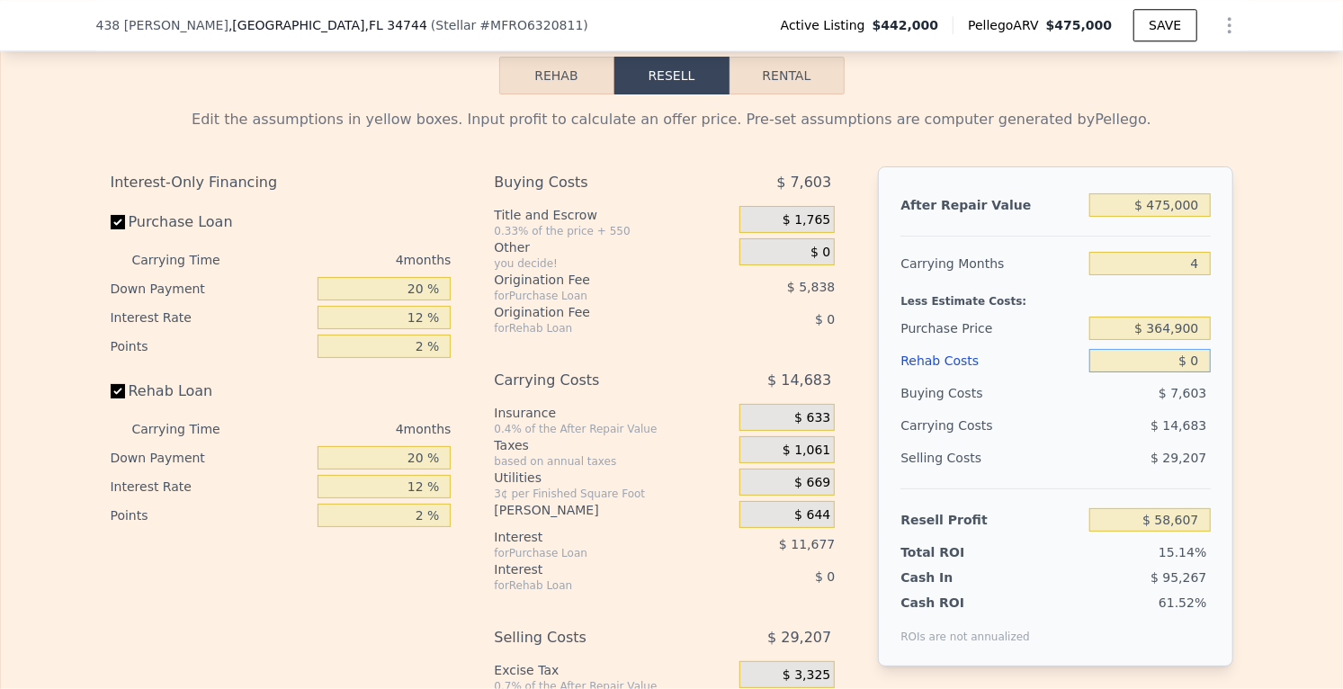
click at [1198, 349] on input "$ 0" at bounding box center [1149, 360] width 121 height 23
type input "$ 1"
type input "$ 58,606"
type input "$ 12"
type input "$ 58,595"
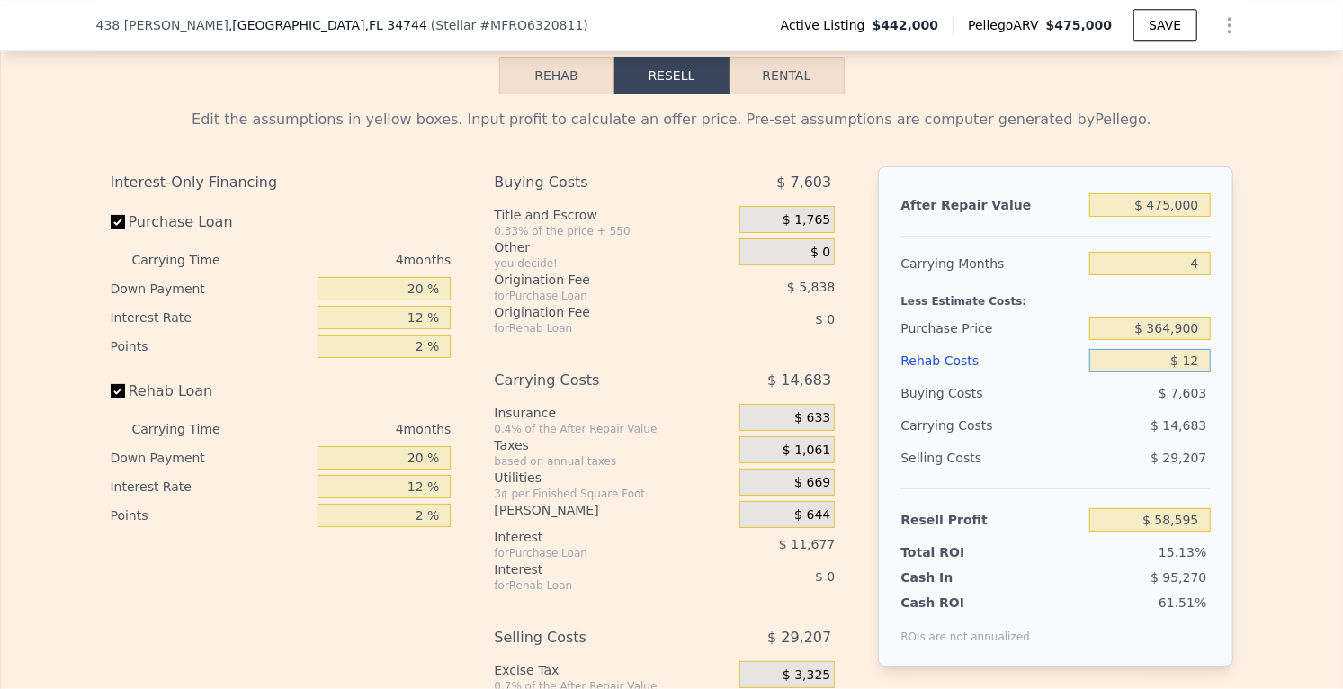
type input "$ 125"
type input "$ 58,476"
type input "$ 125,000"
type input "-$ 72,393"
click at [1280, 402] on div "Edit the assumptions in yellow boxes. Input profit to calculate an offer price.…" at bounding box center [671, 442] width 1341 height 696
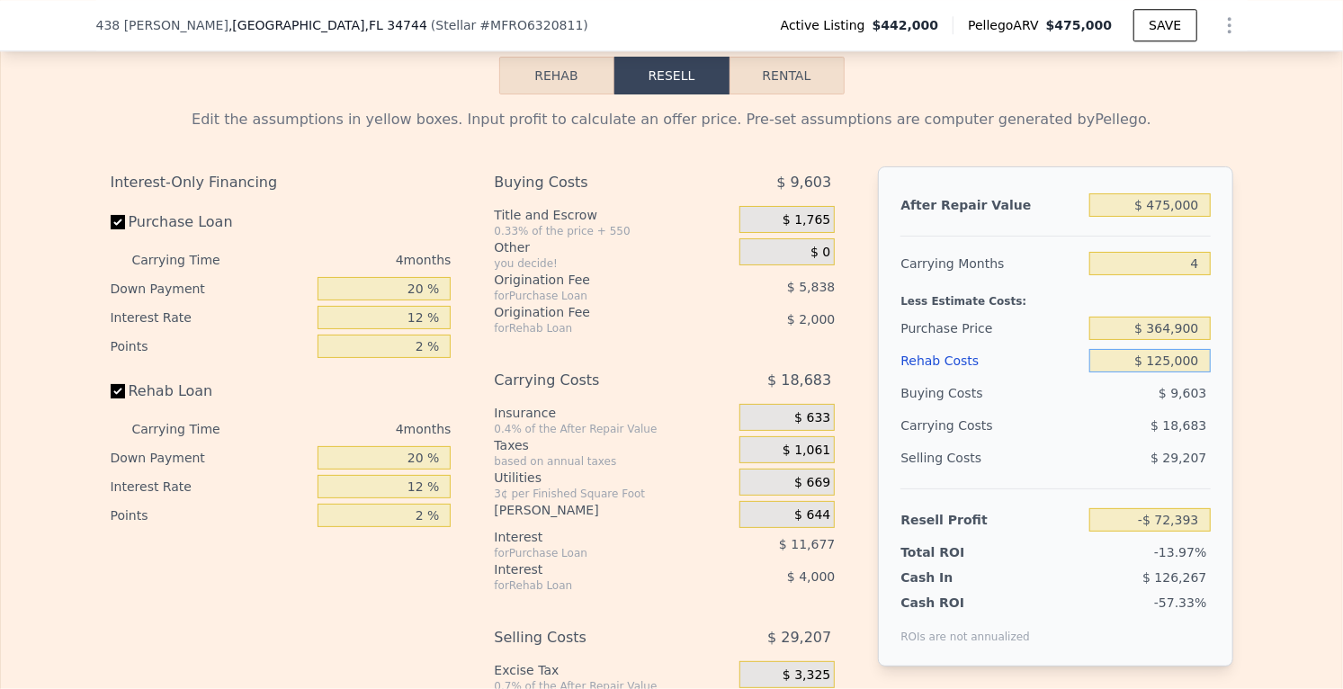
click at [1198, 349] on input "$ 125,000" at bounding box center [1149, 360] width 121 height 23
type input "$ 12"
type input "$ 57,297"
type input "$ 1"
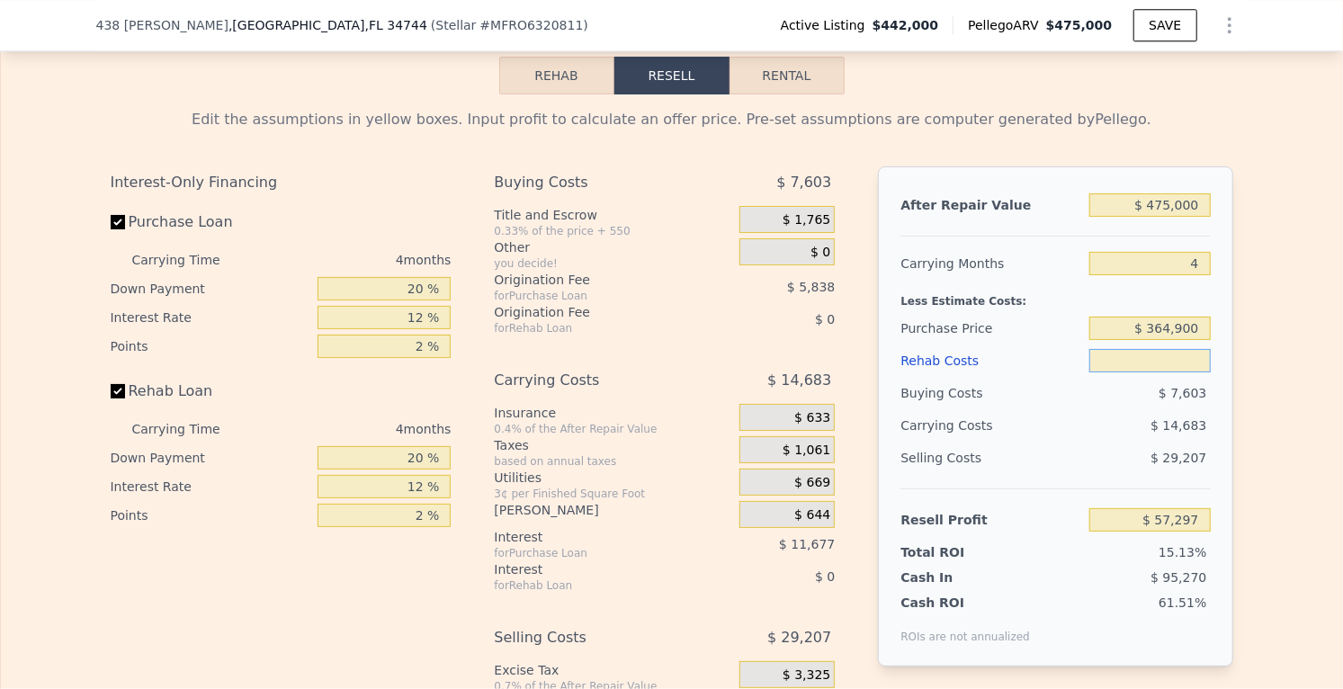
type input "$ 58,606"
type input "$ 11"
type input "$ 58,596"
type input "$ 1,001"
type input "$ 57,558"
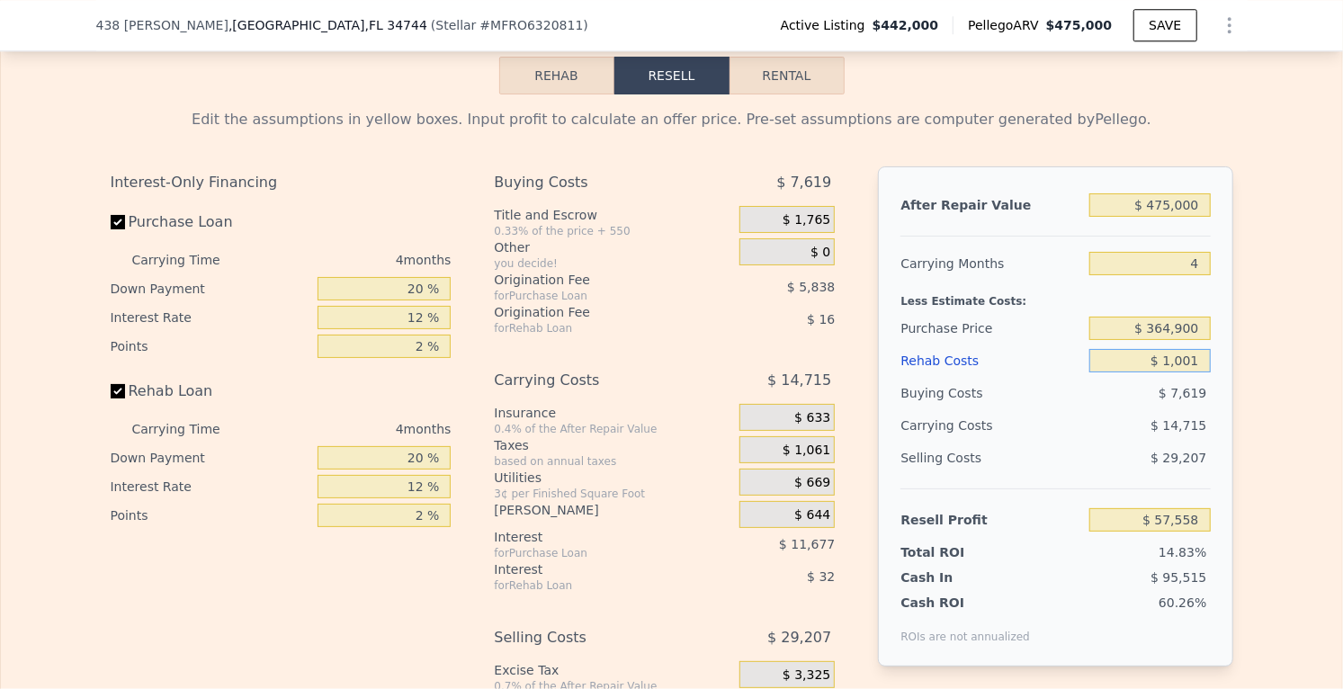
type input "$ 10,001"
type input "$ 48,126"
type input "$ 10"
type input "$ 58,501"
type input "$ 1"
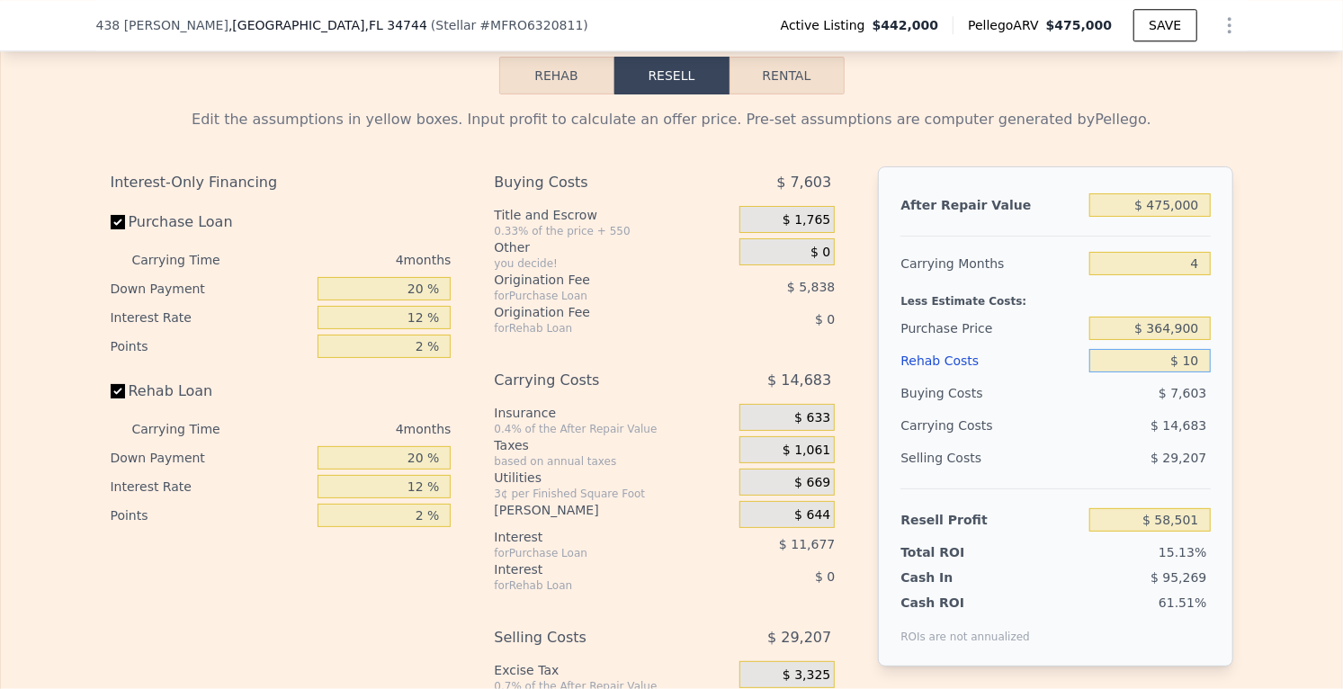
type input "$ 58,597"
type input "$ 58,606"
type input "$ 100"
type input "$ 58,501"
type input "$ 1,000"
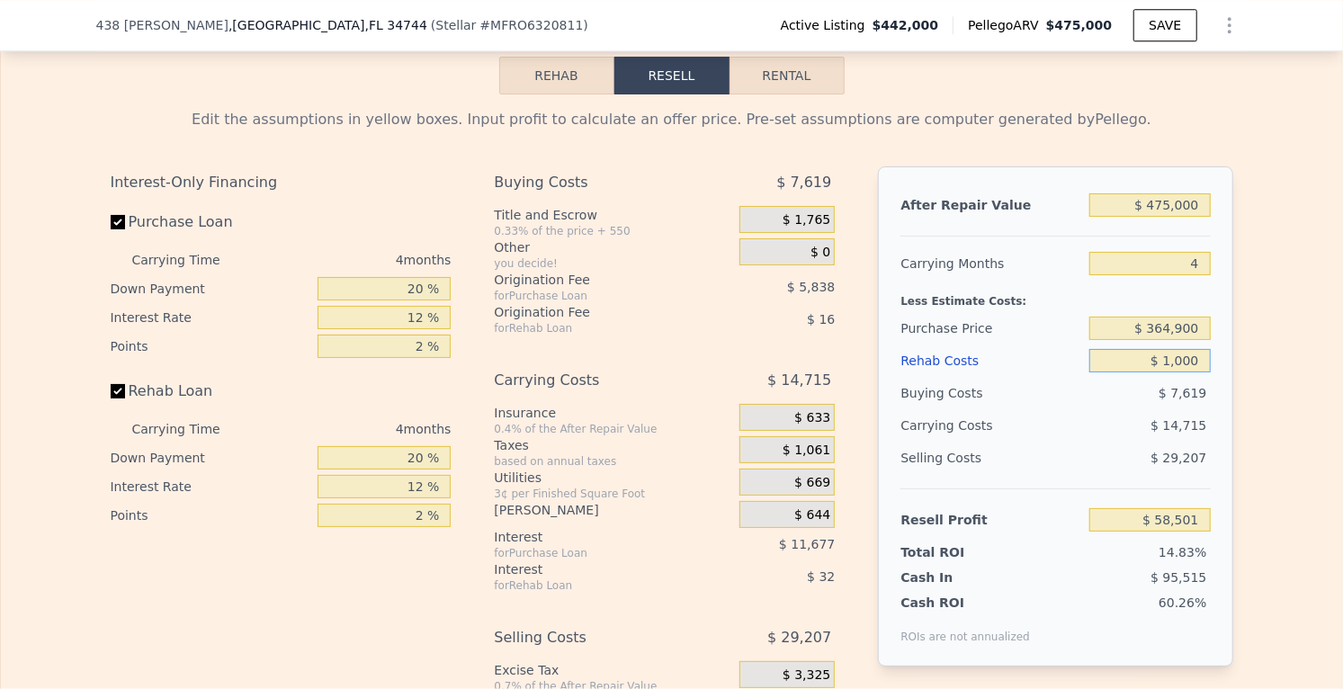
type input "$ 57,559"
type input "$ 10,000"
type input "$ 48,127"
type input "$ 100,000"
type input "-$ 46,193"
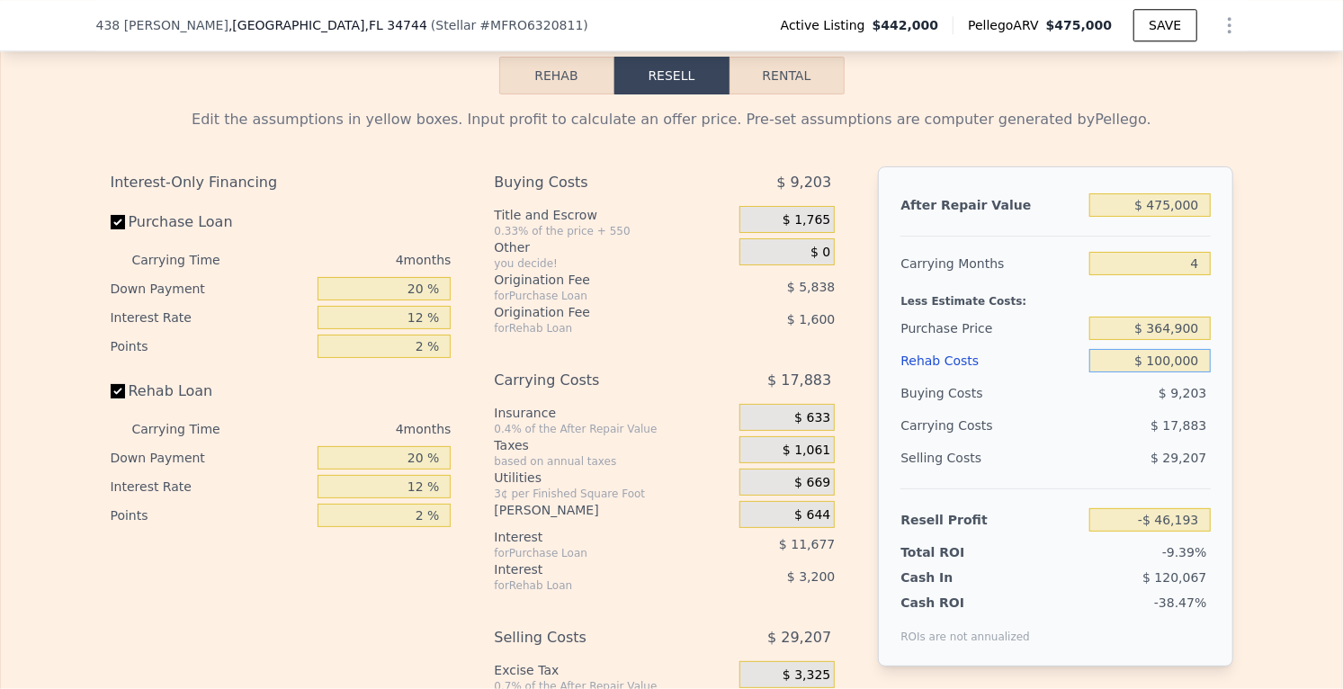
type input "$ 100,000"
click at [1198, 317] on input "$ 364,900" at bounding box center [1149, 328] width 121 height 23
type input "$ 3"
type input "$ 250,000"
click at [1292, 336] on div "Edit the assumptions in yellow boxes. Input profit to calculate an offer price.…" at bounding box center [671, 442] width 1341 height 696
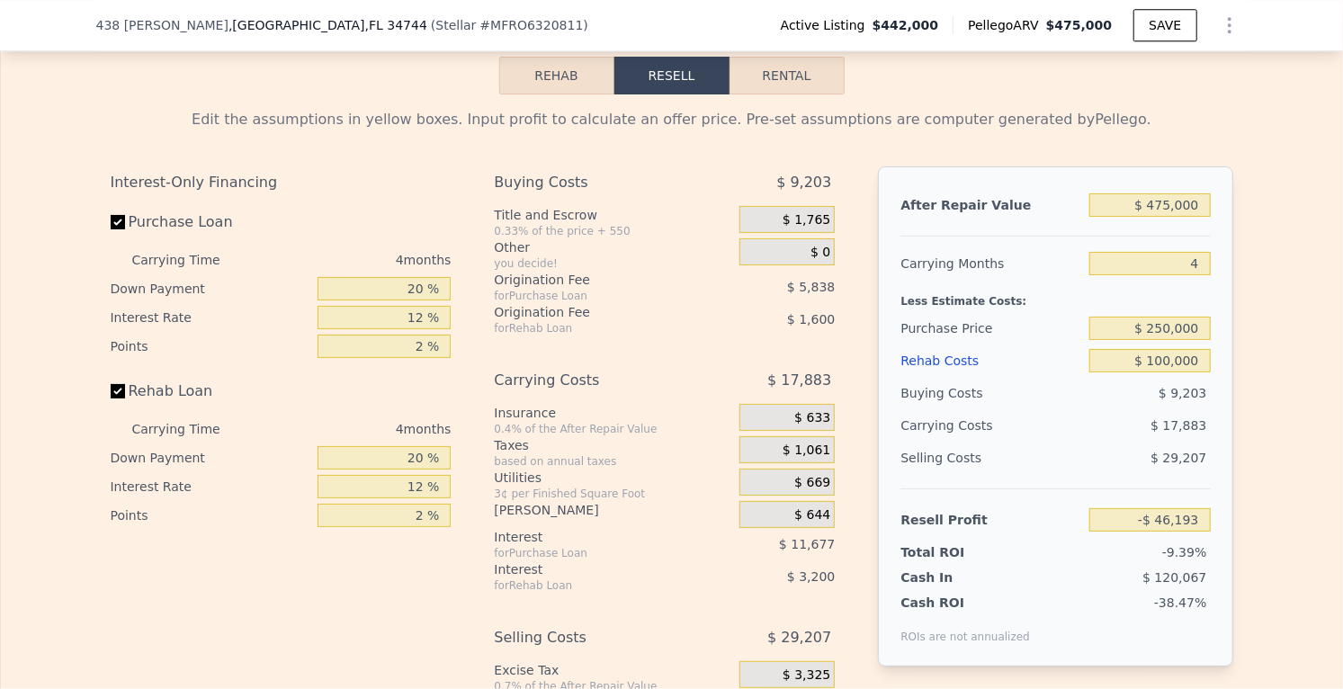
type input "$ 74,603"
click at [1198, 317] on input "$ 250,000" at bounding box center [1149, 328] width 121 height 23
type input "$ 2"
type input "$ 280,000"
click at [1298, 358] on div "Edit the assumptions in yellow boxes. Input profit to calculate an offer price.…" at bounding box center [671, 442] width 1341 height 696
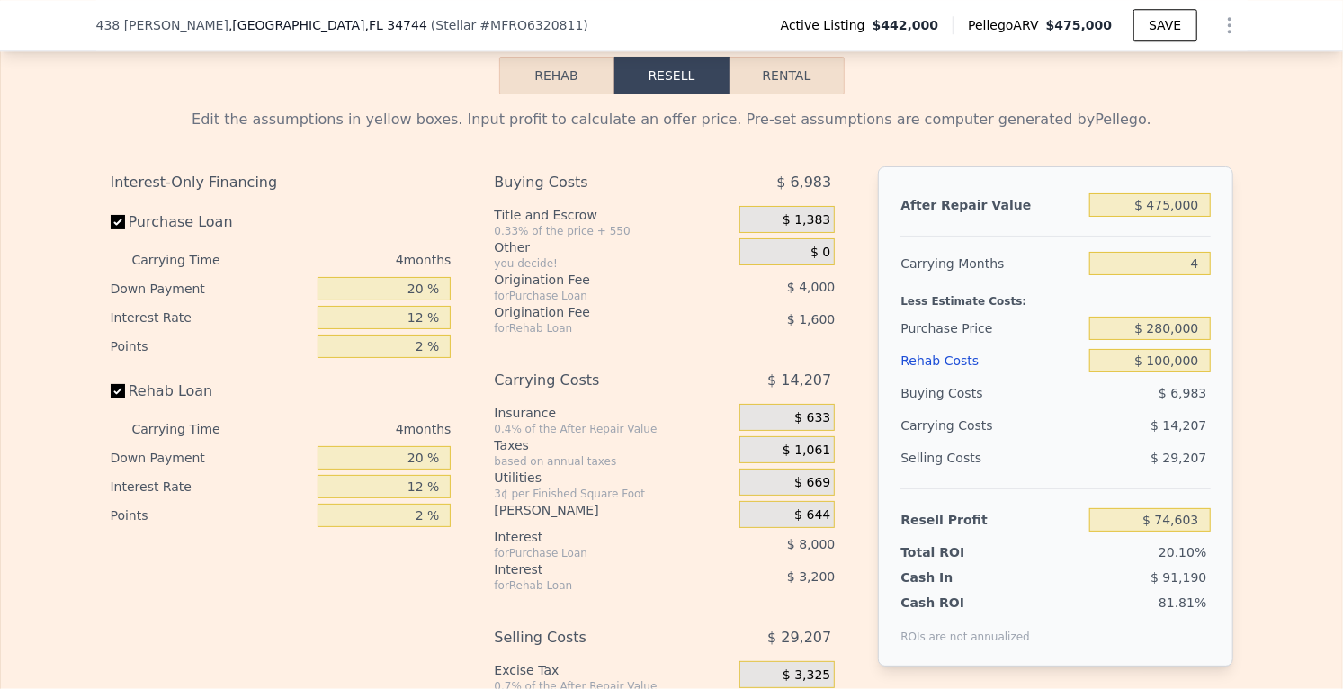
type input "$ 43,064"
click at [1210, 317] on input "$ 280,000" at bounding box center [1149, 328] width 121 height 23
type input "$ 2"
type input "$ 260,000"
click at [1273, 474] on div "Edit the assumptions in yellow boxes. Input profit to calculate an offer price.…" at bounding box center [671, 442] width 1341 height 696
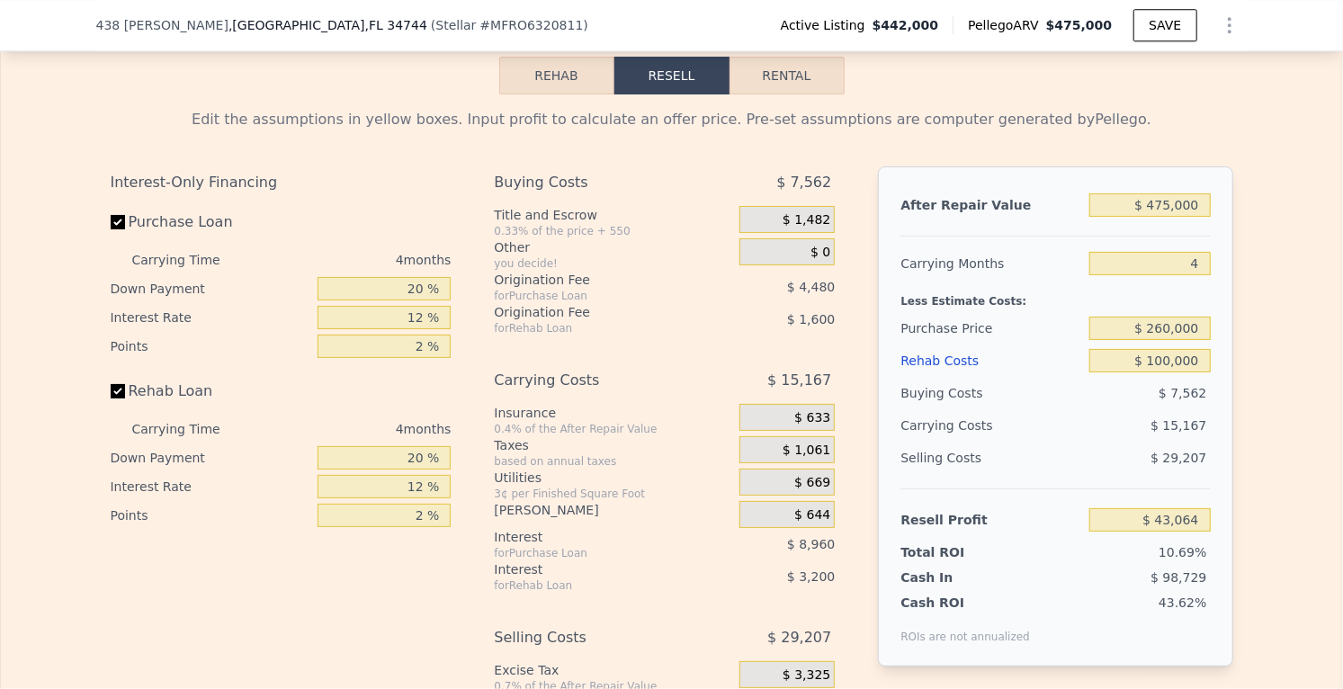
type input "$ 64,090"
